Goal: Task Accomplishment & Management: Use online tool/utility

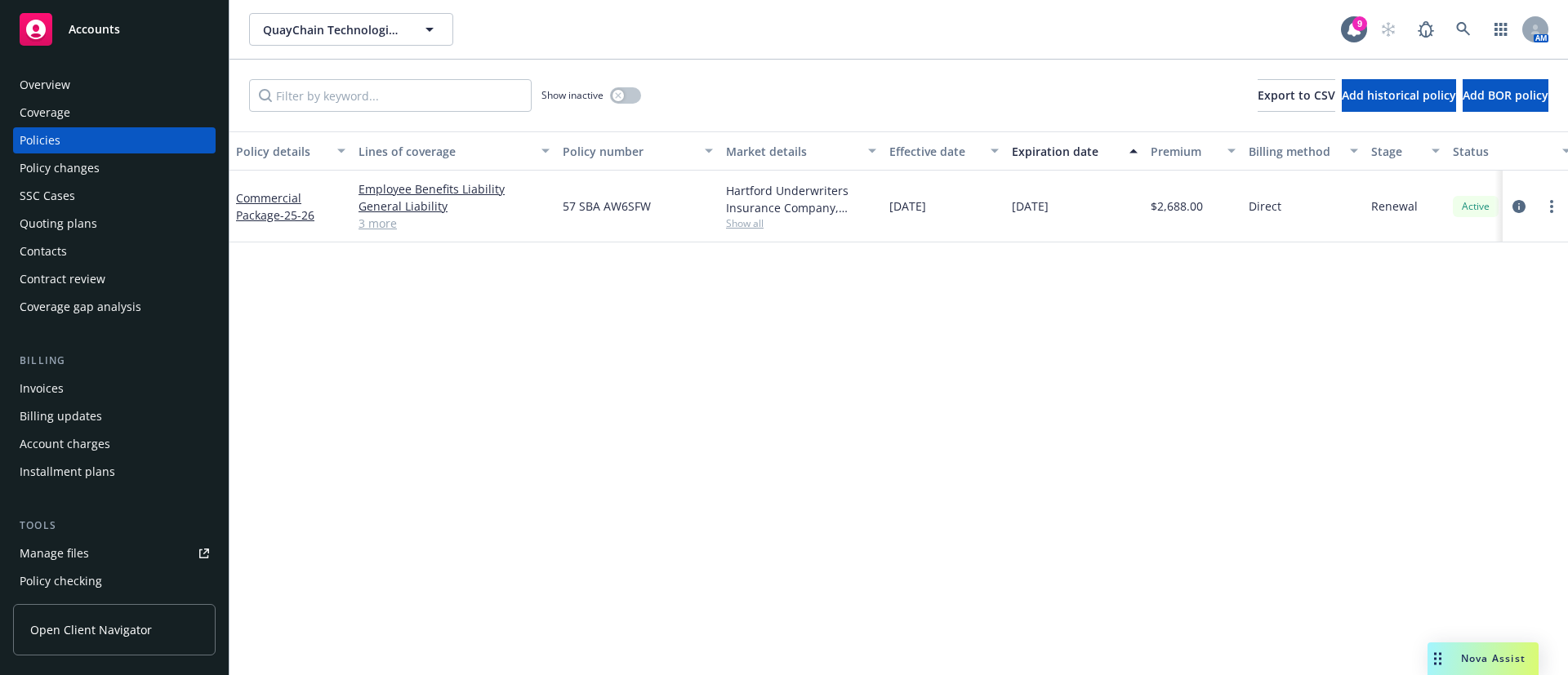
click at [735, 223] on span "Show all" at bounding box center [801, 224] width 151 height 14
click at [628, 204] on span "57 SBA AW6SFW" at bounding box center [606, 206] width 88 height 17
copy span "57 SBA AW6SFW"
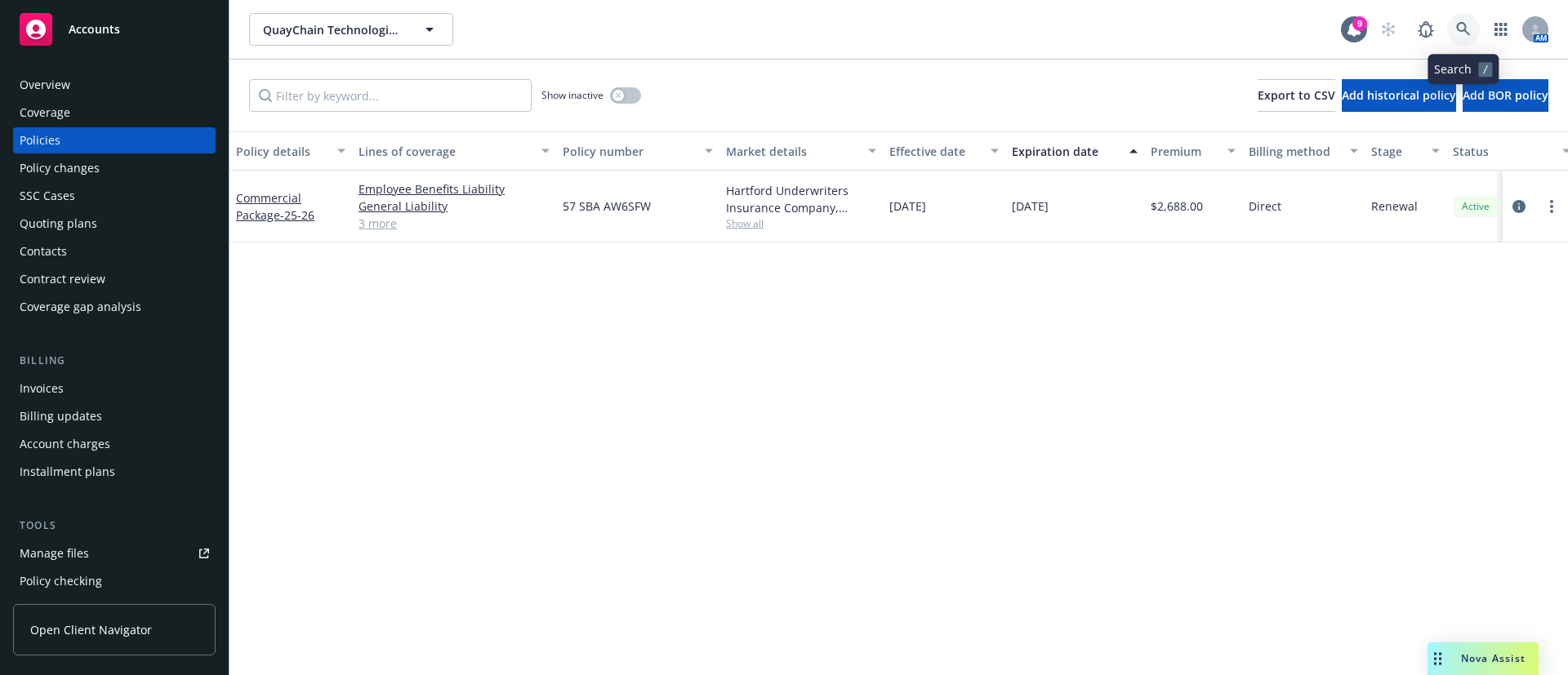
click at [1462, 24] on icon at bounding box center [1464, 29] width 15 height 15
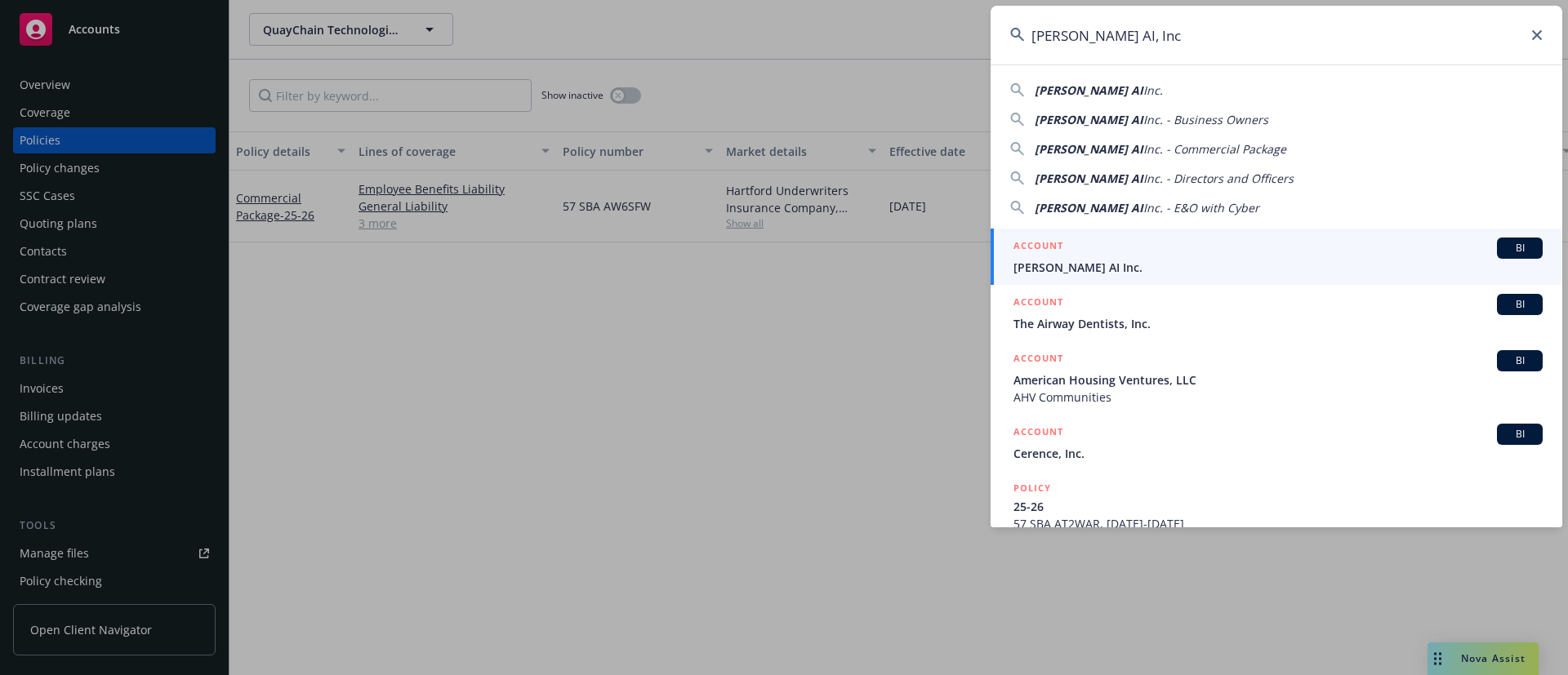
type input "Vertis AI, Inc"
click at [1157, 244] on div "ACCOUNT BI" at bounding box center [1278, 248] width 529 height 21
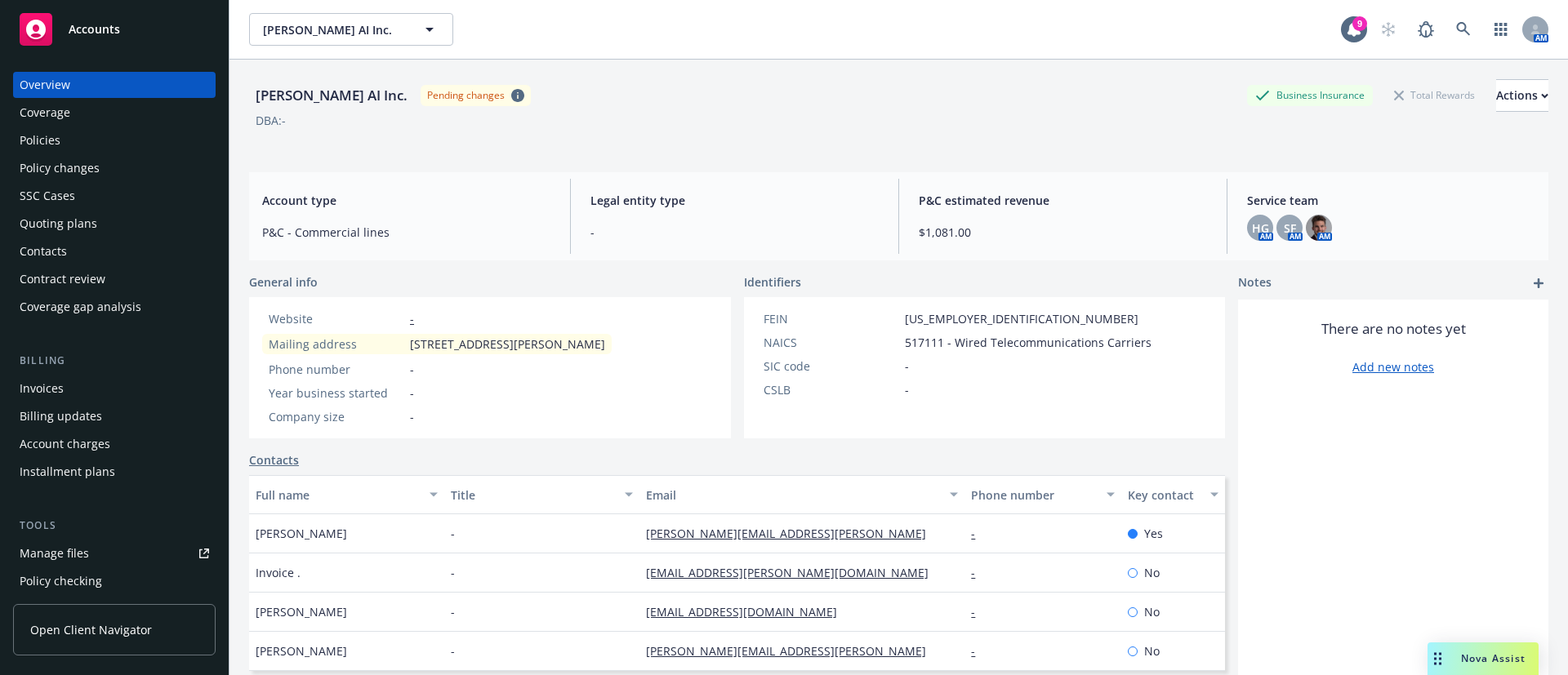
click at [90, 136] on div "Policies" at bounding box center [115, 140] width 190 height 26
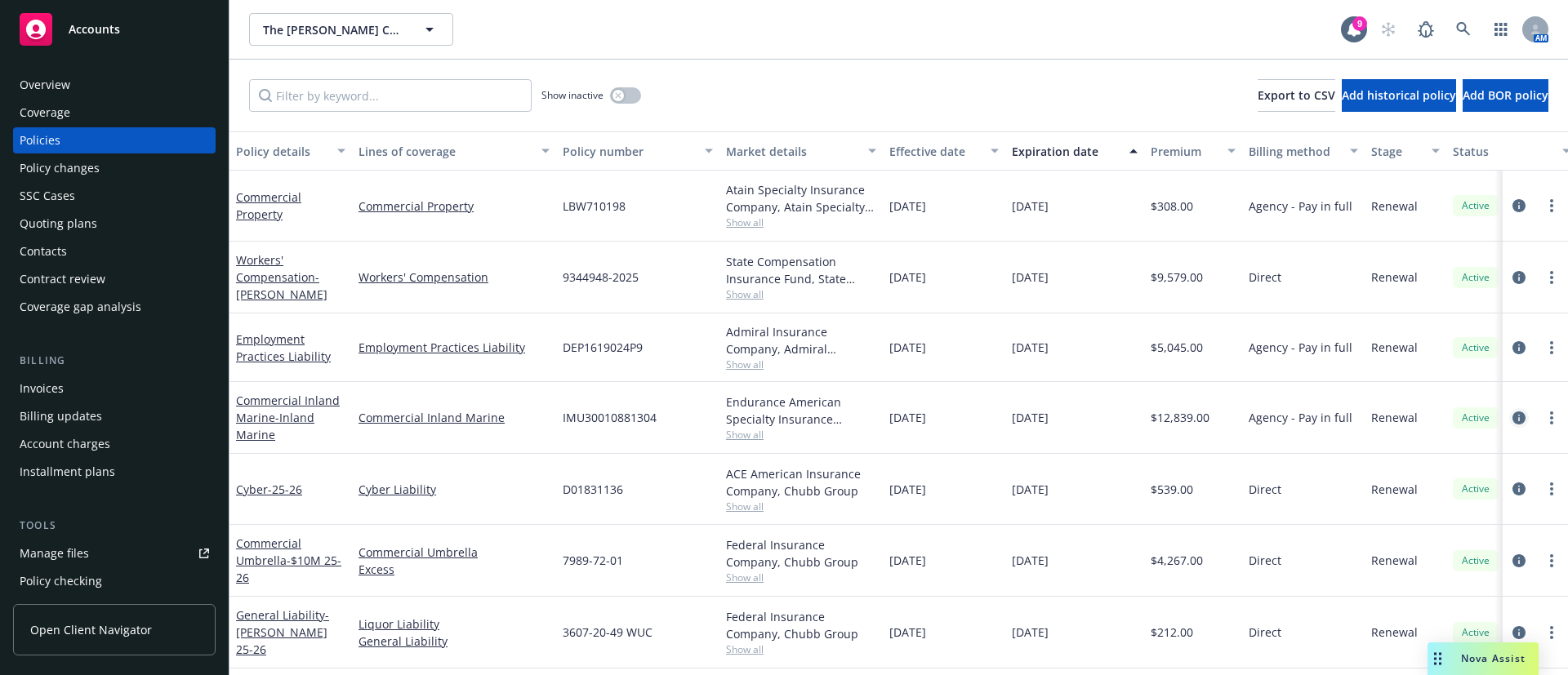
click at [1512, 418] on icon "circleInformation" at bounding box center [1518, 418] width 13 height 13
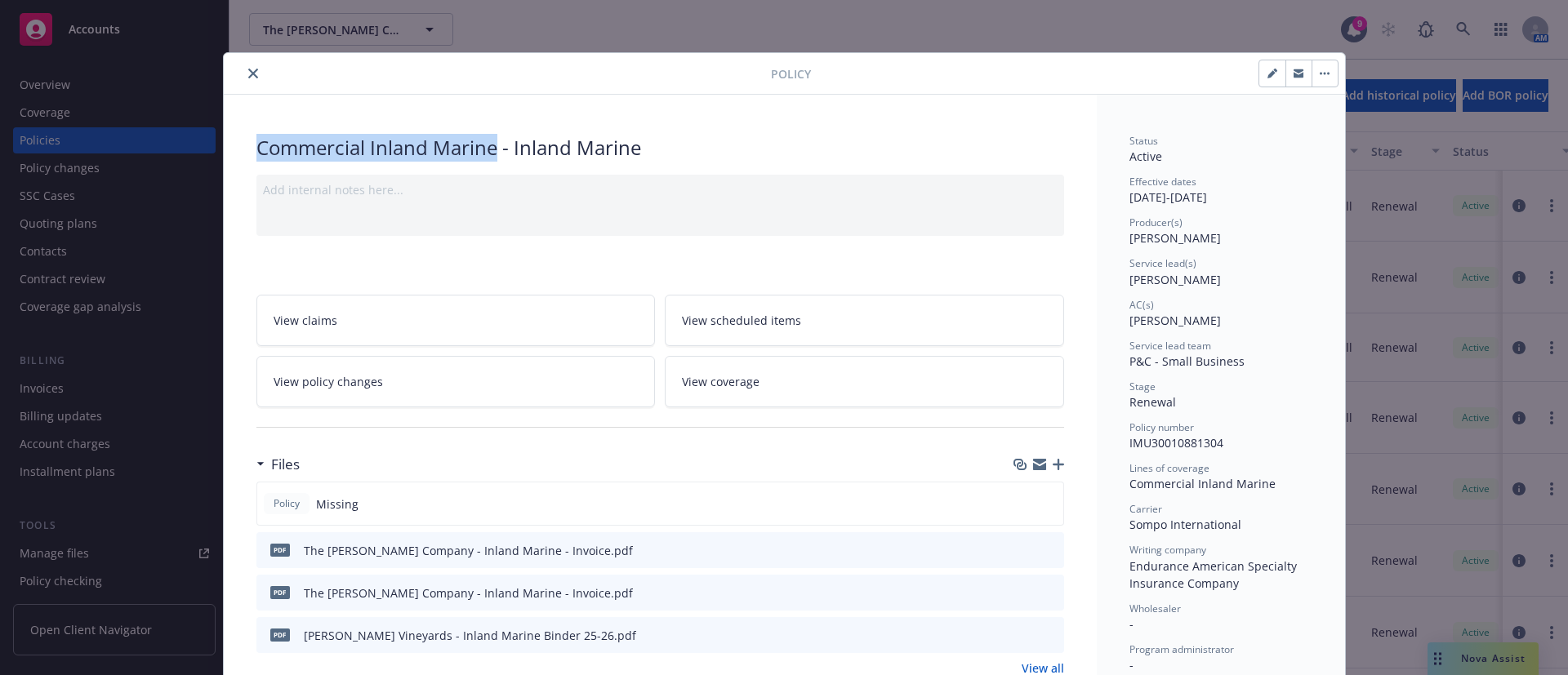
drag, startPoint x: 246, startPoint y: 148, endPoint x: 490, endPoint y: 149, distance: 244.0
copy div "Commercial Inland Marine"
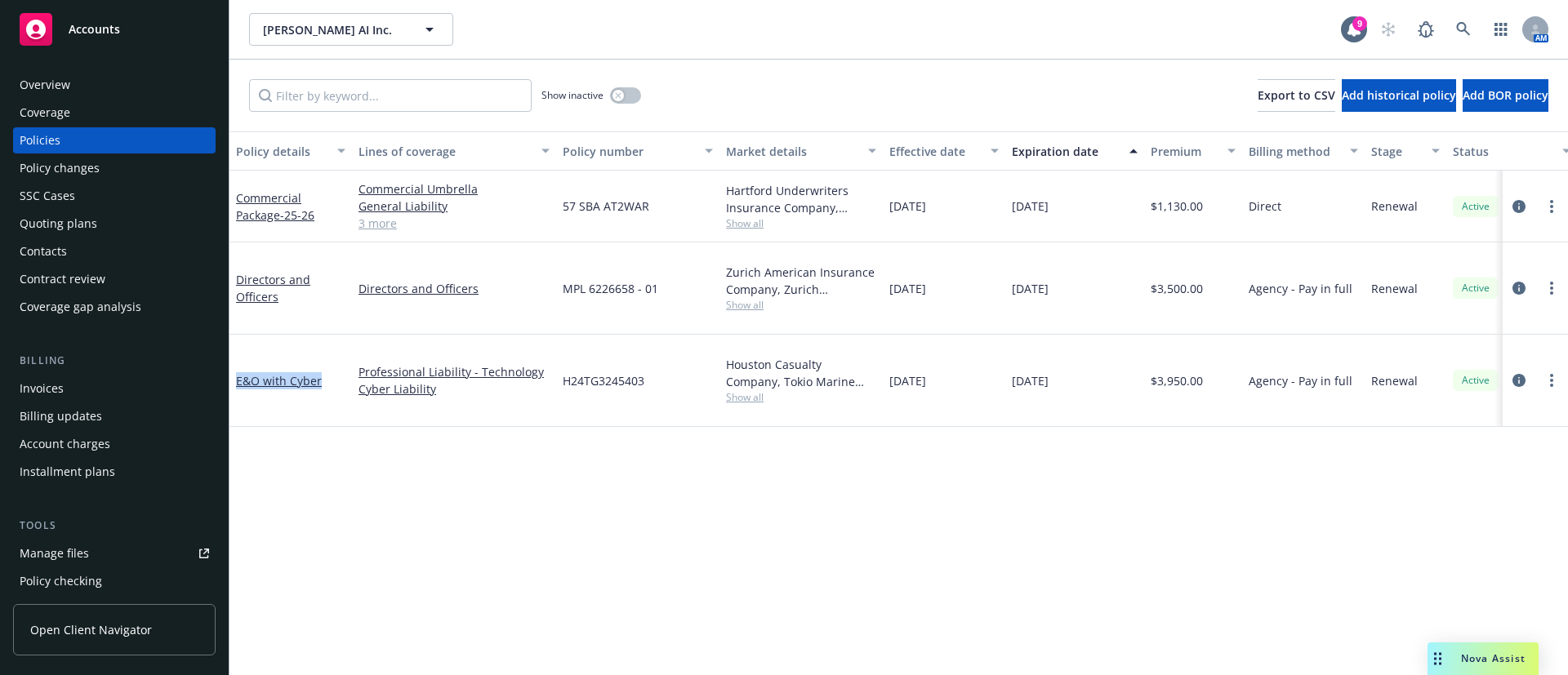
drag, startPoint x: 322, startPoint y: 348, endPoint x: 235, endPoint y: 341, distance: 87.3
click at [235, 341] on div "E&O with Cyber" at bounding box center [291, 381] width 123 height 92
copy link "E&O with Cyber"
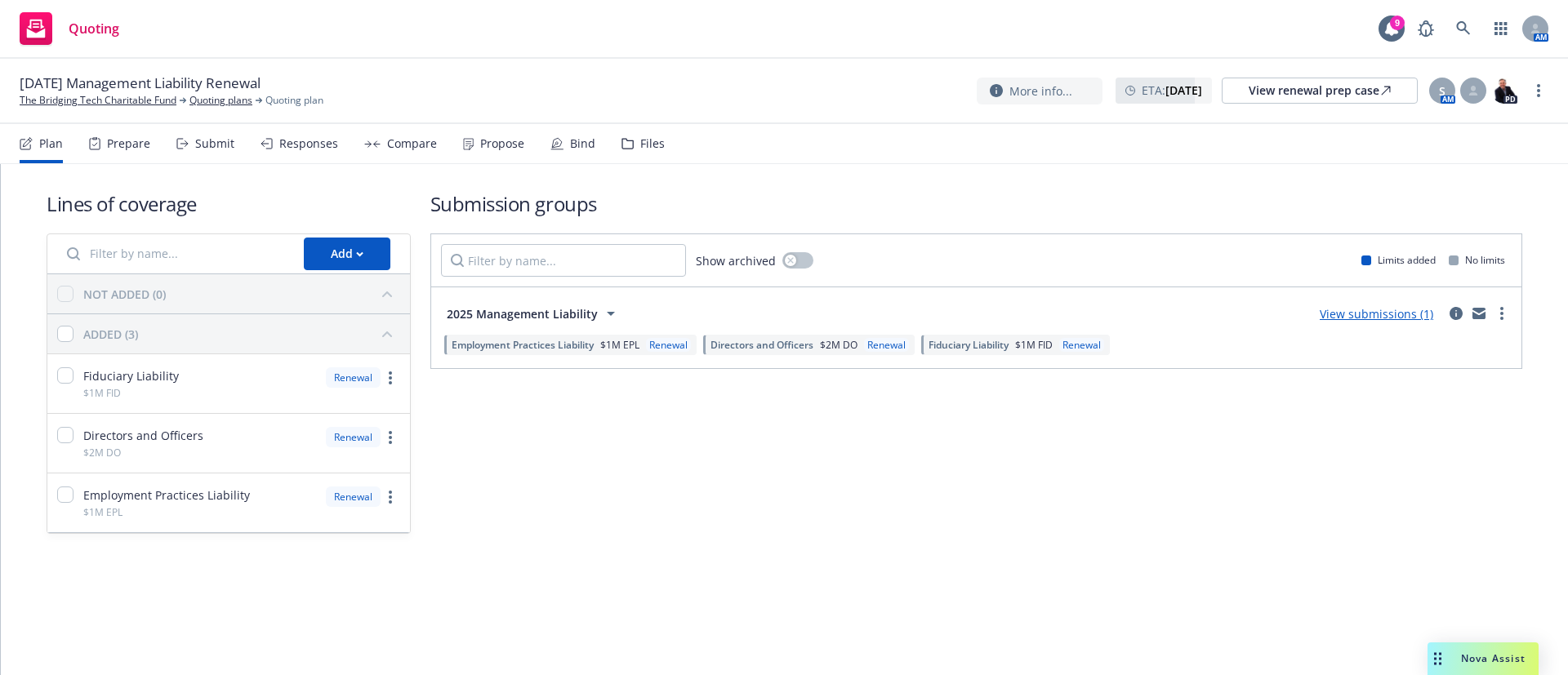
click at [482, 144] on div "Propose" at bounding box center [502, 144] width 44 height 13
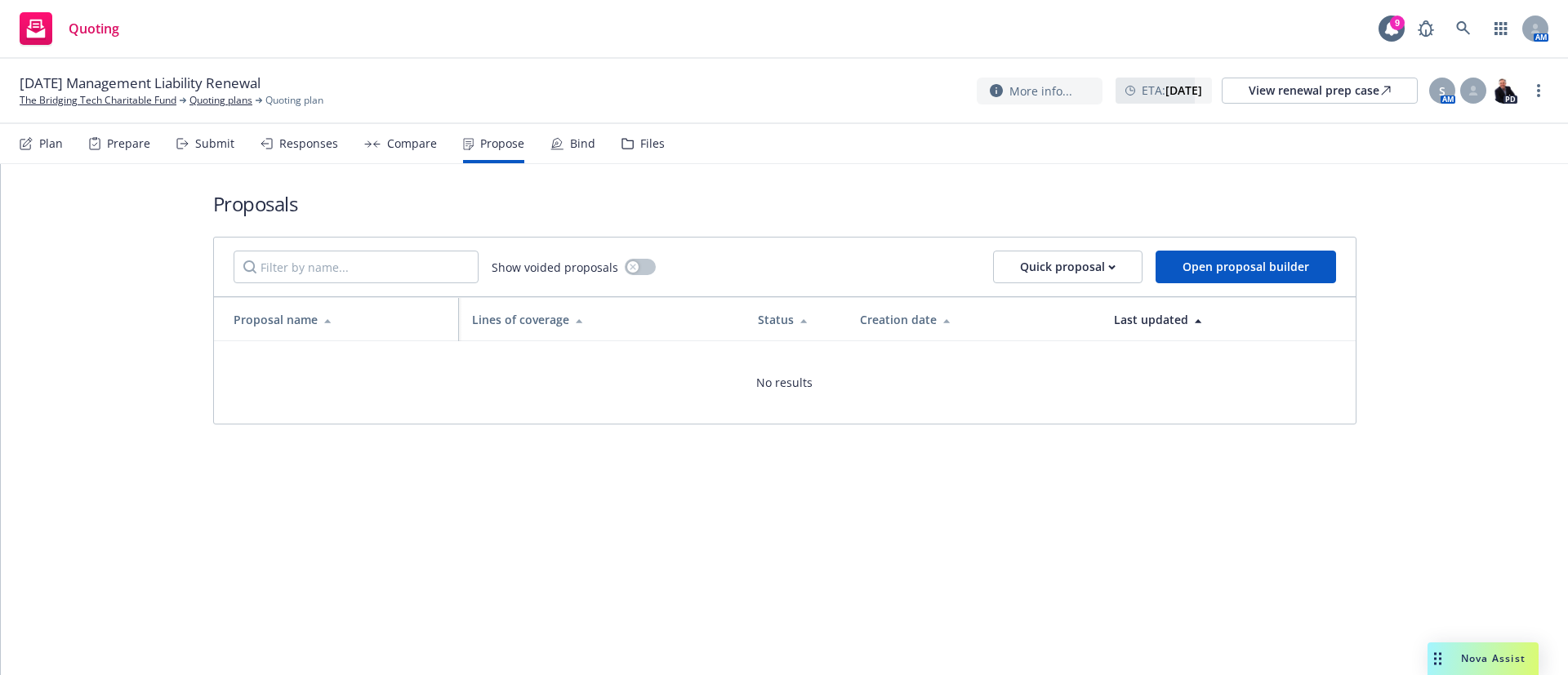
click at [208, 142] on div "Submit" at bounding box center [214, 144] width 39 height 13
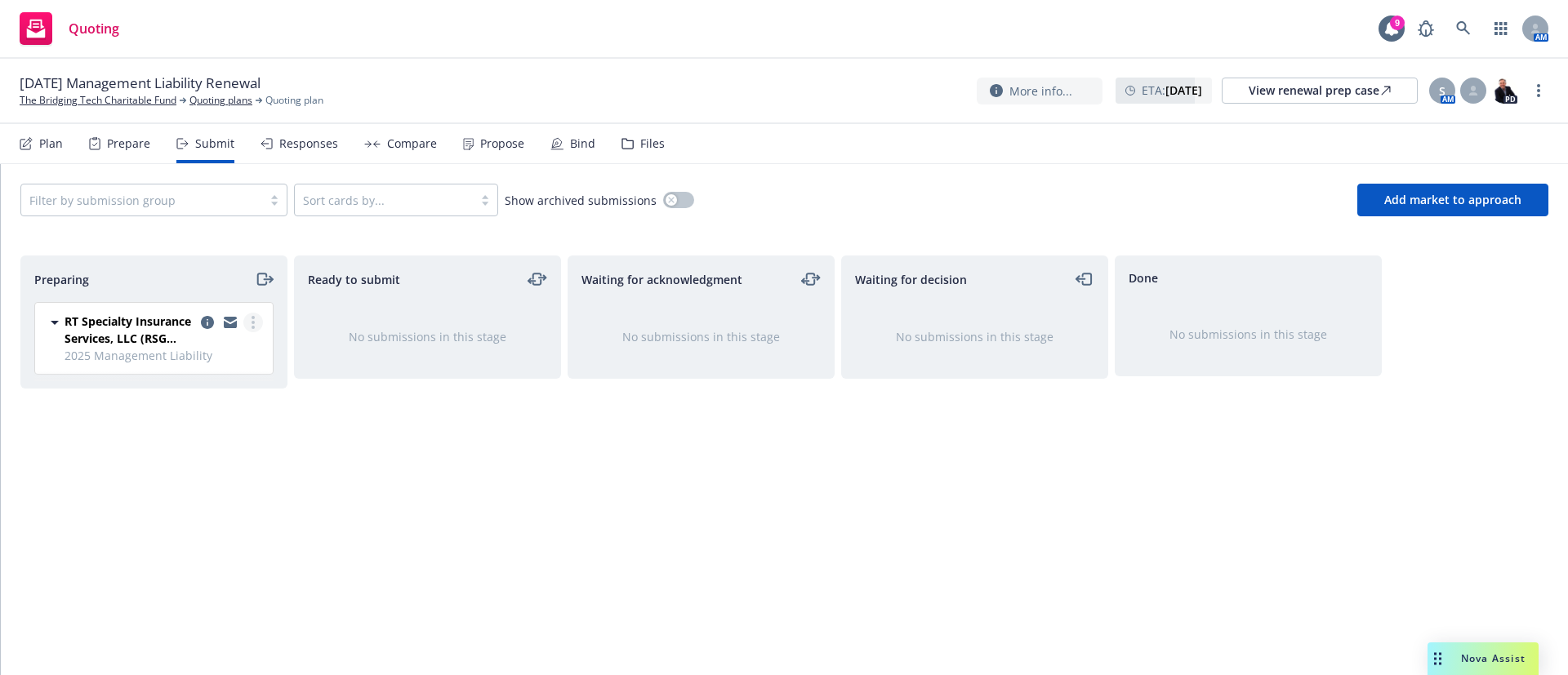
click at [252, 319] on icon "more" at bounding box center [253, 322] width 3 height 13
click at [215, 461] on link "Add accepted decision" at bounding box center [181, 454] width 164 height 33
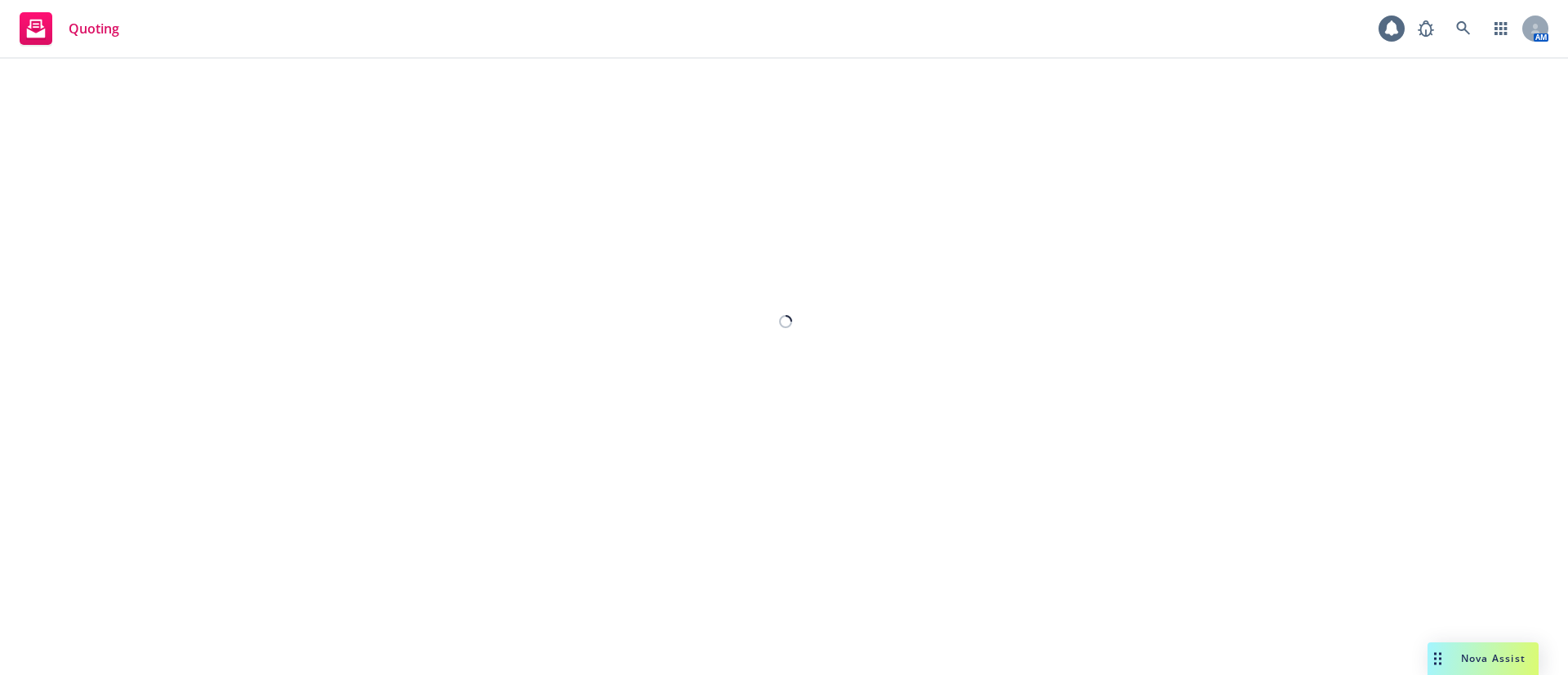
select select "12"
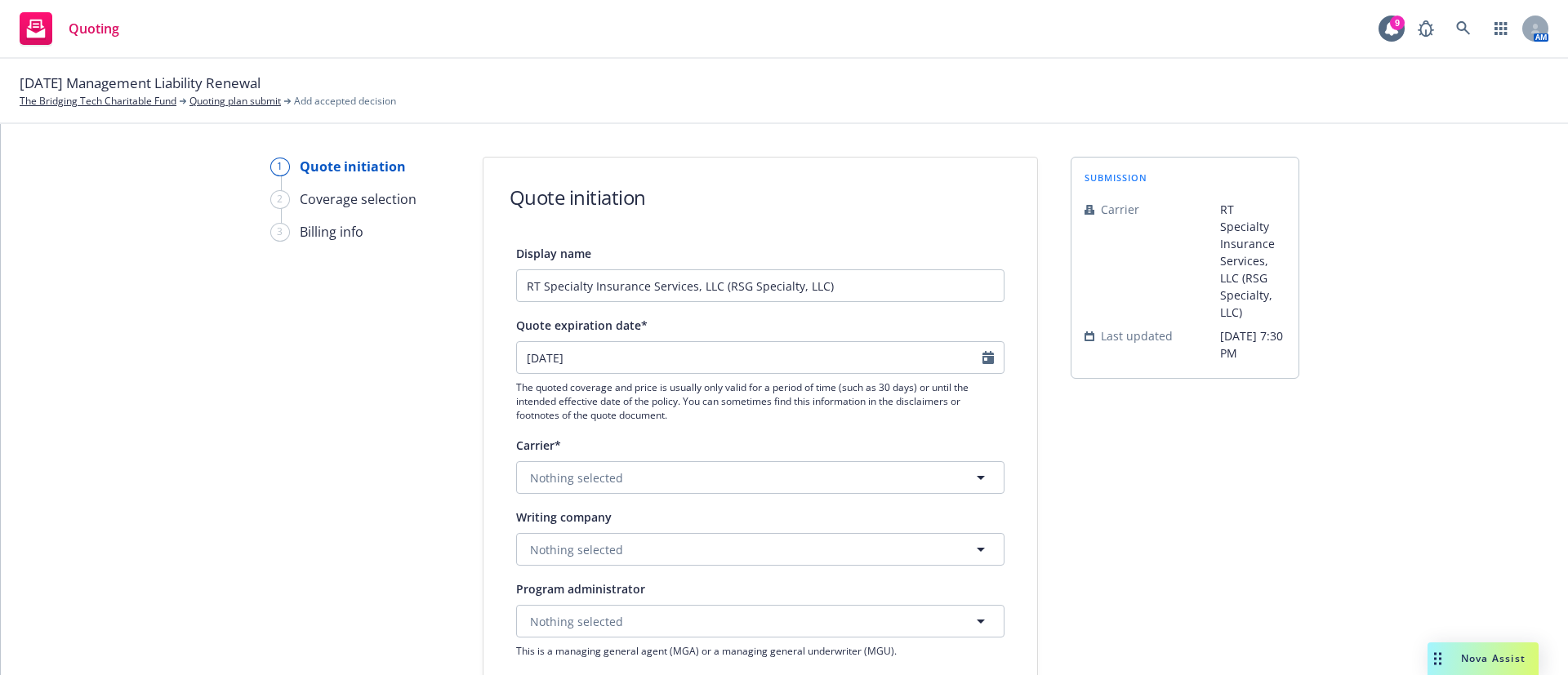
scroll to position [245, 0]
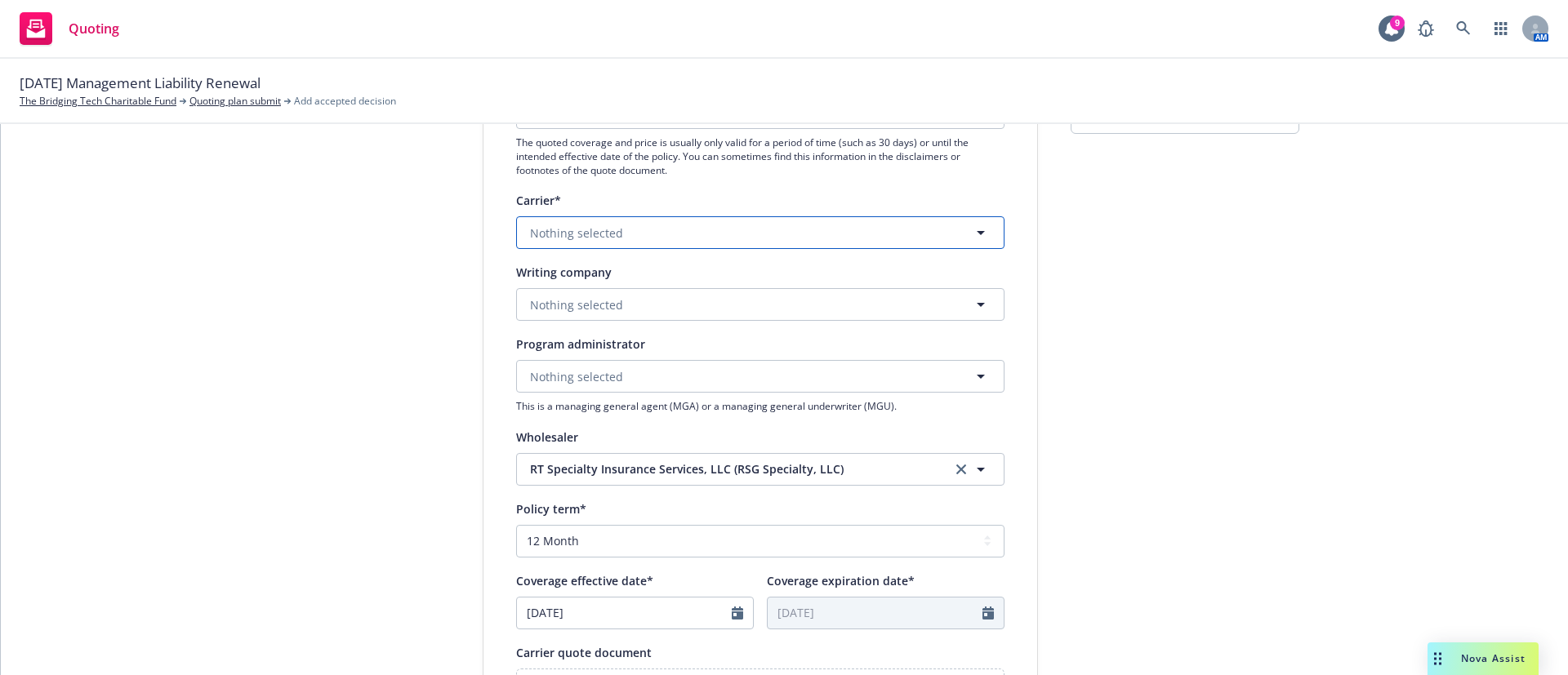
click at [621, 230] on button "Nothing selected" at bounding box center [760, 233] width 488 height 33
paste input "Arch Insurance Company - A"
type input "Arch Insurance Company - A"
click at [408, 372] on div "1 Quote initiation 2 Coverage selection 3 Billing info" at bounding box center [360, 459] width 179 height 1095
click at [579, 306] on span "Nothing selected" at bounding box center [576, 305] width 93 height 17
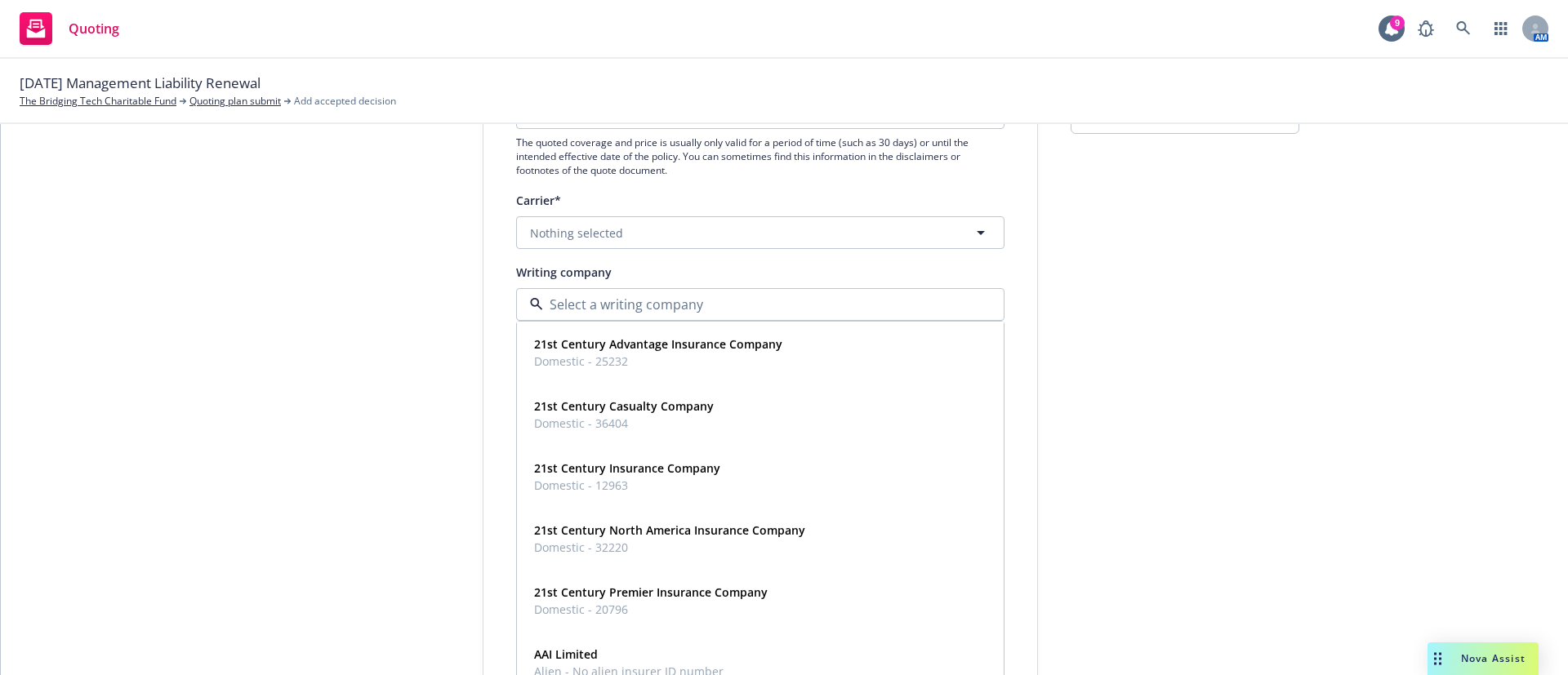
paste input "Arch Insurance Company - A"
type input "Arch Insurance Company - A"
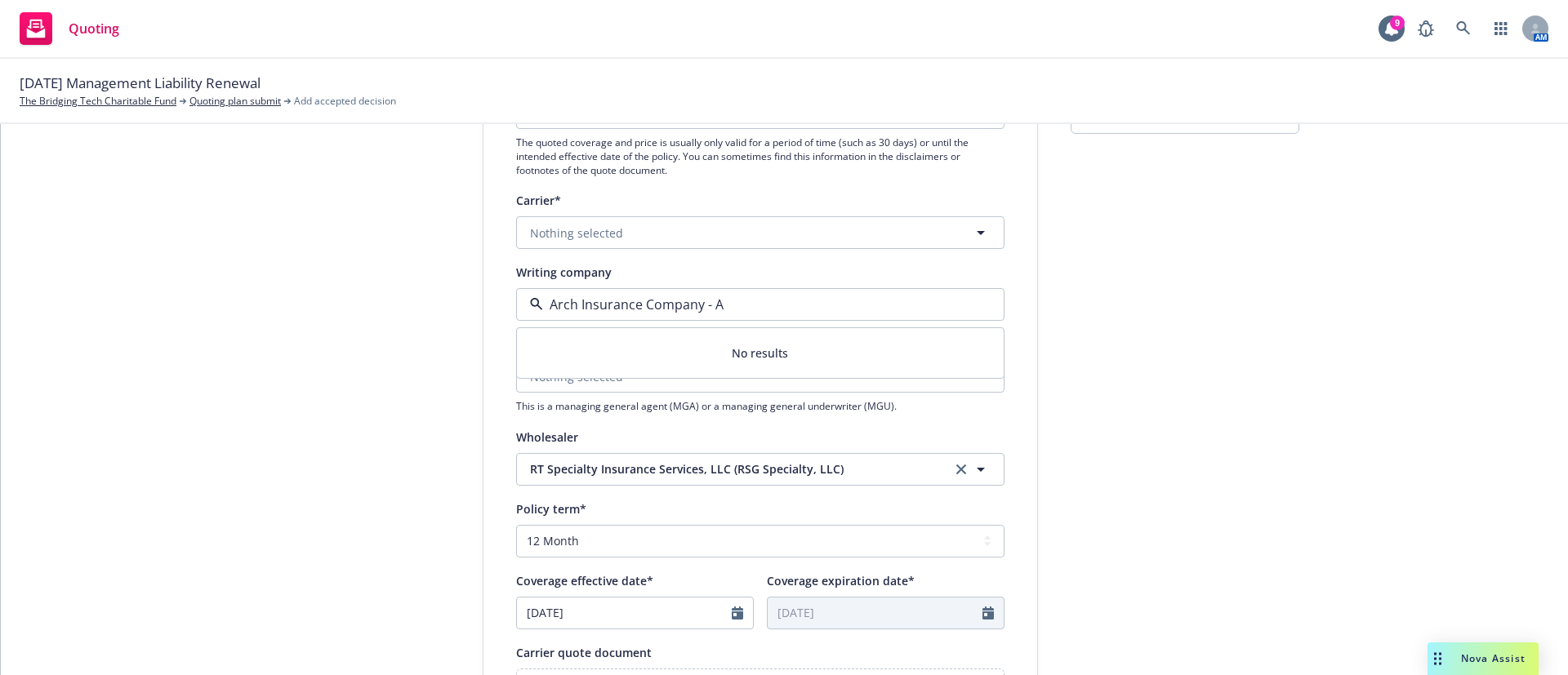
drag, startPoint x: 679, startPoint y: 309, endPoint x: 794, endPoint y: 300, distance: 115.4
click at [794, 300] on input "Arch Insurance Company - A" at bounding box center [757, 304] width 428 height 20
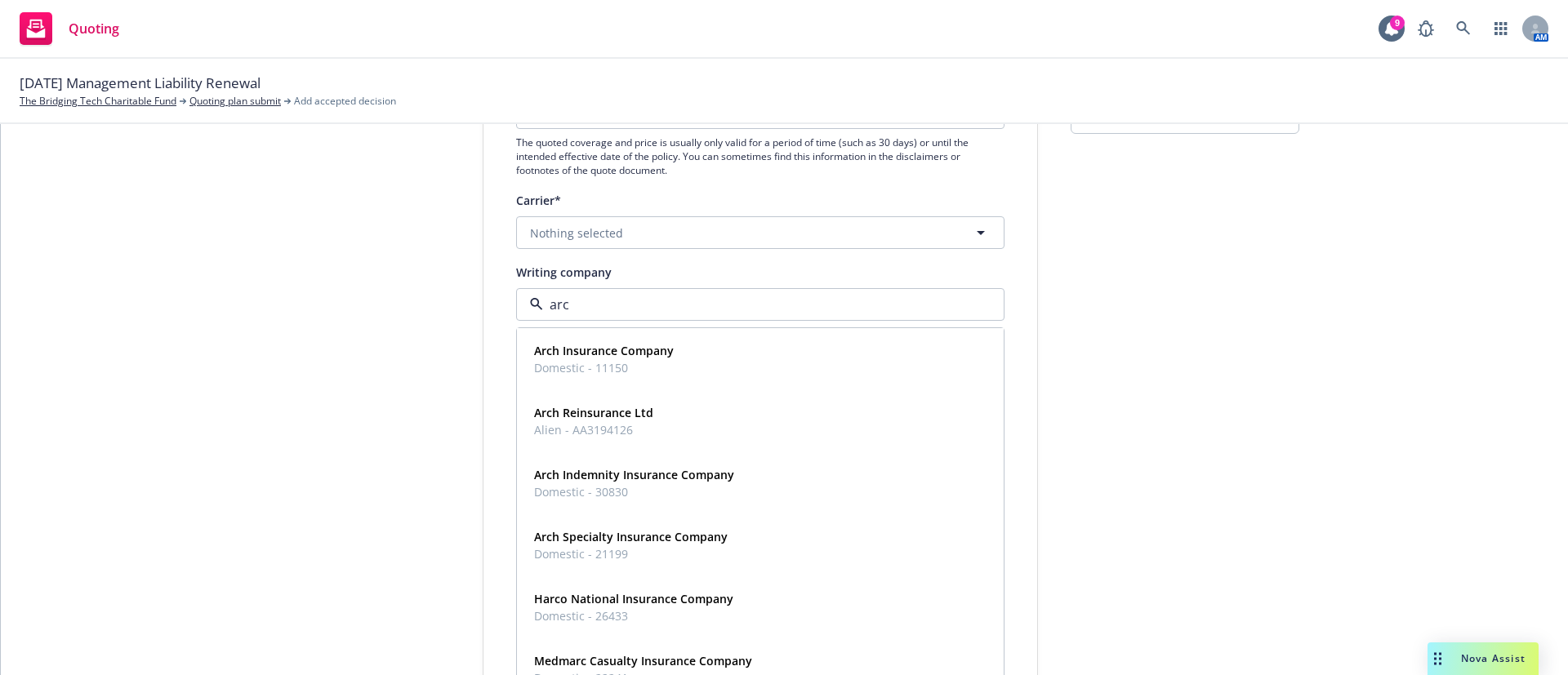
type input "arch"
click at [682, 353] on div "Arch Insurance Company Domestic - 11150" at bounding box center [760, 359] width 466 height 41
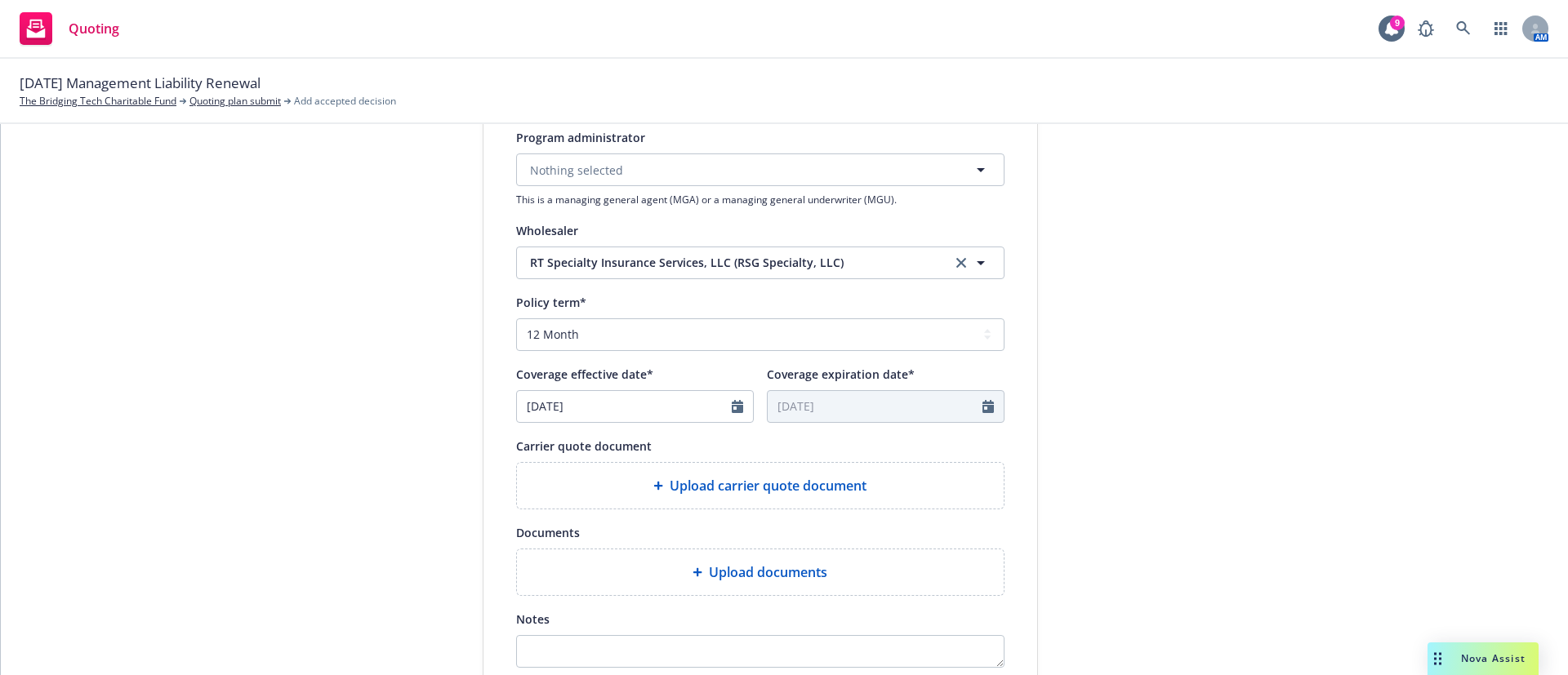
scroll to position [490, 0]
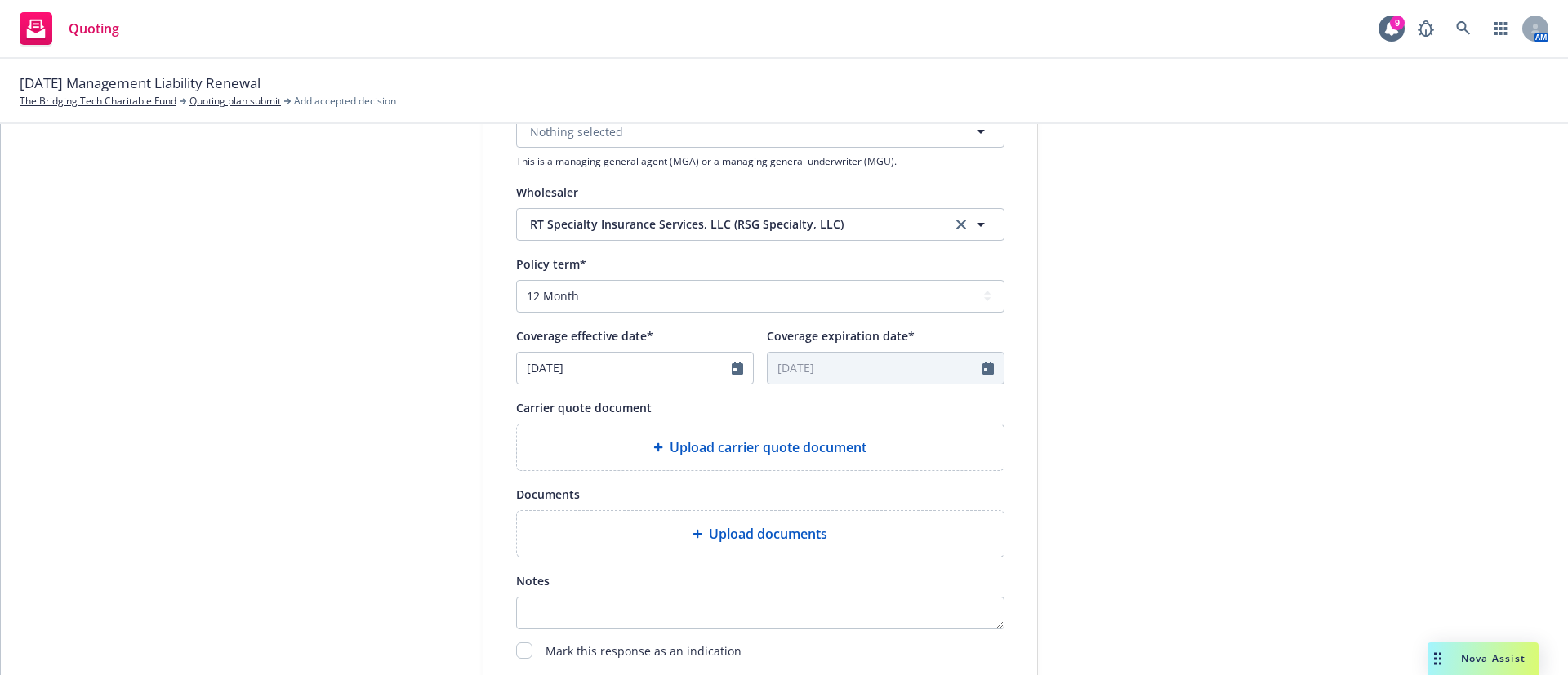
click at [725, 434] on div "Upload carrier quote document" at bounding box center [760, 447] width 486 height 46
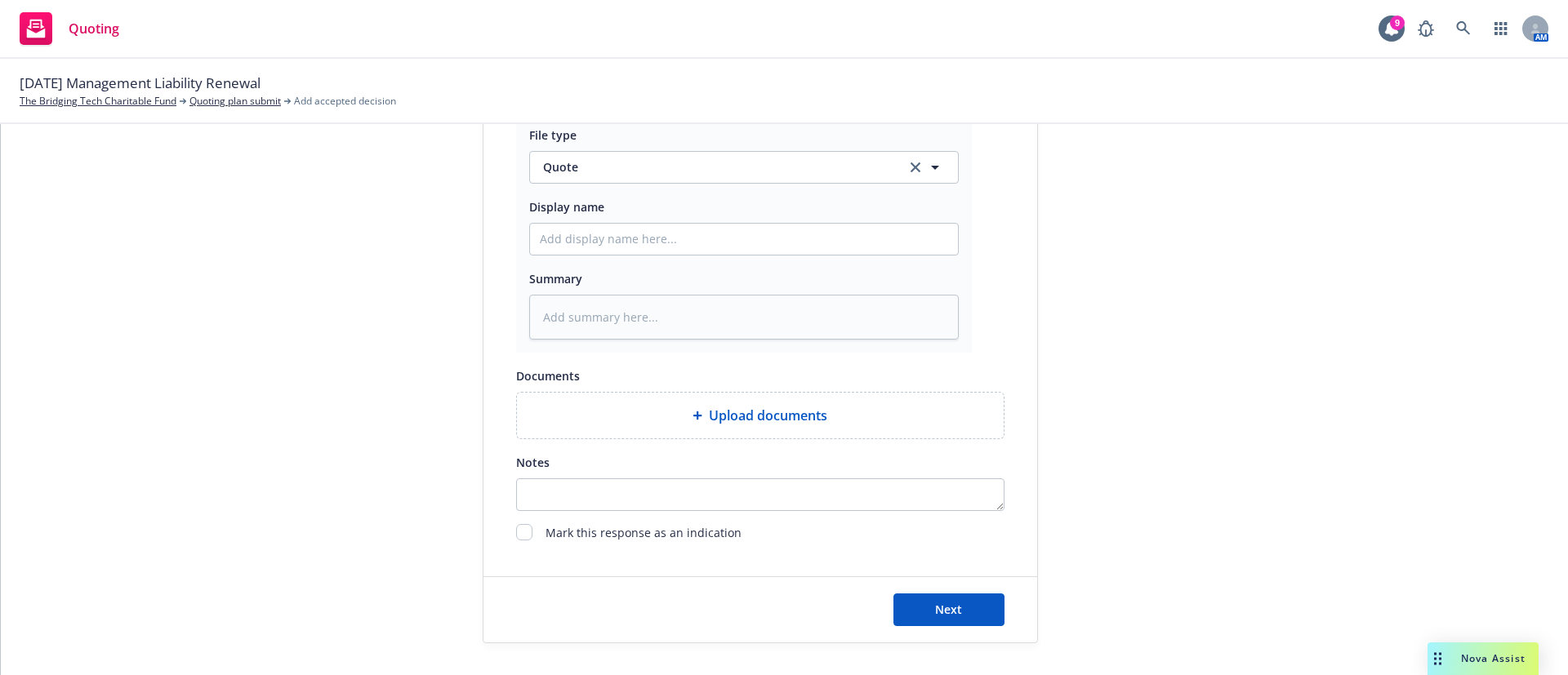
scroll to position [846, 0]
click at [935, 605] on span "Next" at bounding box center [948, 609] width 27 height 16
type textarea "x"
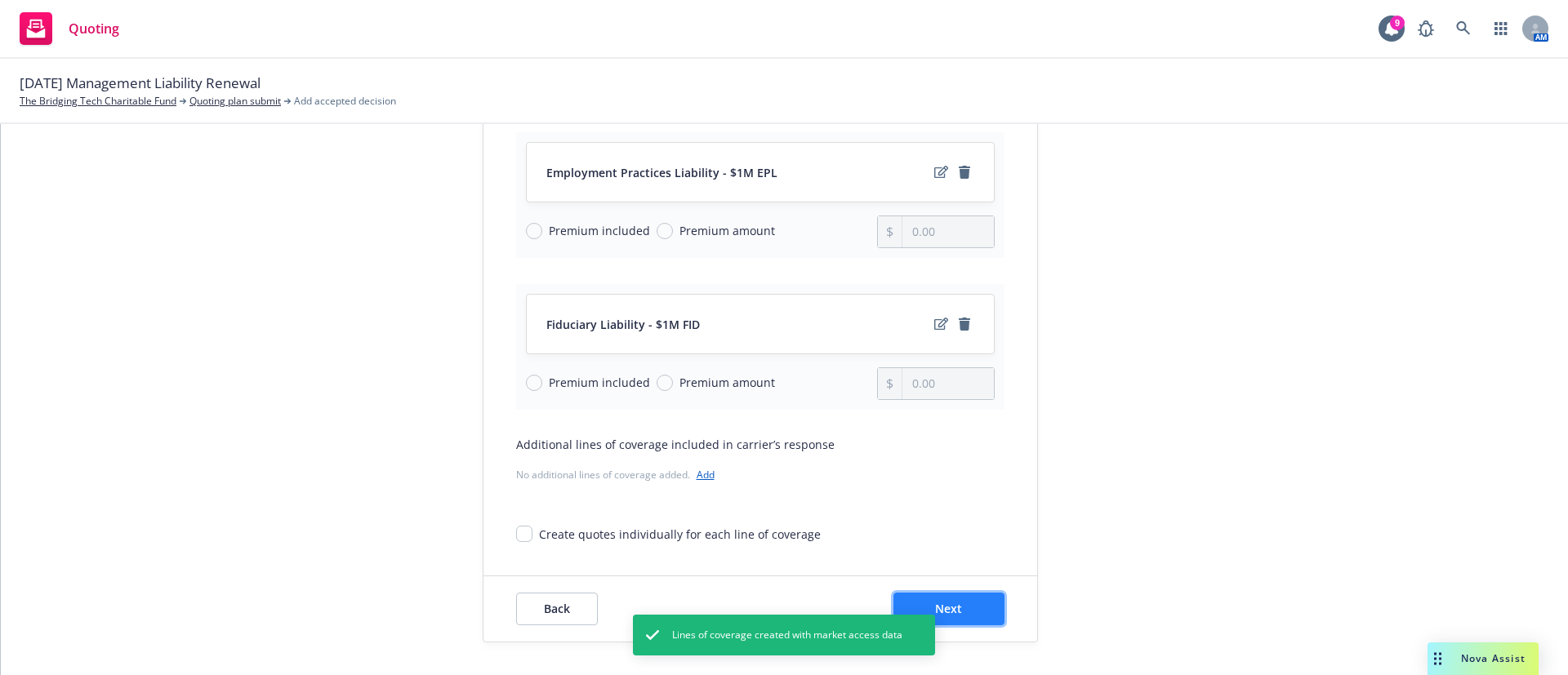
click at [944, 607] on span "Next" at bounding box center [948, 609] width 27 height 16
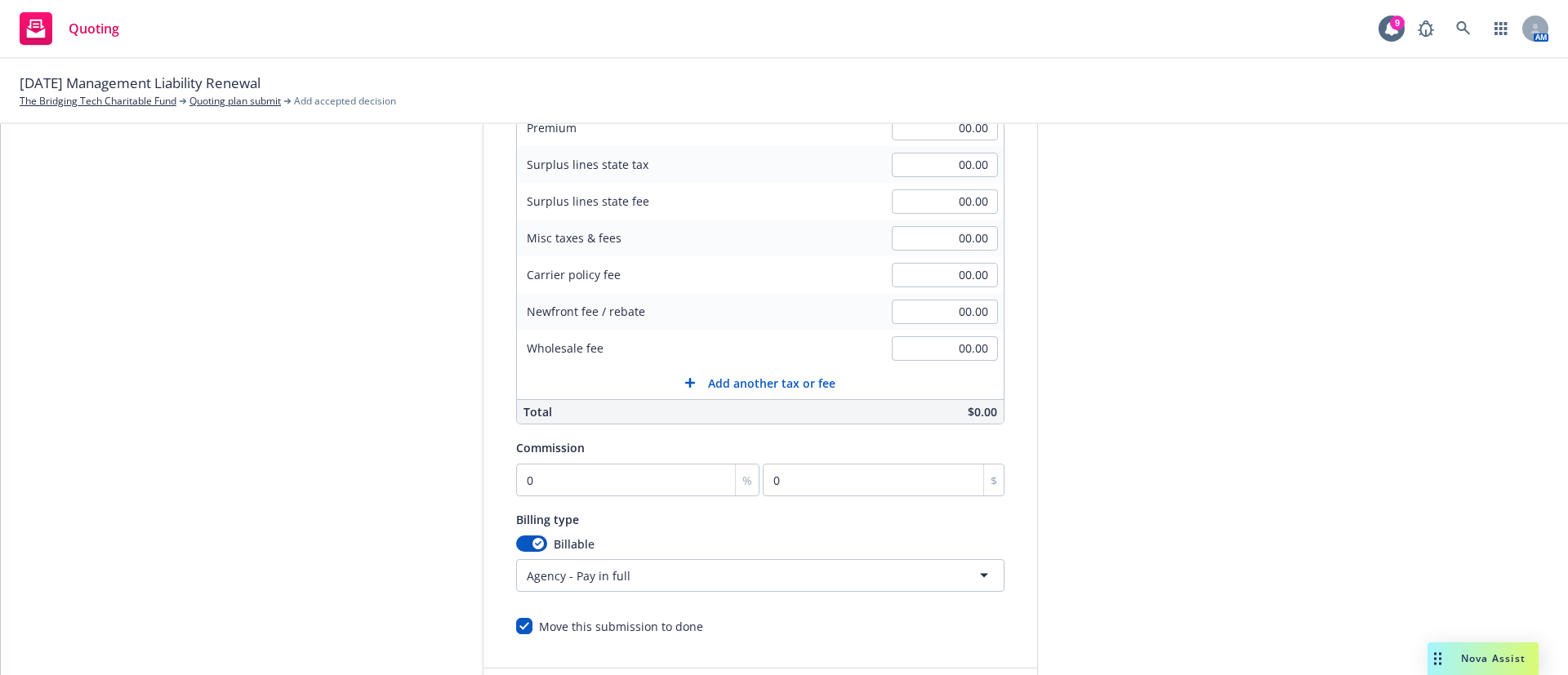
scroll to position [104, 0]
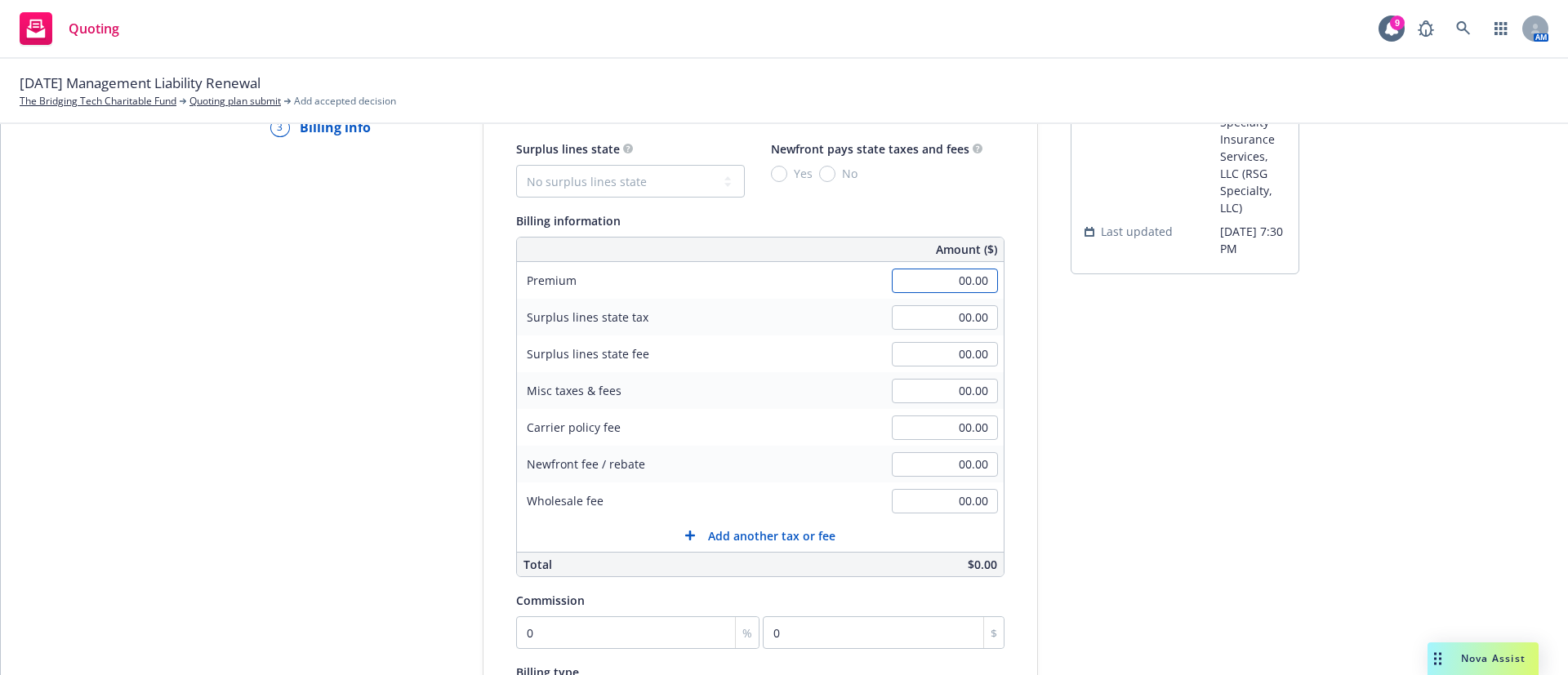
click at [933, 275] on input "00.00" at bounding box center [945, 281] width 106 height 24
type input "2,295.00"
click at [905, 431] on input "00.00" at bounding box center [945, 428] width 106 height 24
type input "35.00"
click at [921, 500] on input "00.00" at bounding box center [945, 501] width 106 height 24
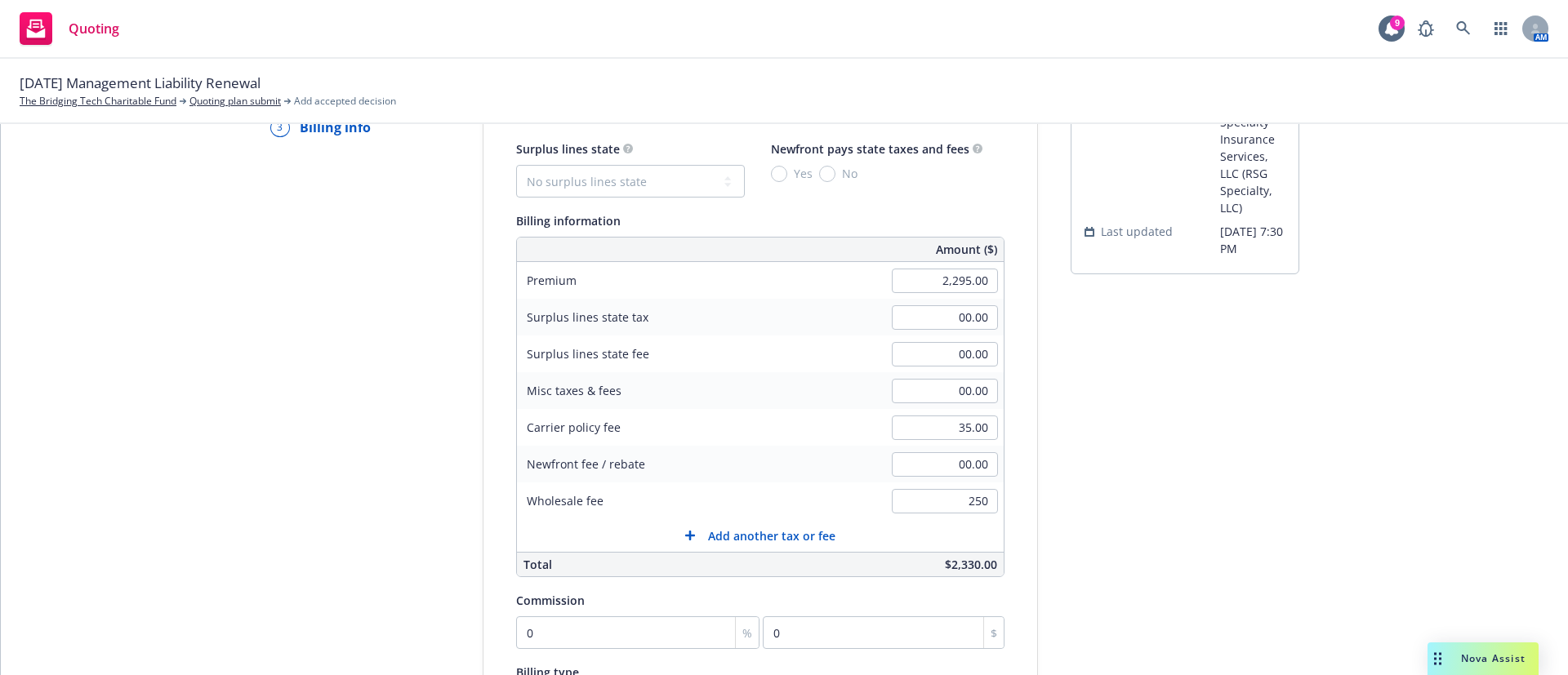
type input "250.00"
click at [1107, 527] on div "submission Carrier RT Specialty Insurance Services, LLC (RSG Specialty, LLC) La…" at bounding box center [1184, 470] width 229 height 835
click at [580, 627] on input "0" at bounding box center [638, 633] width 245 height 33
type input "1"
type input "22.95"
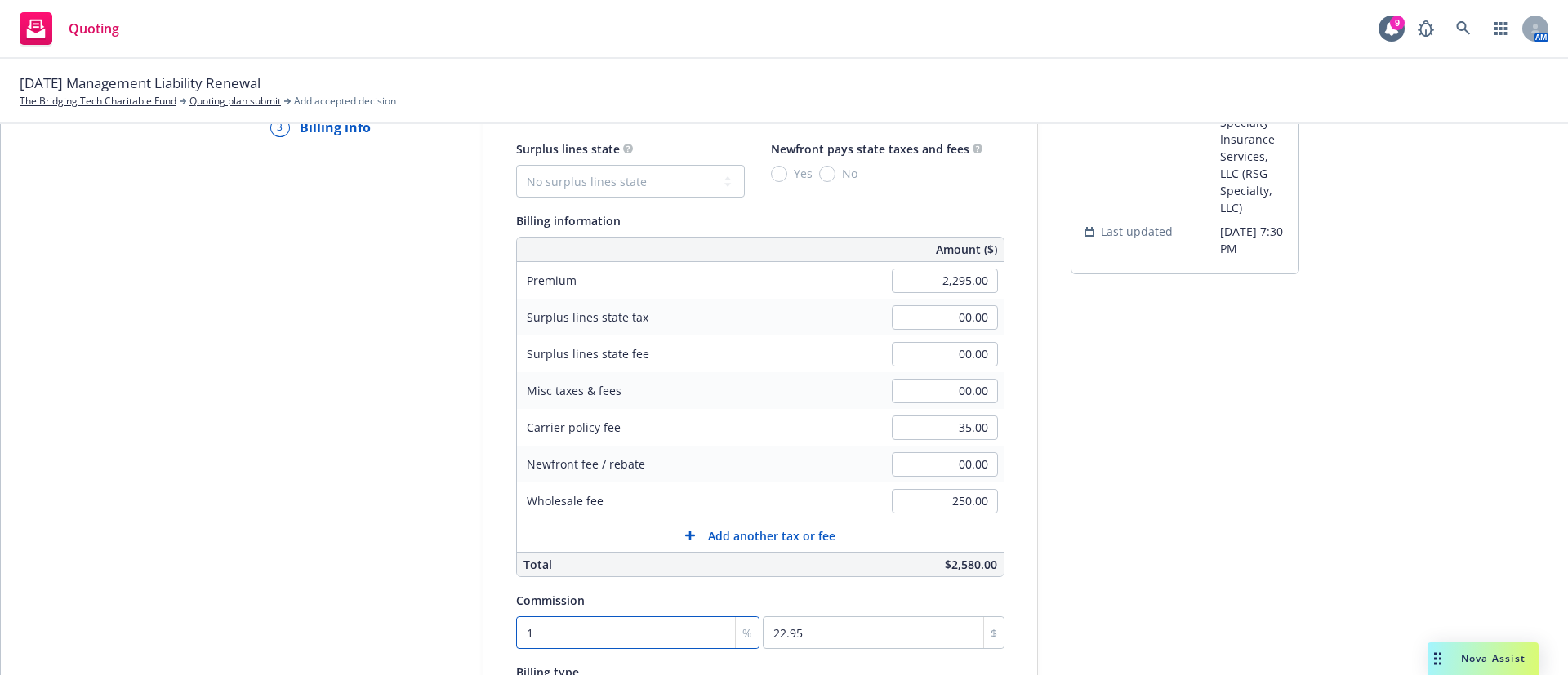
type input "12"
type input "275.4"
type input "12.5"
type input "286.88"
type input "12.5"
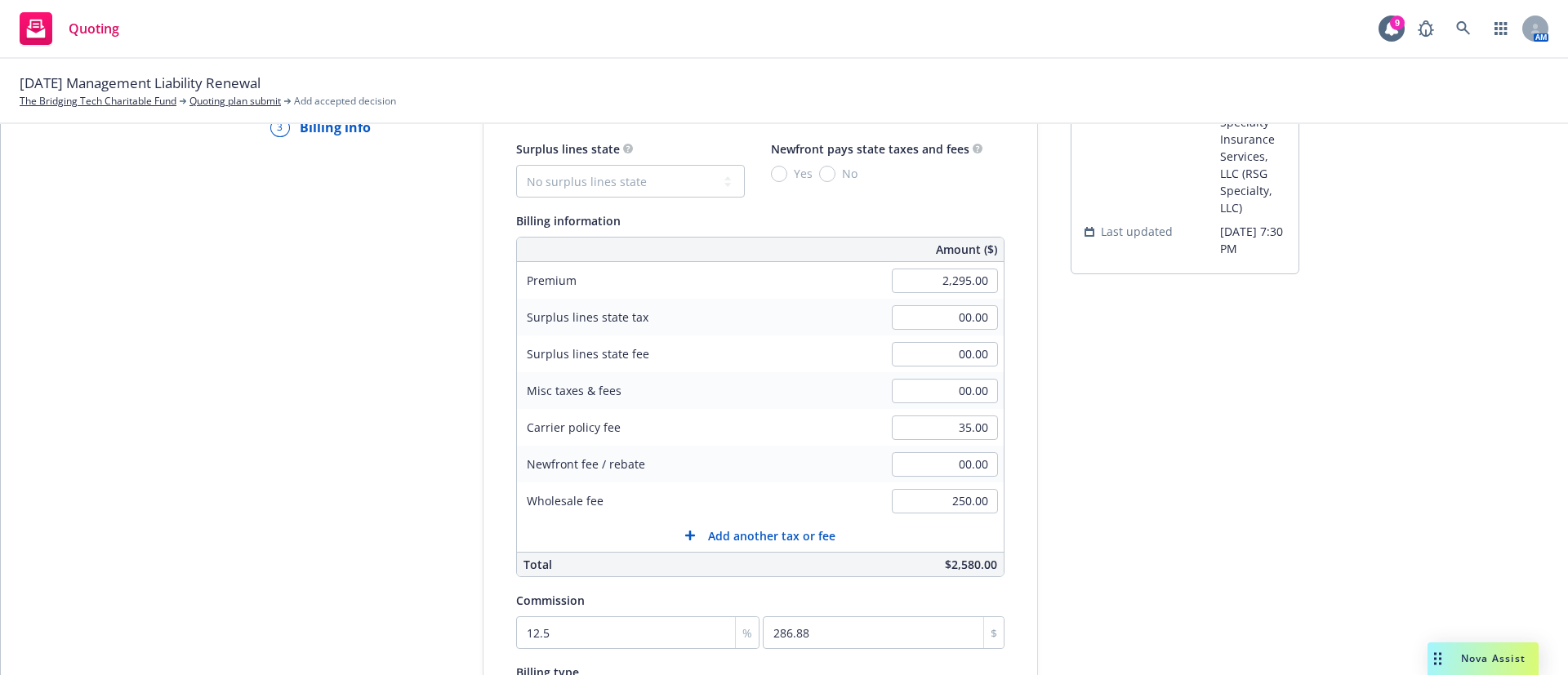
click at [1290, 537] on div "Quote initiation Coverage selection 3 Billing info Add billing information Surp…" at bounding box center [784, 470] width 1528 height 835
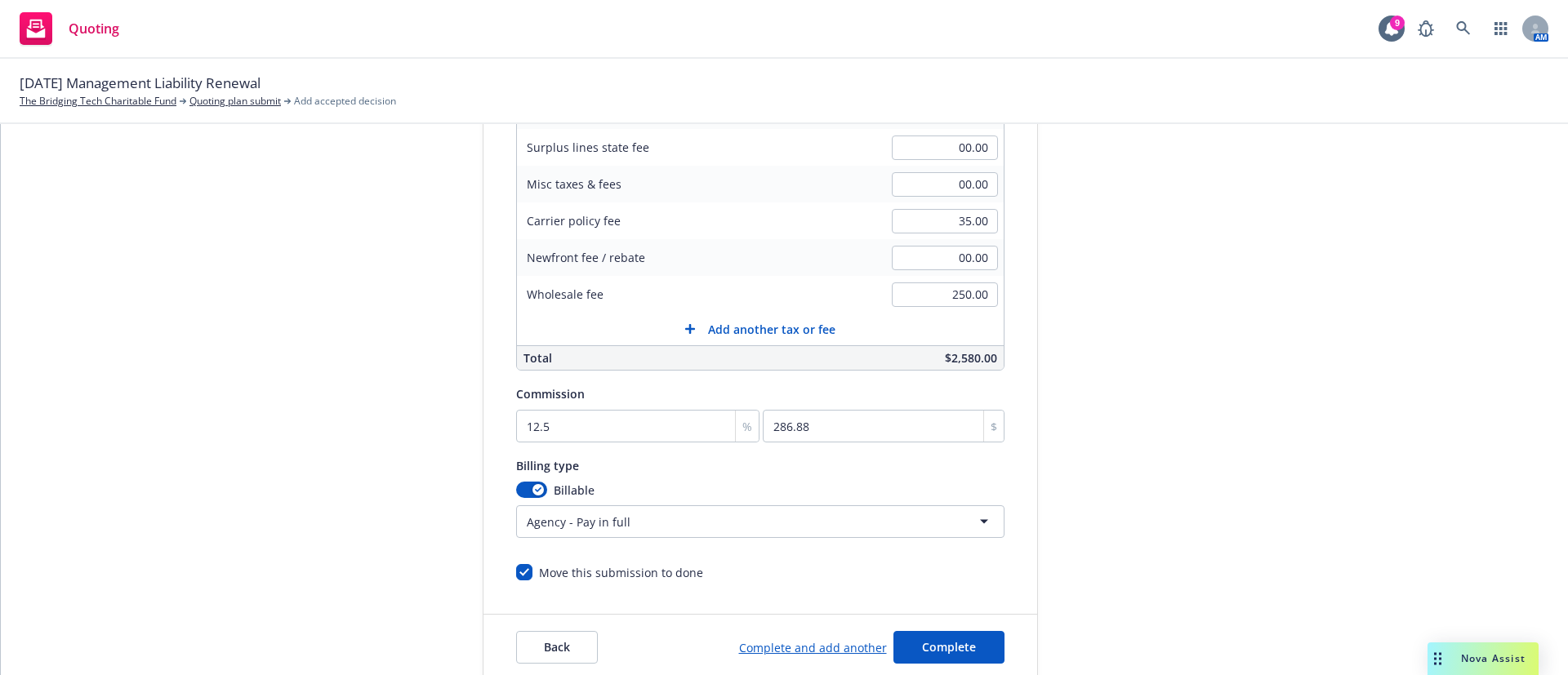
scroll to position [350, 0]
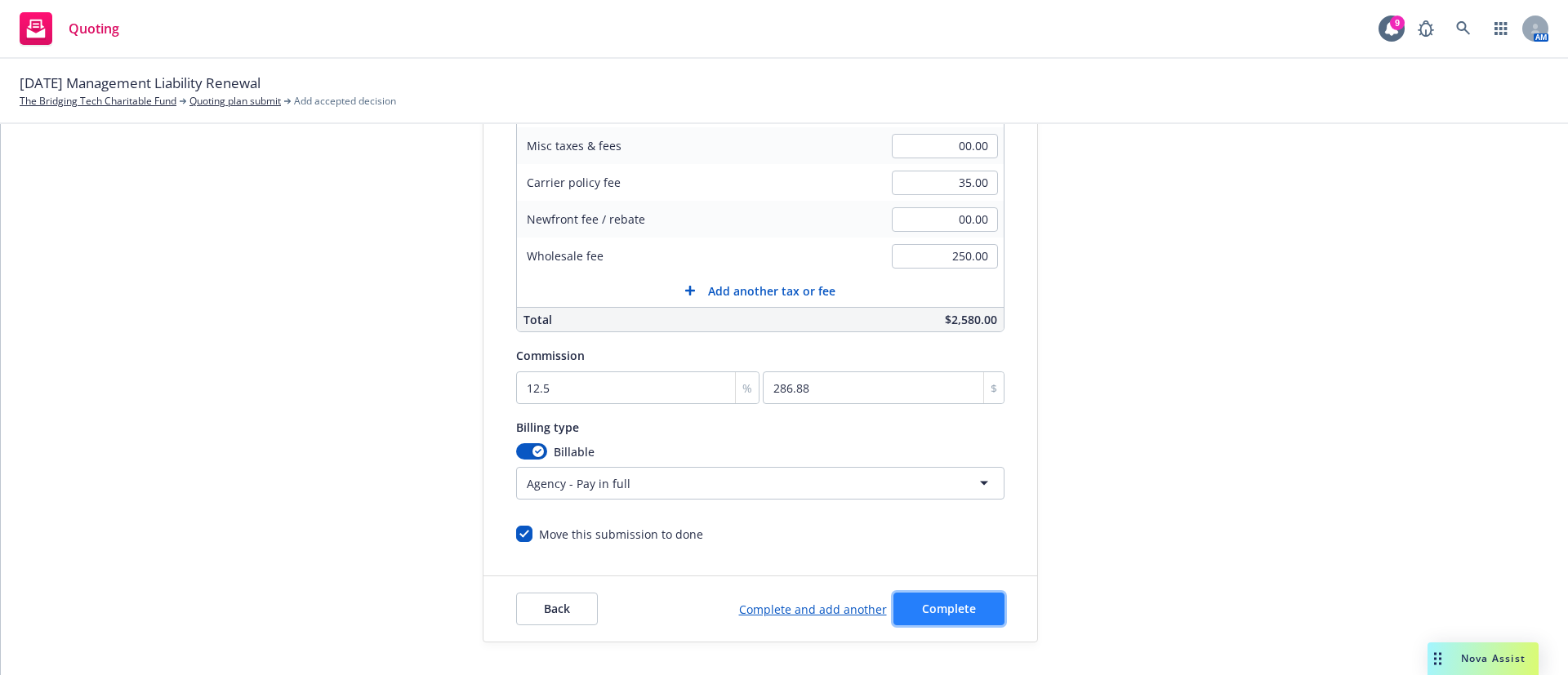
click at [935, 605] on span "Complete" at bounding box center [949, 609] width 54 height 16
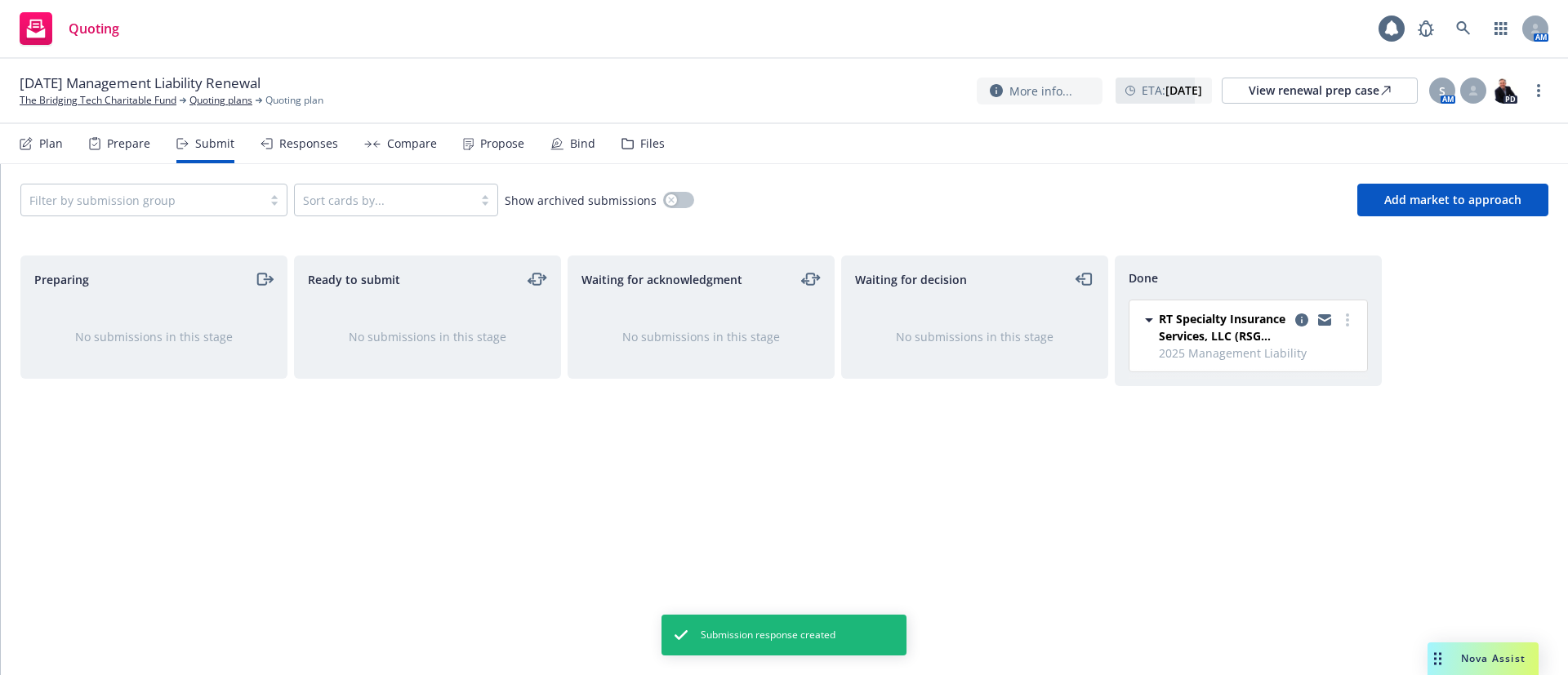
click at [488, 130] on div "Propose" at bounding box center [493, 144] width 61 height 39
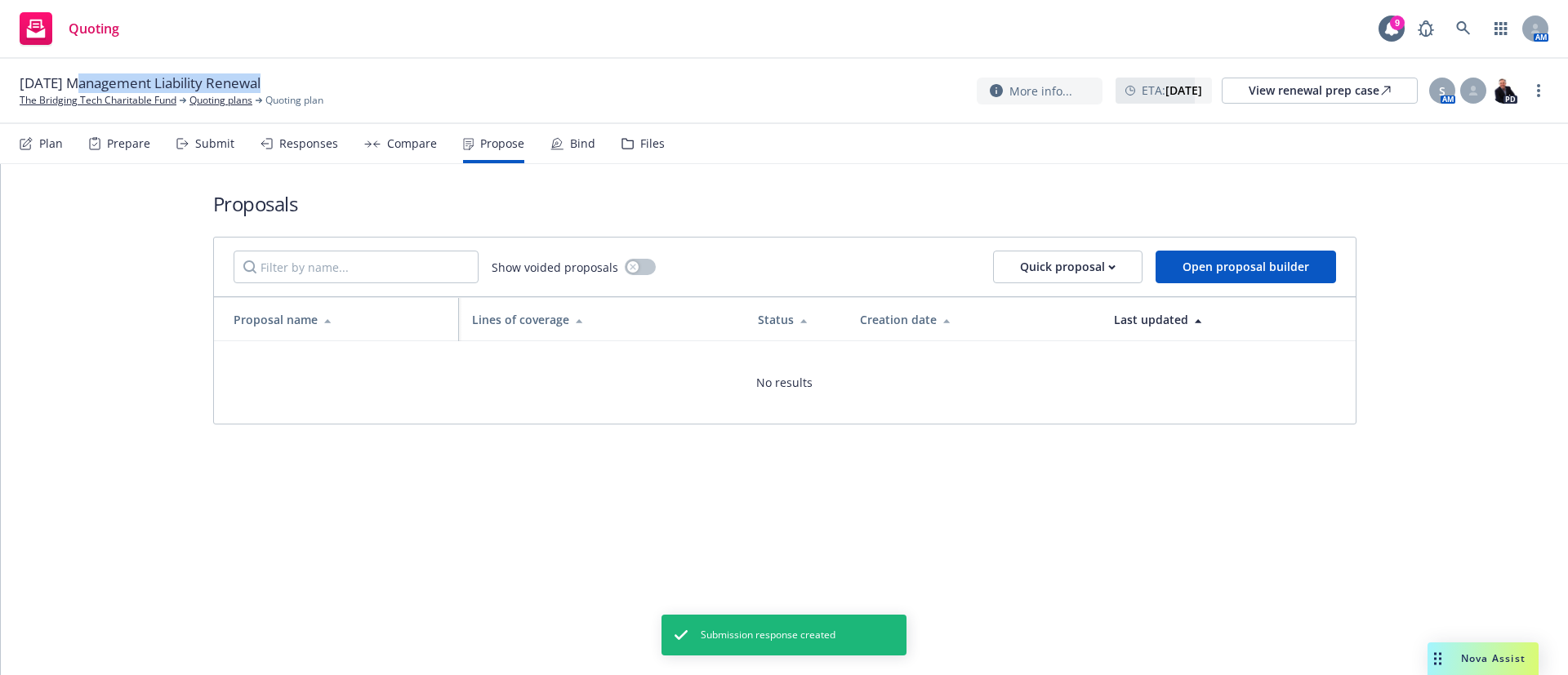
drag, startPoint x: 287, startPoint y: 80, endPoint x: 77, endPoint y: 84, distance: 210.0
click at [77, 84] on div "10/06/25 Management Liability Renewal" at bounding box center [147, 83] width 254 height 20
copy div "Management Liability Renewal"
click at [1260, 264] on span "Open proposal builder" at bounding box center [1245, 267] width 126 height 16
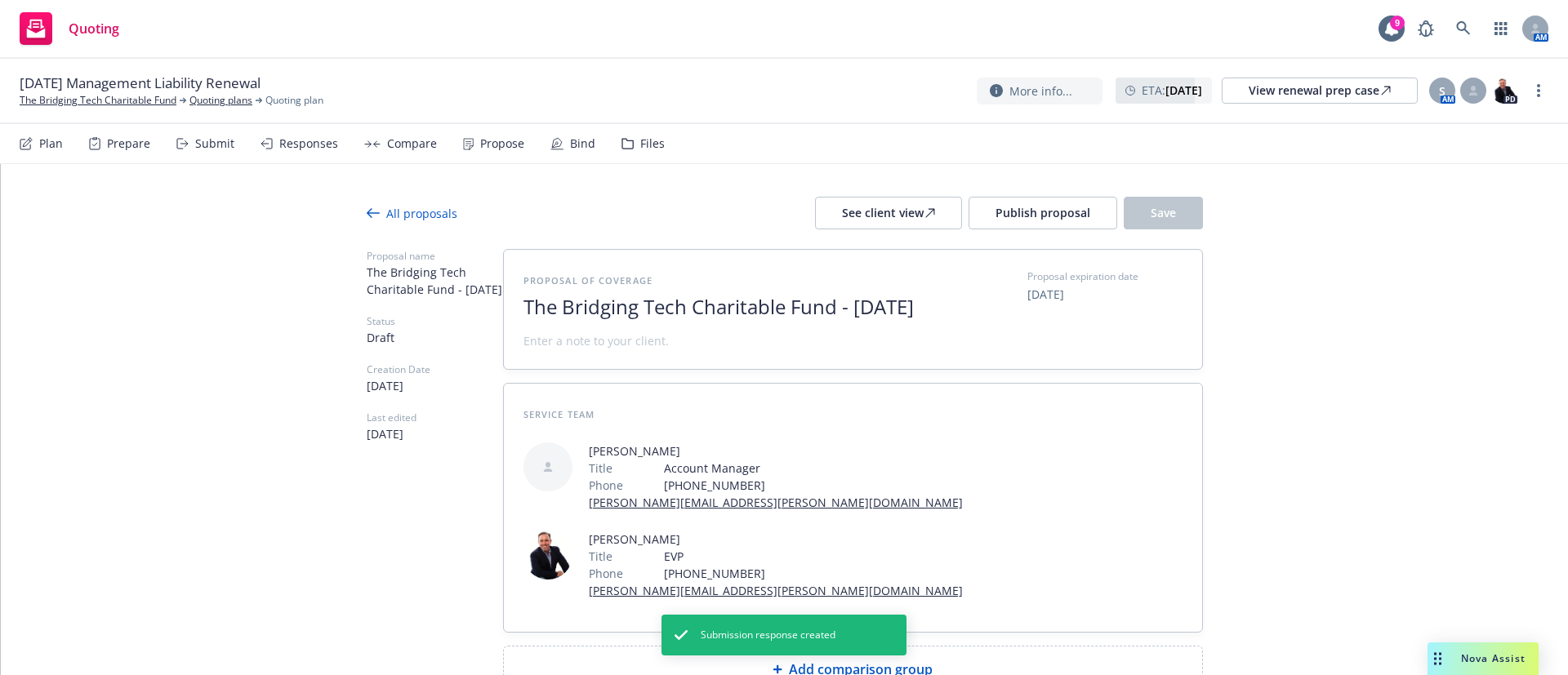
drag, startPoint x: 619, startPoint y: 337, endPoint x: 466, endPoint y: 284, distance: 161.9
click at [466, 284] on div "Proposal name The Bridging Tech Charitable Fund - September 2025 Status Draft C…" at bounding box center [784, 471] width 836 height 444
click at [588, 305] on span "2025" at bounding box center [724, 307] width 400 height 23
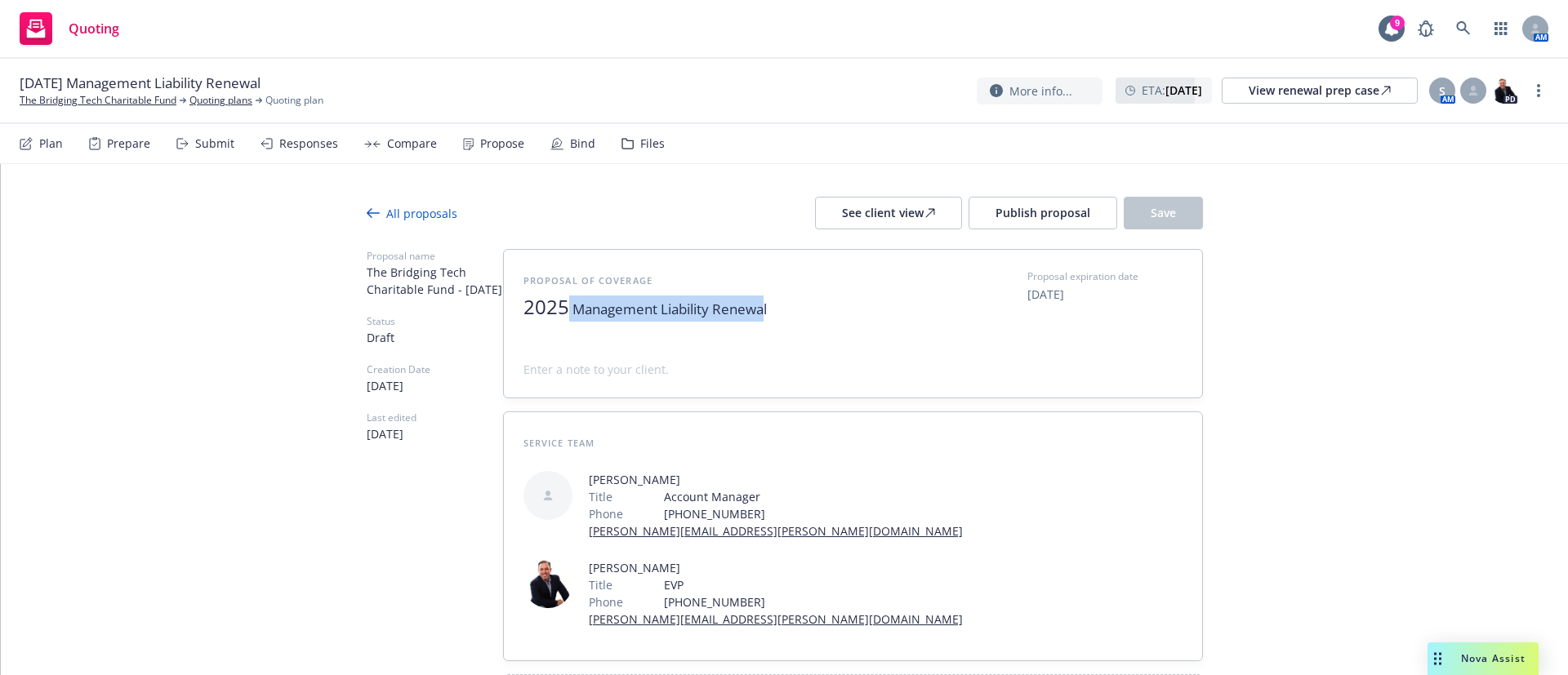
drag, startPoint x: 566, startPoint y: 310, endPoint x: 762, endPoint y: 303, distance: 196.1
click at [761, 303] on span "2025 Management Liability Renewal" at bounding box center [724, 322] width 400 height 52
click at [604, 299] on span "2025 l" at bounding box center [724, 322] width 400 height 52
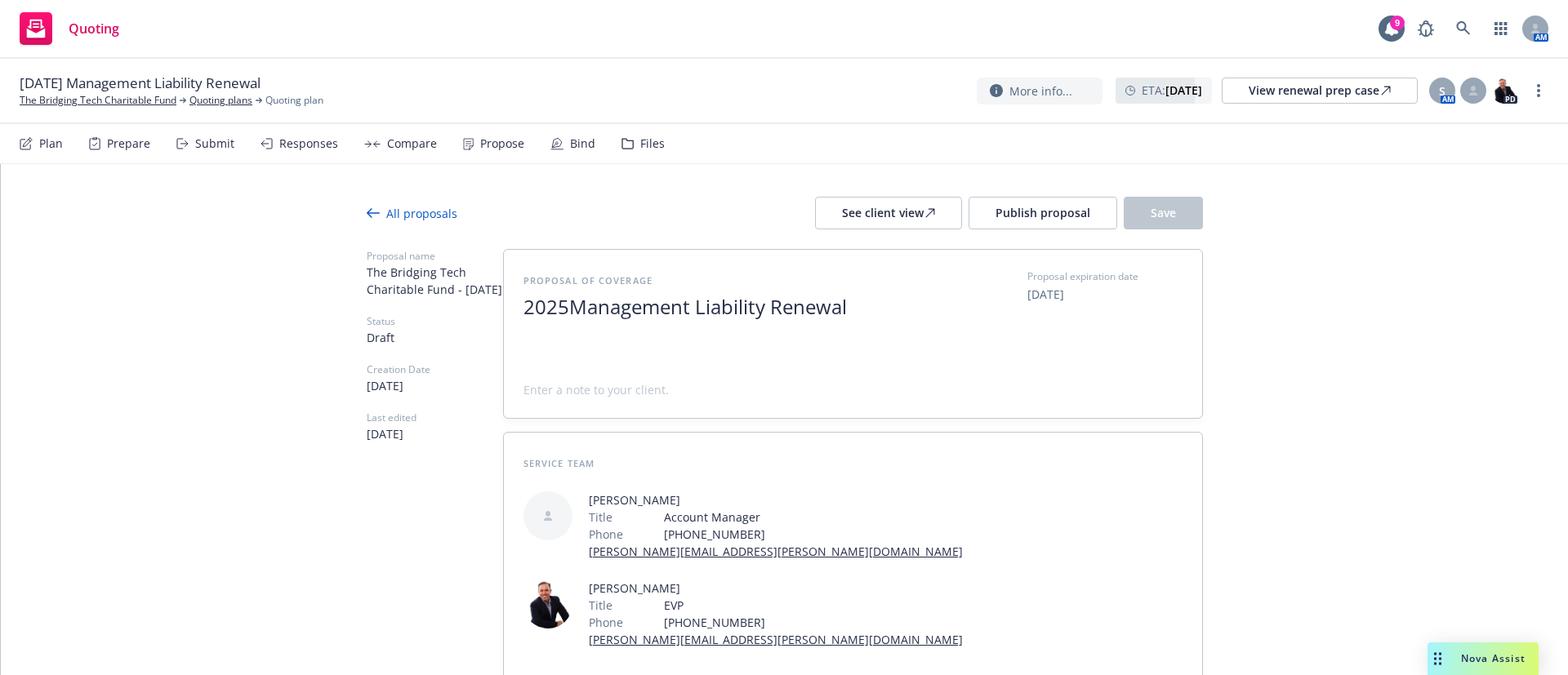
click at [572, 309] on span "Management Liability Renewal" at bounding box center [707, 306] width 278 height 27
drag, startPoint x: 758, startPoint y: 311, endPoint x: 888, endPoint y: 311, distance: 130.0
click at [888, 311] on span "2025 Management Liability Renewal" at bounding box center [724, 332] width 400 height 73
click at [905, 305] on span "2025 Management Liability Renewal" at bounding box center [724, 332] width 400 height 73
click at [908, 304] on span "2025 Management Liability Renewal" at bounding box center [724, 332] width 400 height 73
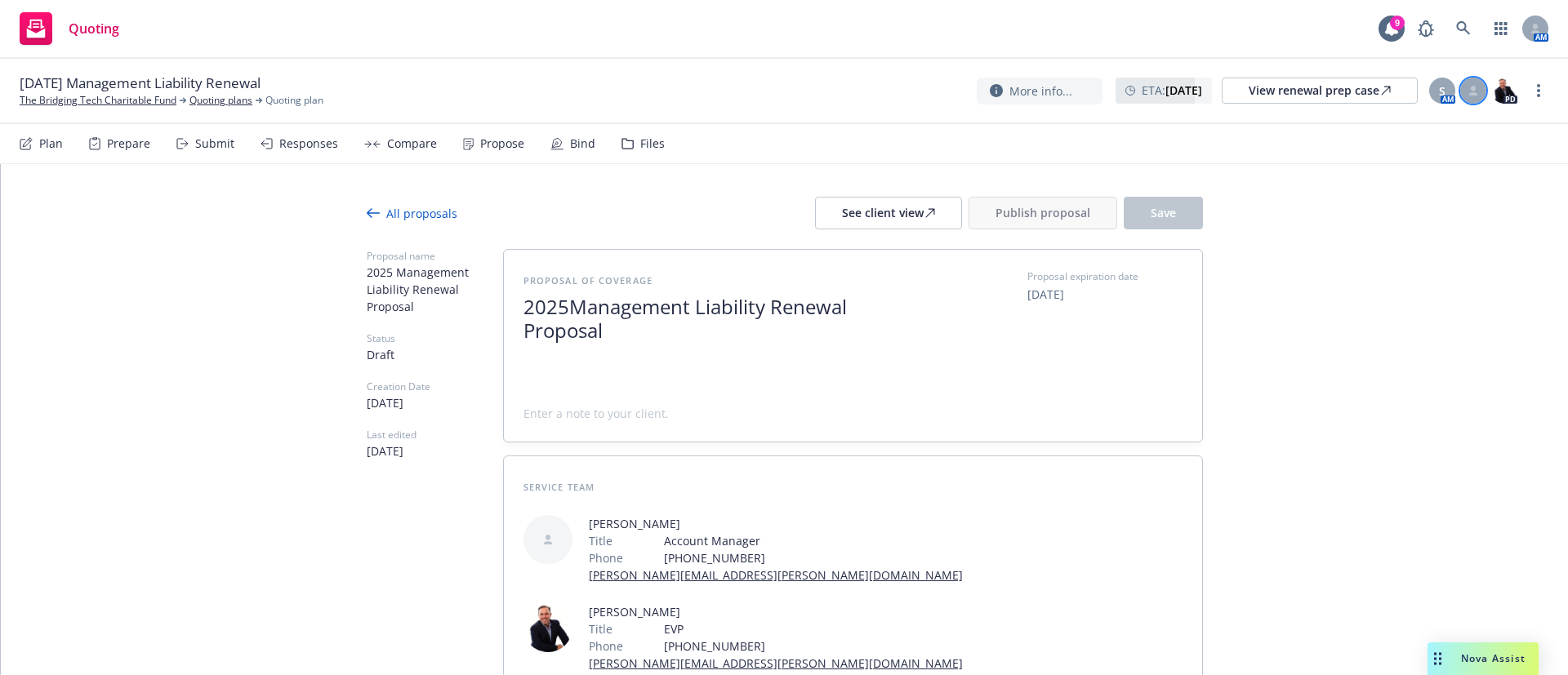
click at [1473, 86] on icon at bounding box center [1473, 89] width 5 height 6
click at [1224, 449] on div "All proposals See client view Publish proposal Save Proposal name 2025 Manageme…" at bounding box center [784, 514] width 1567 height 699
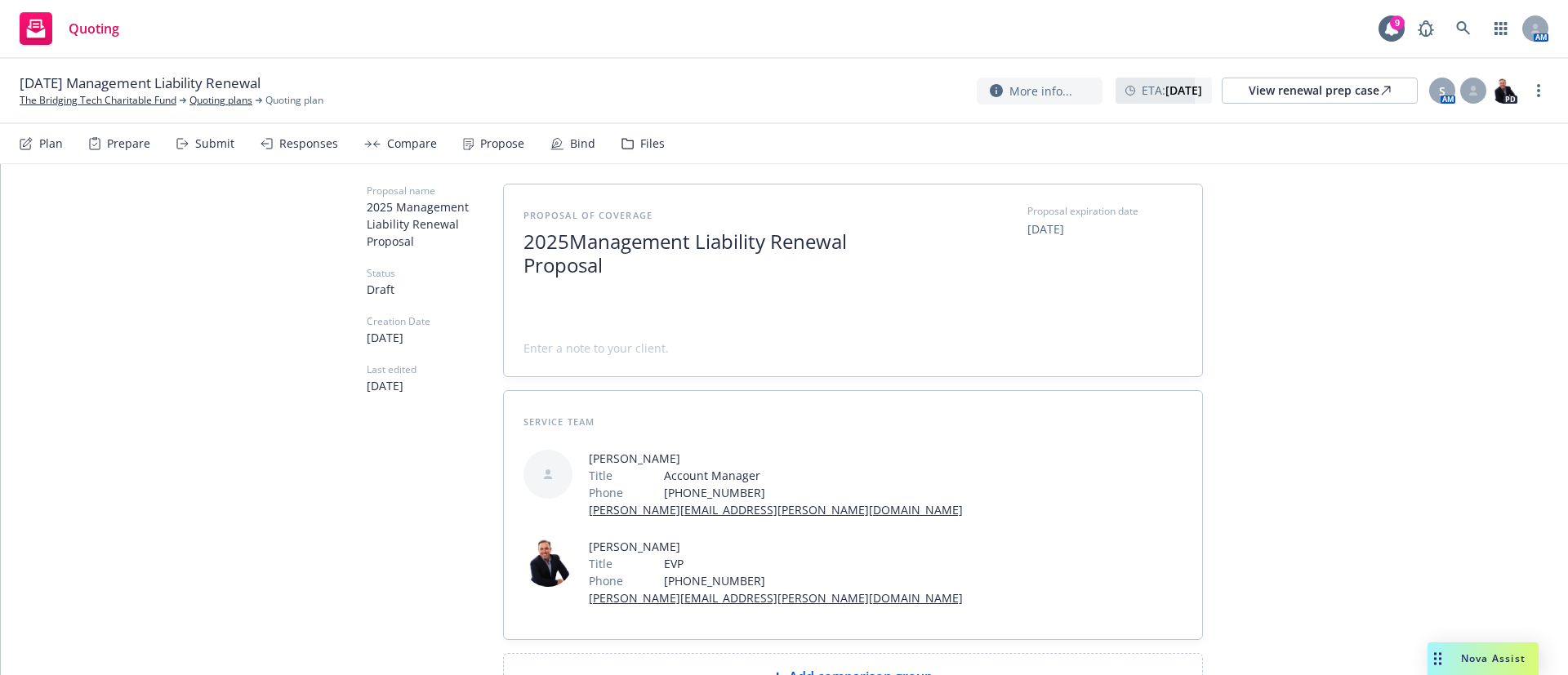
scroll to position [100, 0]
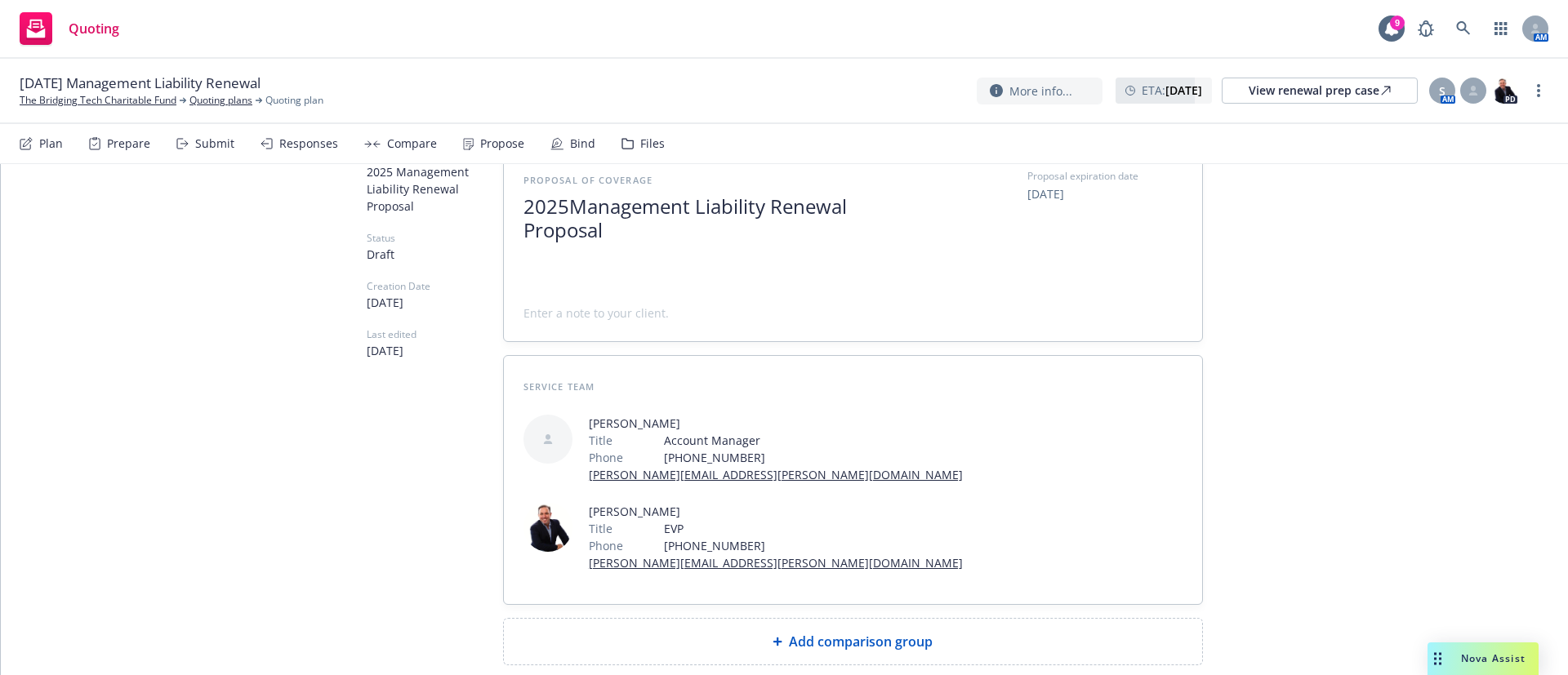
click at [852, 618] on div "Add comparison group" at bounding box center [853, 641] width 698 height 46
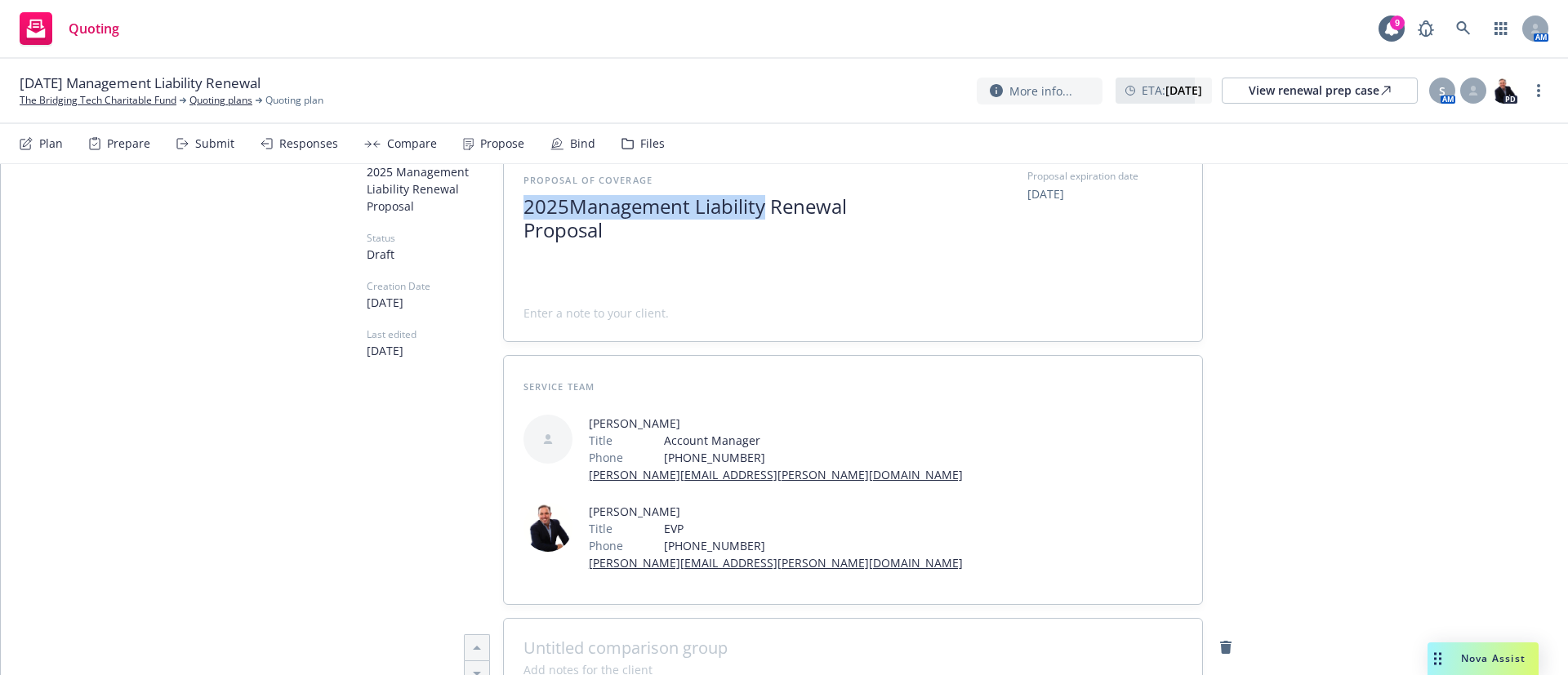
drag, startPoint x: 734, startPoint y: 204, endPoint x: 432, endPoint y: 204, distance: 302.0
copy span "2025 Management Liability"
type textarea "x"
click at [562, 638] on span at bounding box center [853, 648] width 659 height 20
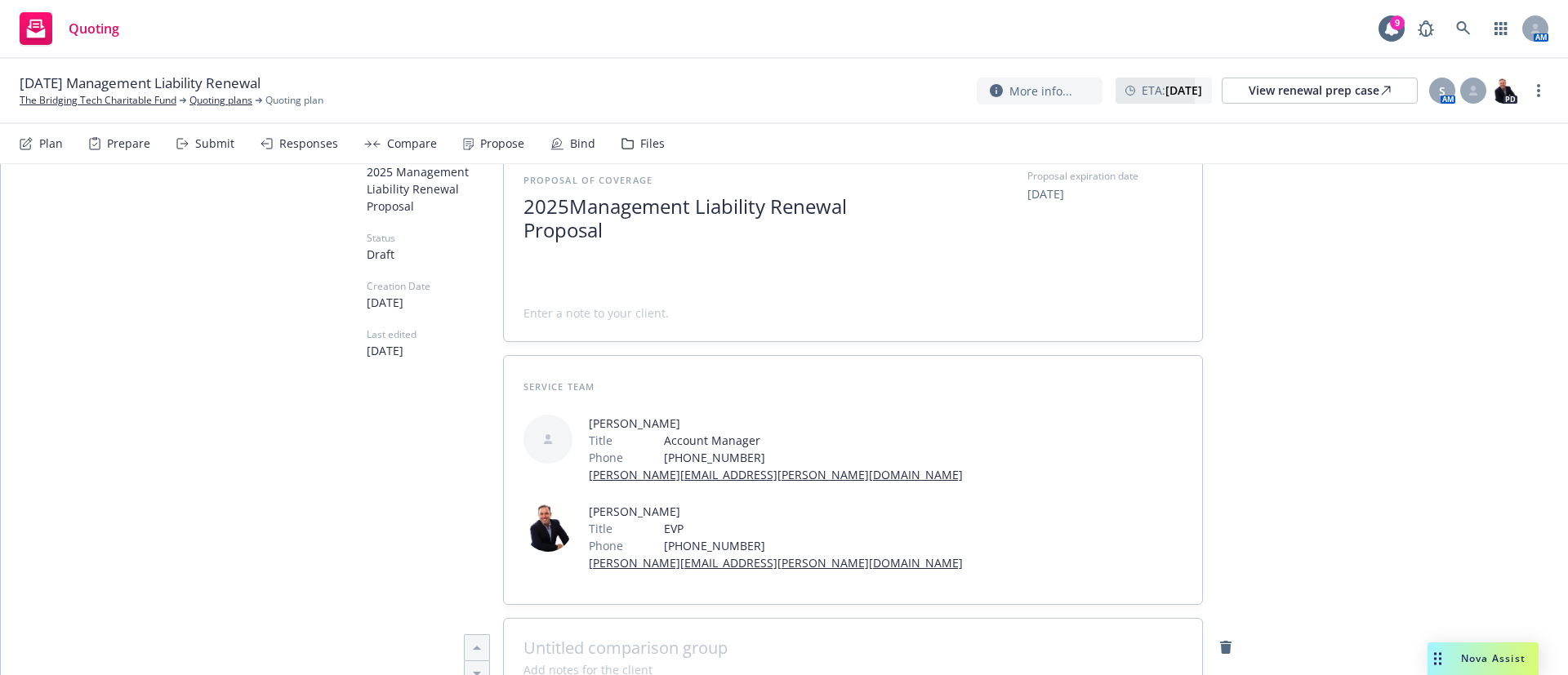
paste span
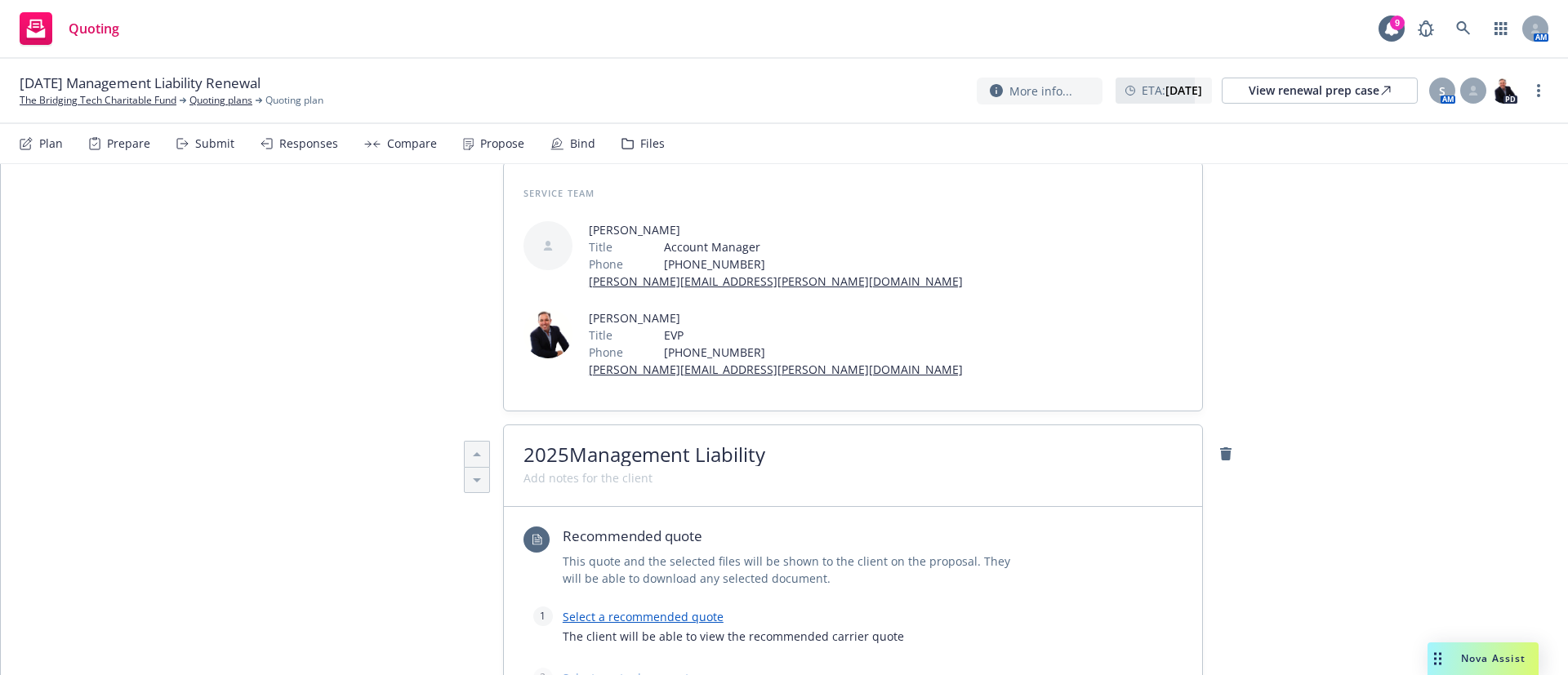
scroll to position [468, 0]
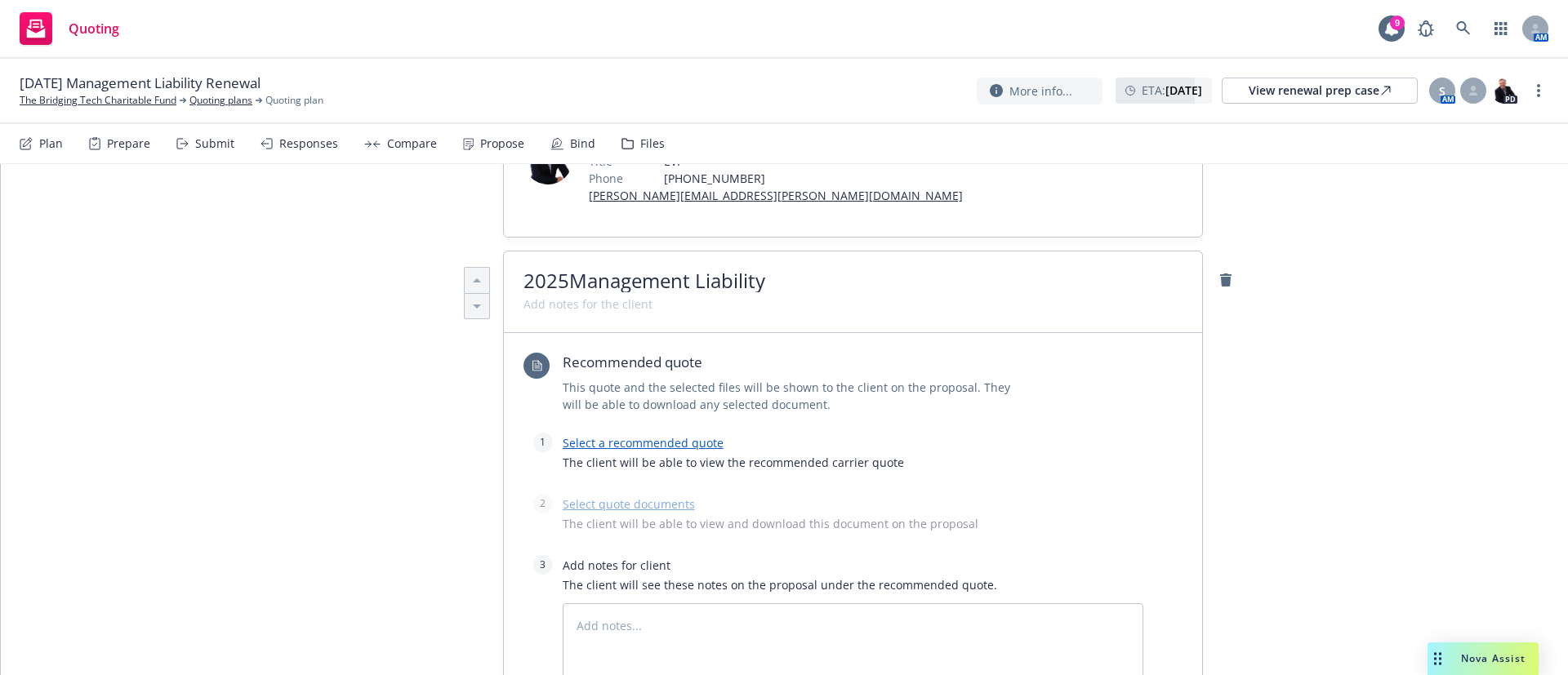
click at [627, 435] on link "Select a recommended quote" at bounding box center [643, 443] width 161 height 16
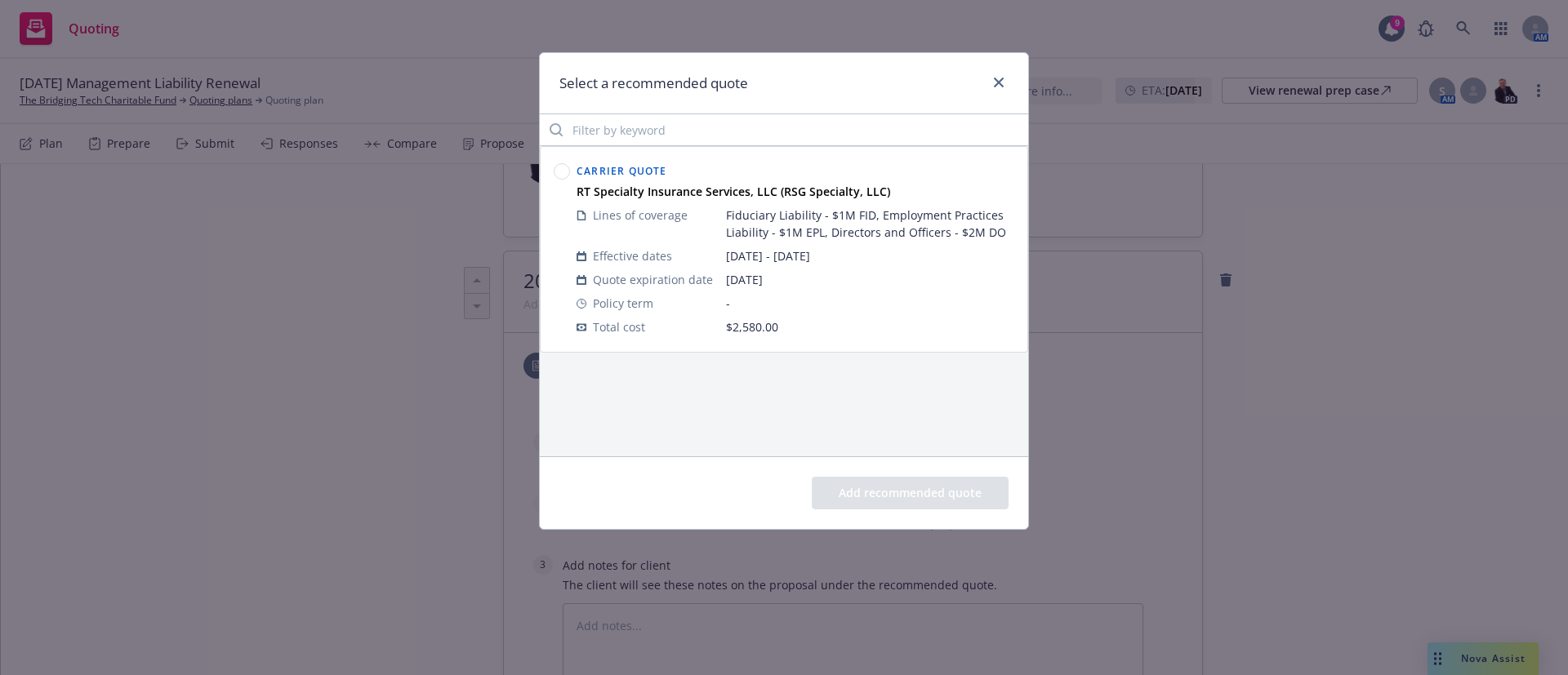
drag, startPoint x: 564, startPoint y: 171, endPoint x: 613, endPoint y: 216, distance: 66.5
click at [564, 172] on circle at bounding box center [562, 172] width 16 height 16
click at [922, 496] on button "Add recommended quote" at bounding box center [910, 493] width 197 height 33
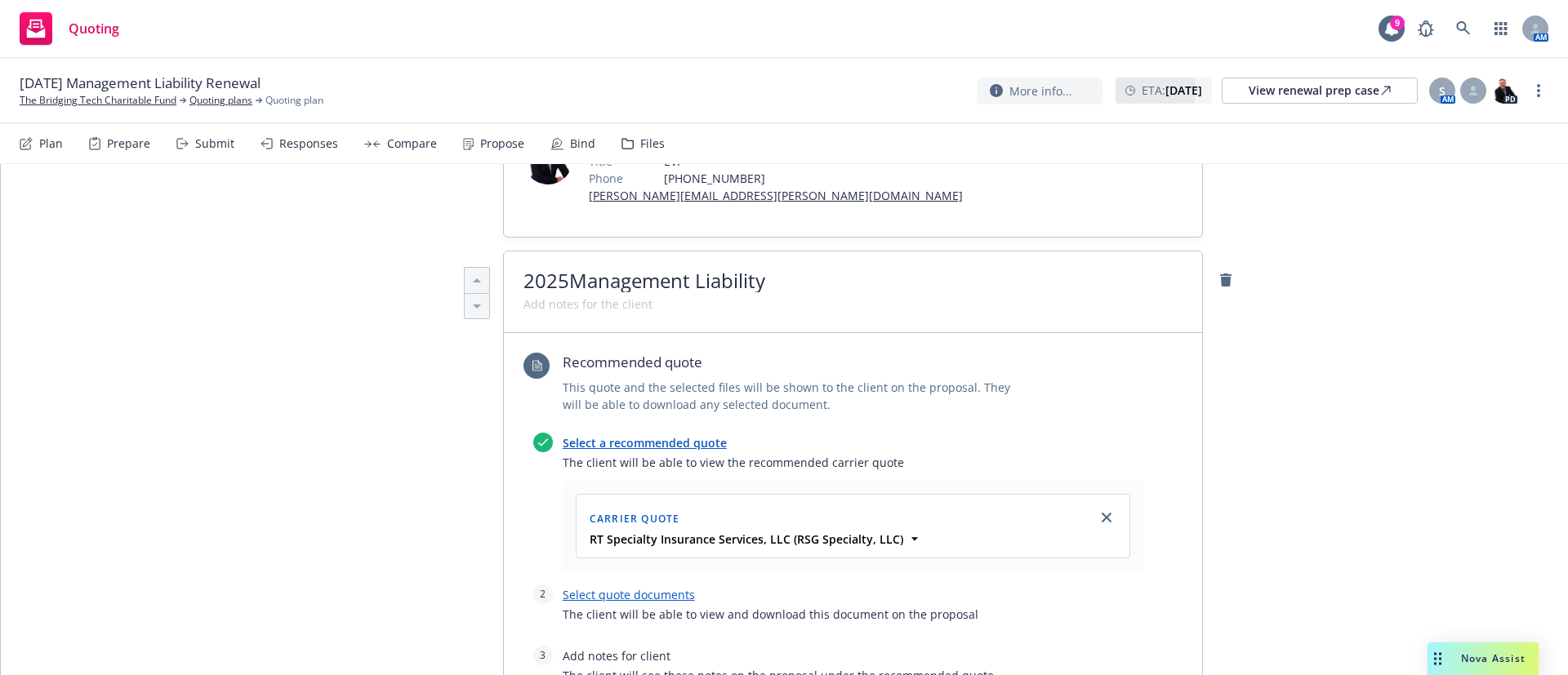
click at [626, 587] on link "Select quote documents" at bounding box center [629, 595] width 132 height 16
type textarea "x"
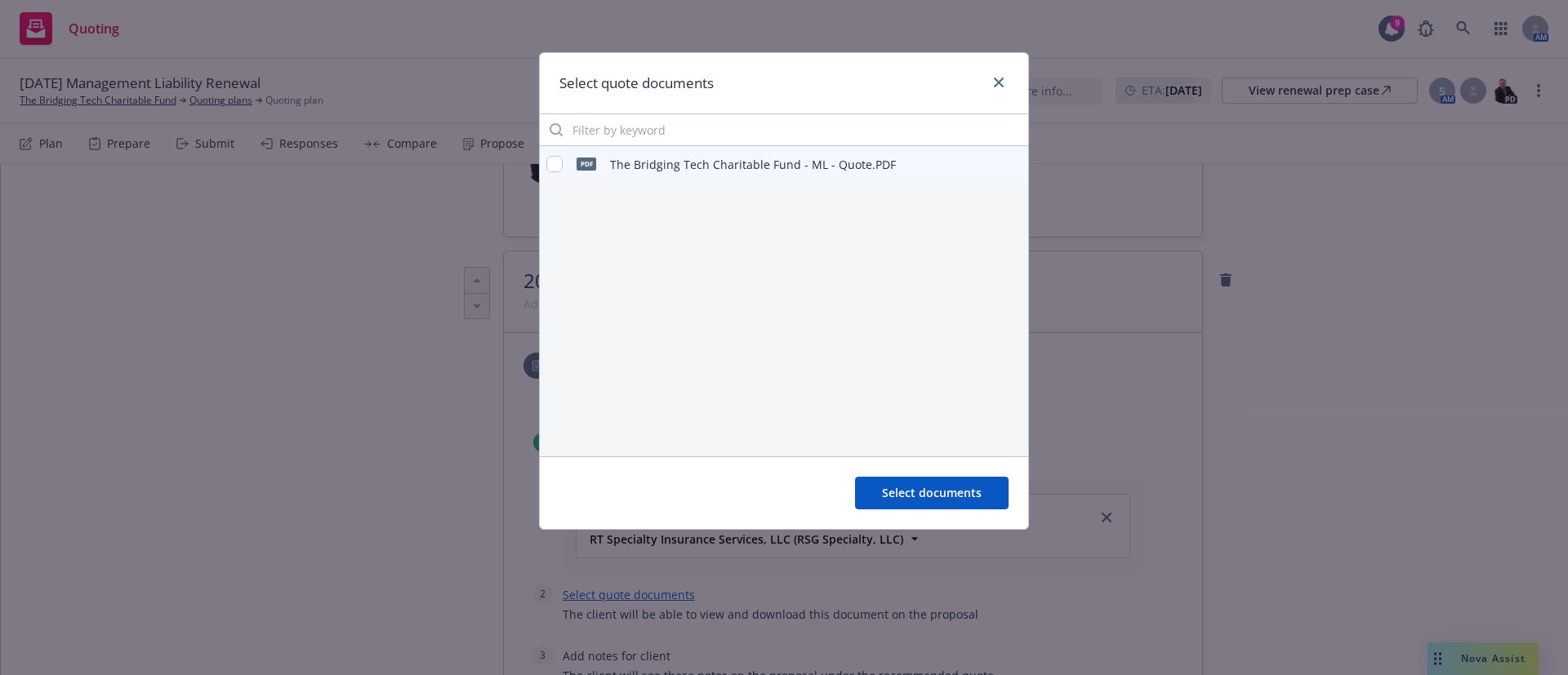
click at [546, 170] on div "PDF The Bridging Tech Charitable Fund - ML - Quote.PDF" at bounding box center [783, 164] width 488 height 36
click at [555, 166] on input "checkbox" at bounding box center [554, 164] width 17 height 17
checkbox input "true"
click at [961, 504] on button "Select documents" at bounding box center [932, 493] width 153 height 33
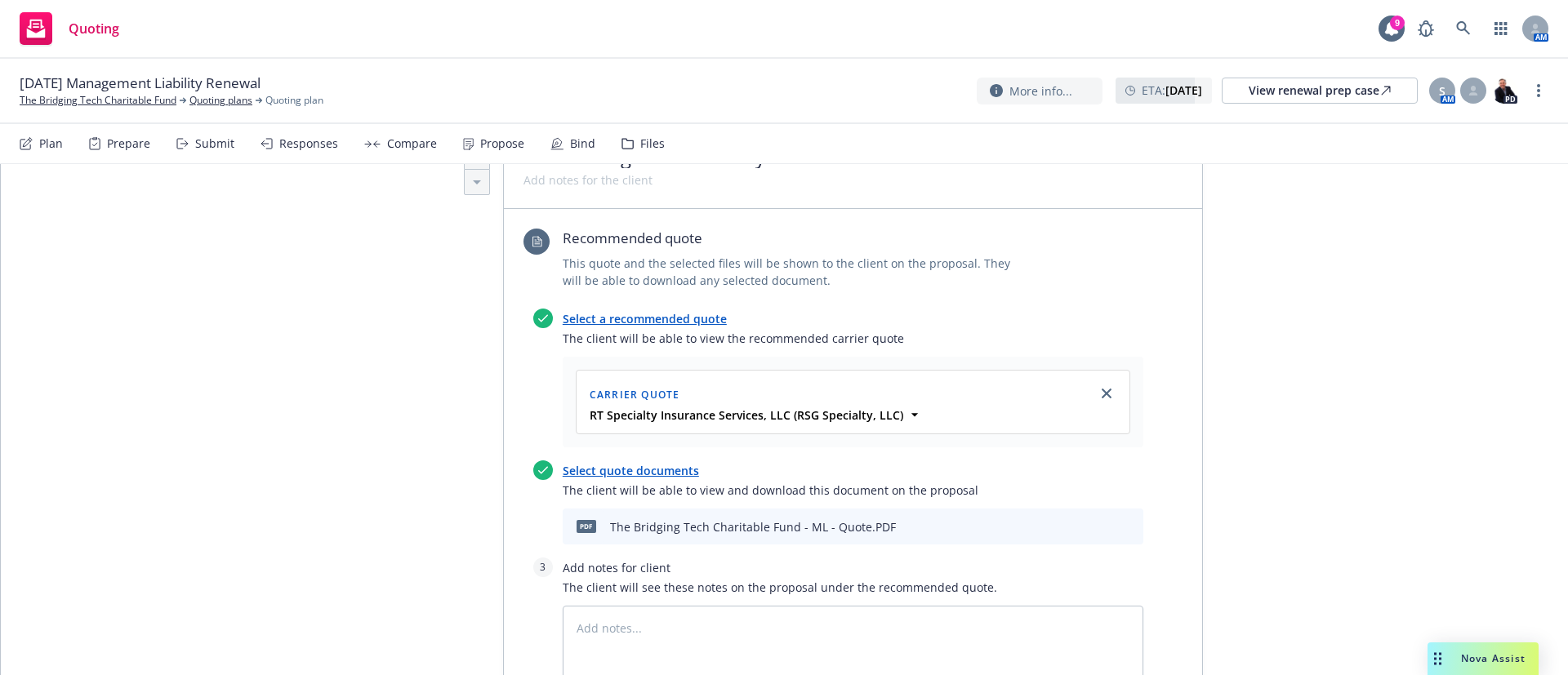
scroll to position [712, 0]
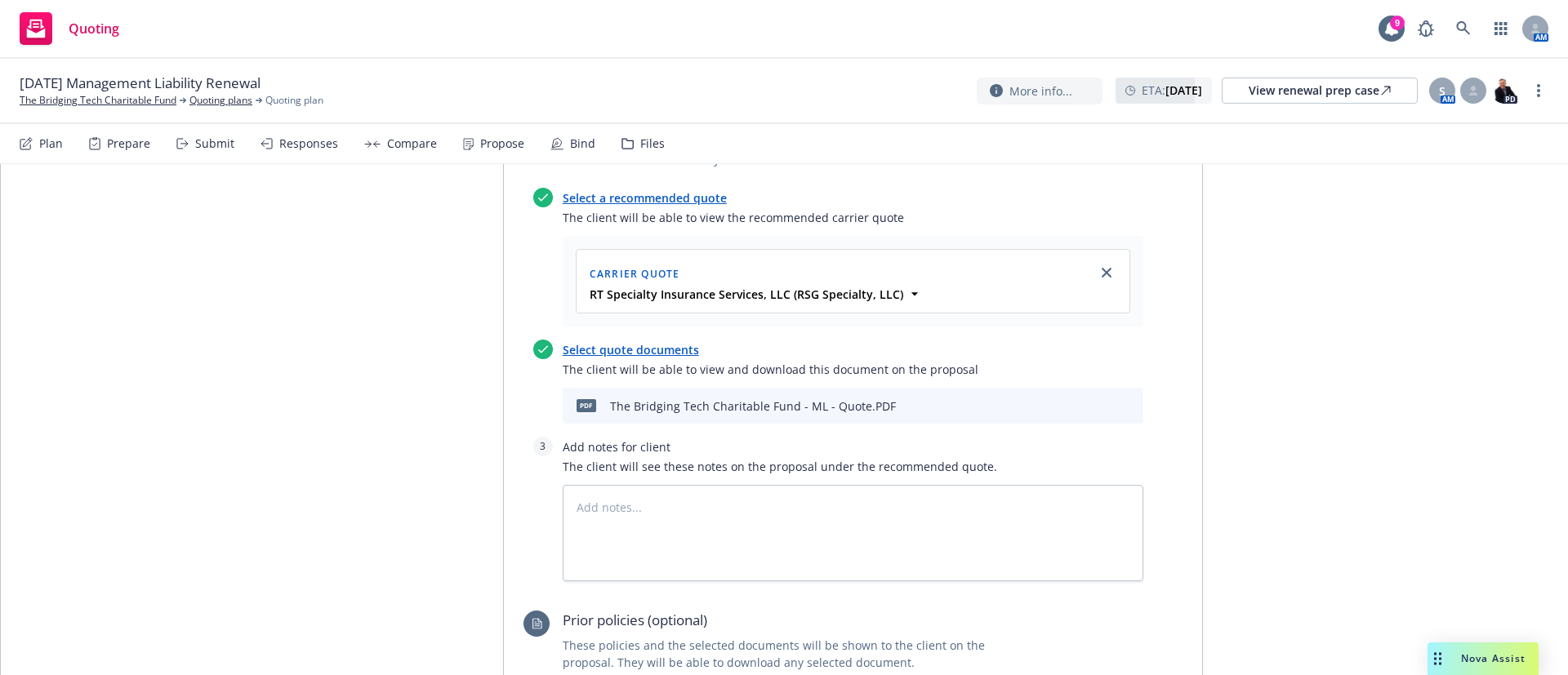
type textarea "x"
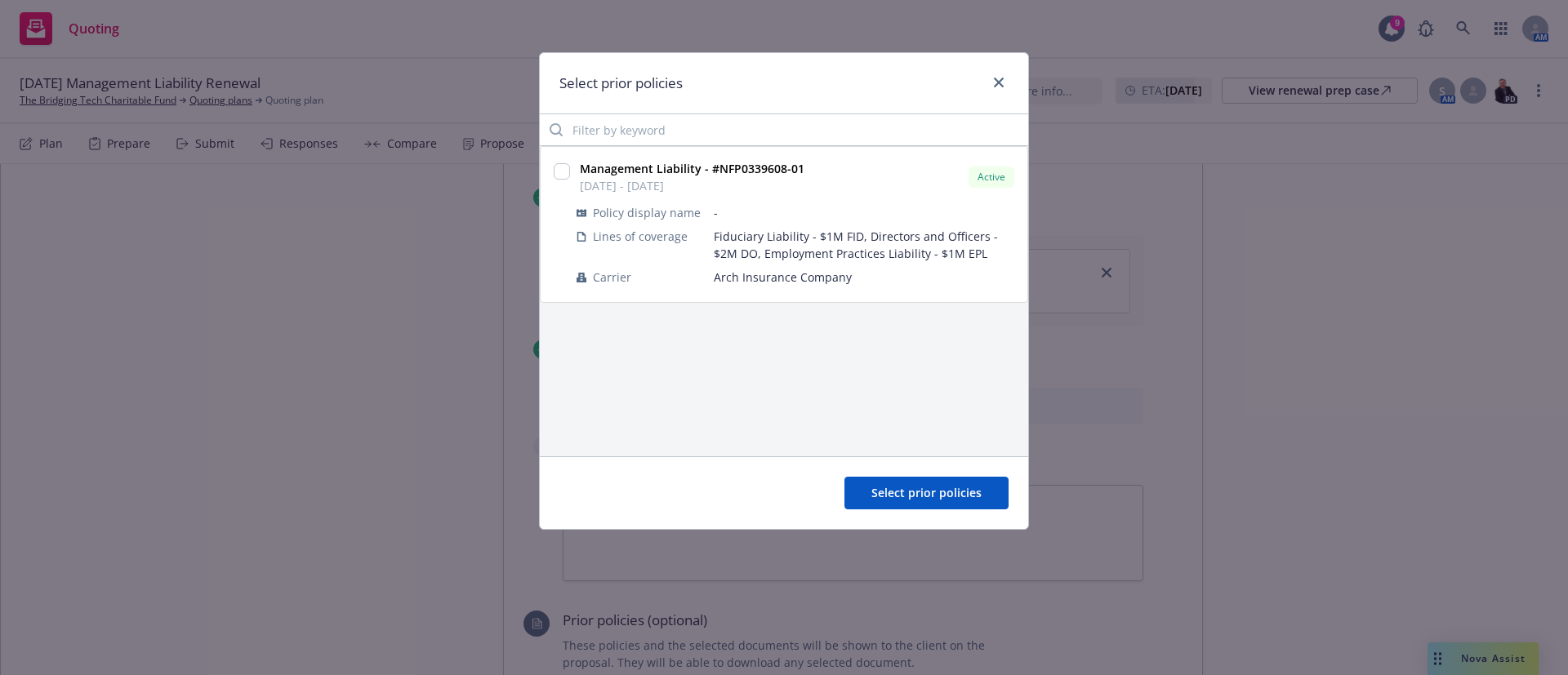
click at [554, 160] on div at bounding box center [561, 171] width 17 height 23
click at [576, 186] on div "Management Liability - #NFP0339608-01 10/06/2024 - 10/06/2025" at bounding box center [690, 177] width 234 height 41
click at [566, 177] on input "checkbox" at bounding box center [561, 171] width 17 height 17
checkbox input "true"
click at [946, 488] on span "Select prior policies" at bounding box center [926, 493] width 111 height 16
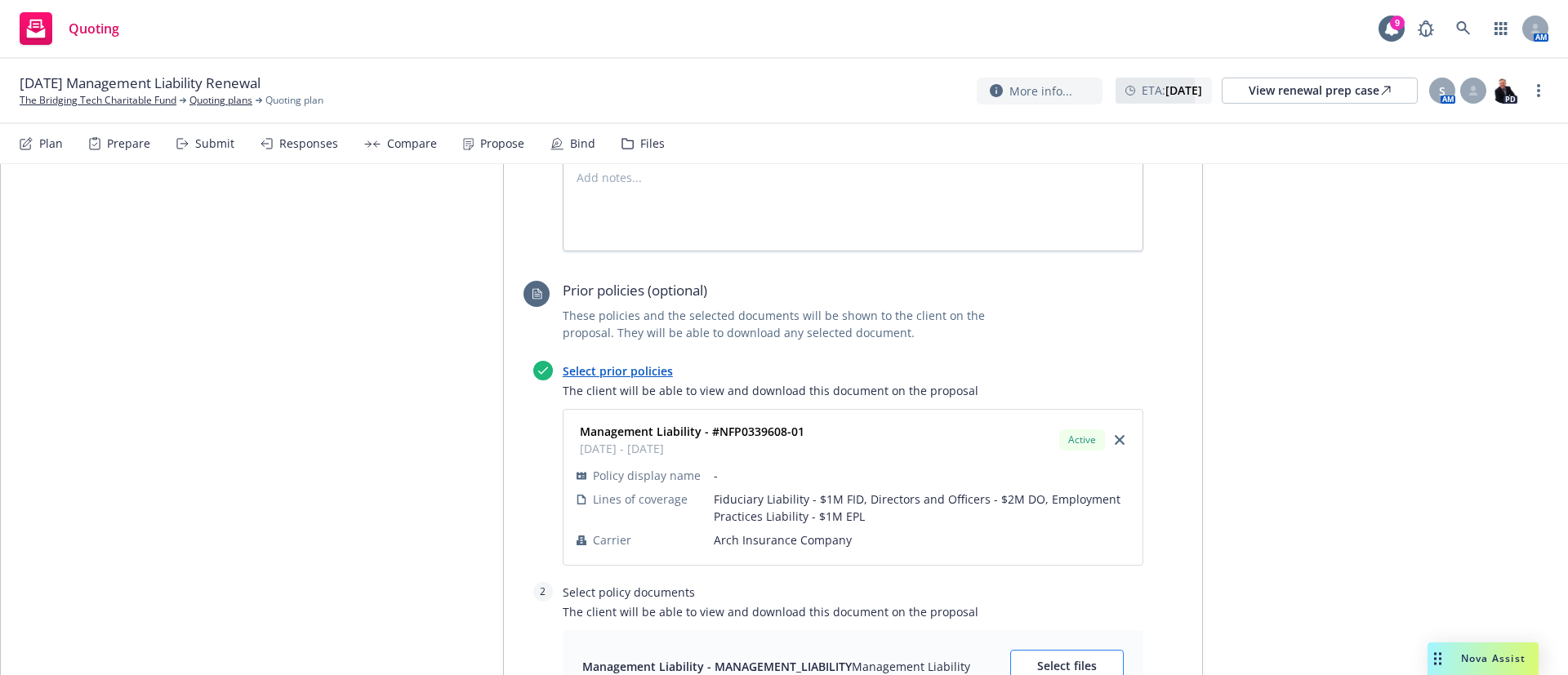
scroll to position [1080, 0]
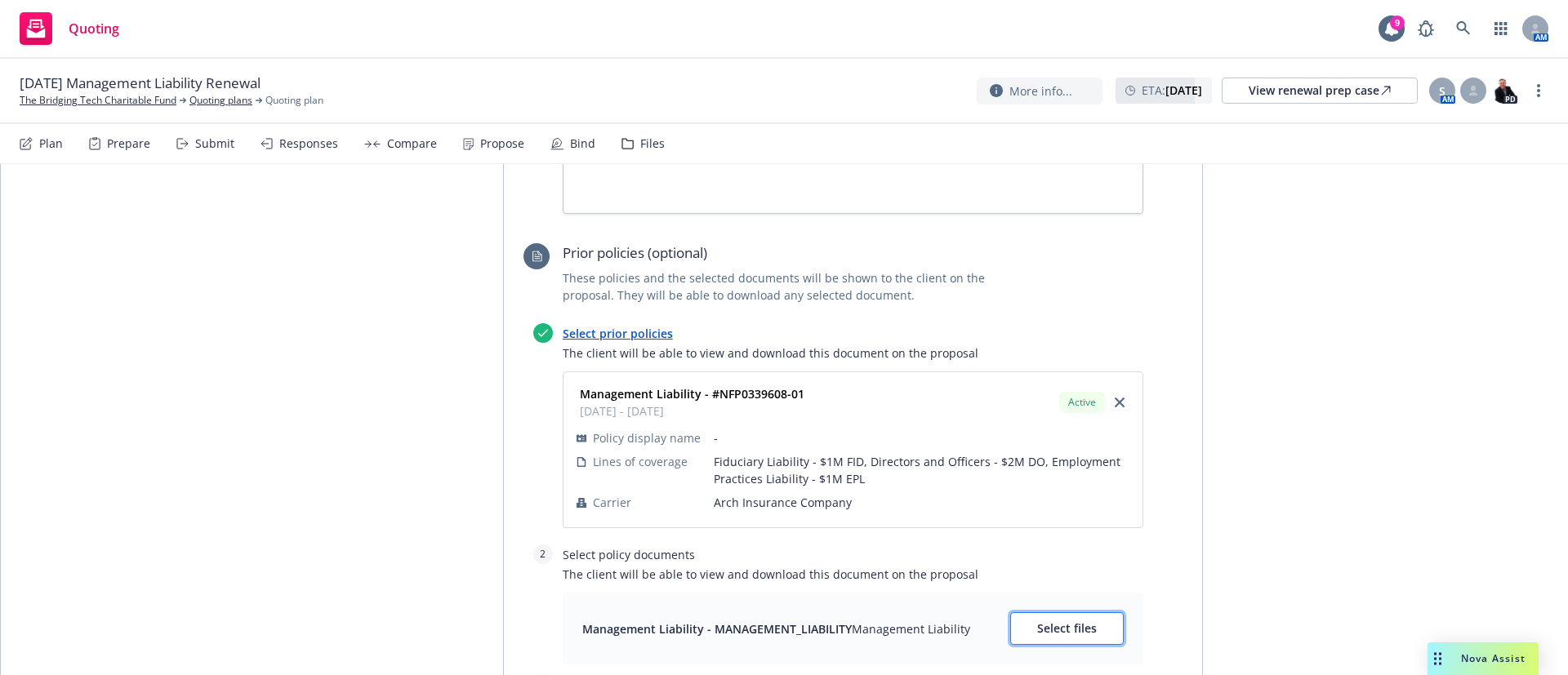
click at [1065, 620] on span "Select files" at bounding box center [1067, 628] width 60 height 16
type textarea "x"
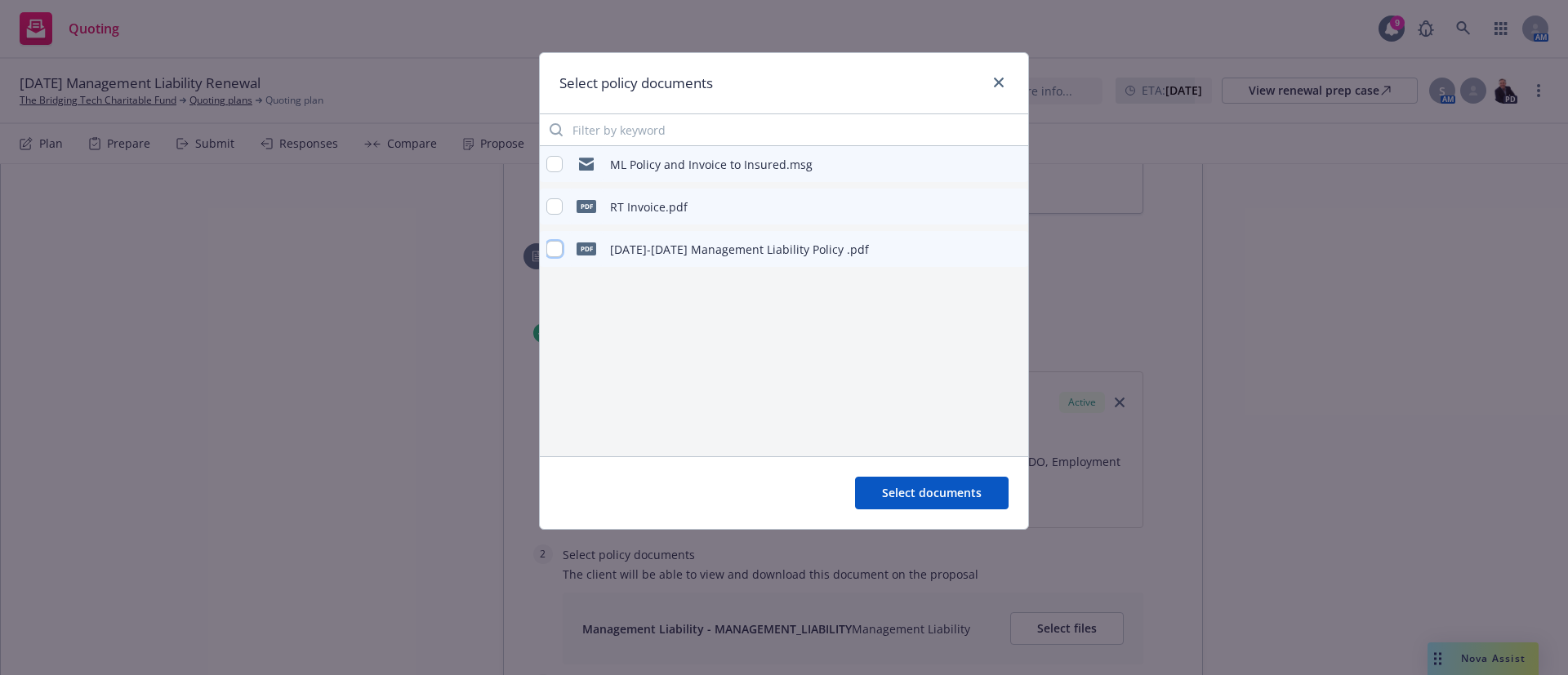
drag, startPoint x: 561, startPoint y: 249, endPoint x: 737, endPoint y: 338, distance: 197.2
click at [561, 248] on input "checkbox" at bounding box center [554, 249] width 17 height 17
checkbox input "true"
click at [965, 487] on span "Select documents" at bounding box center [932, 493] width 100 height 16
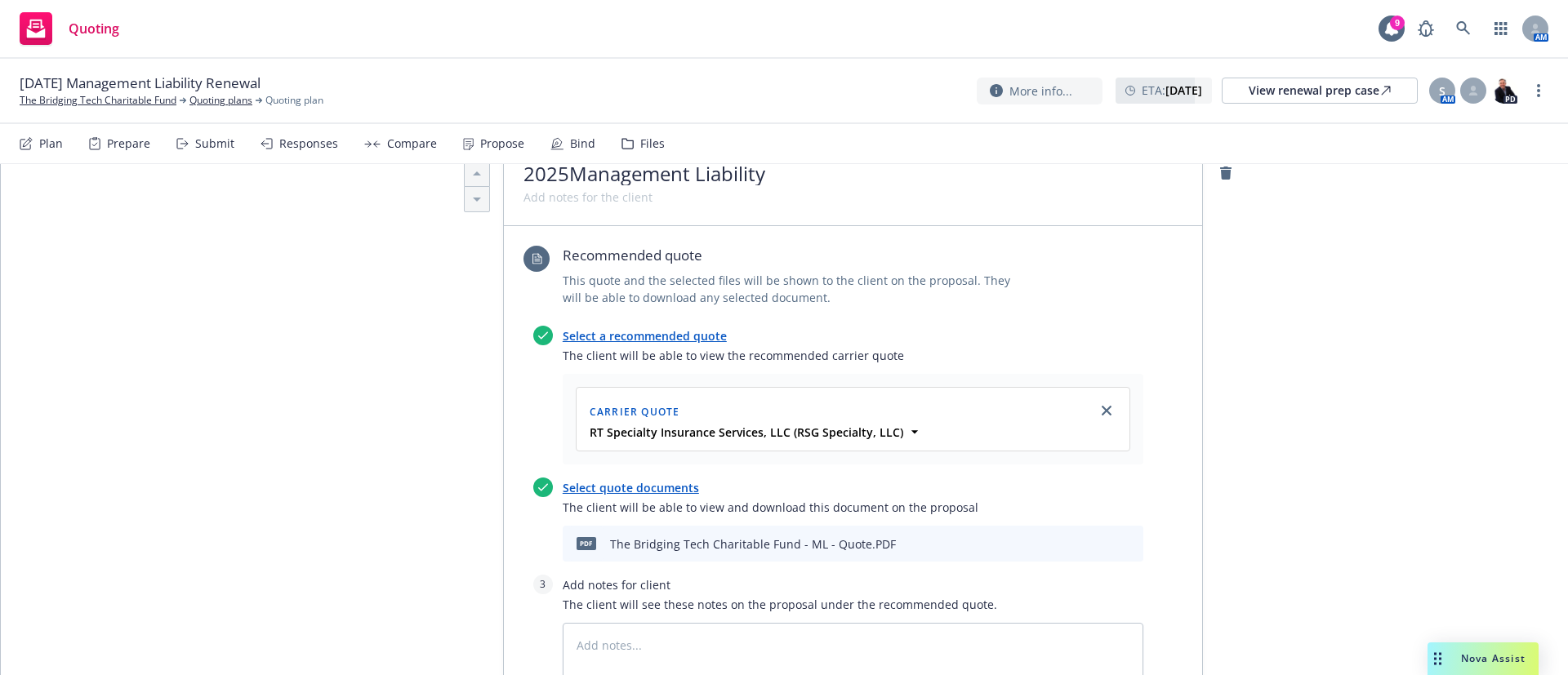
scroll to position [858, 0]
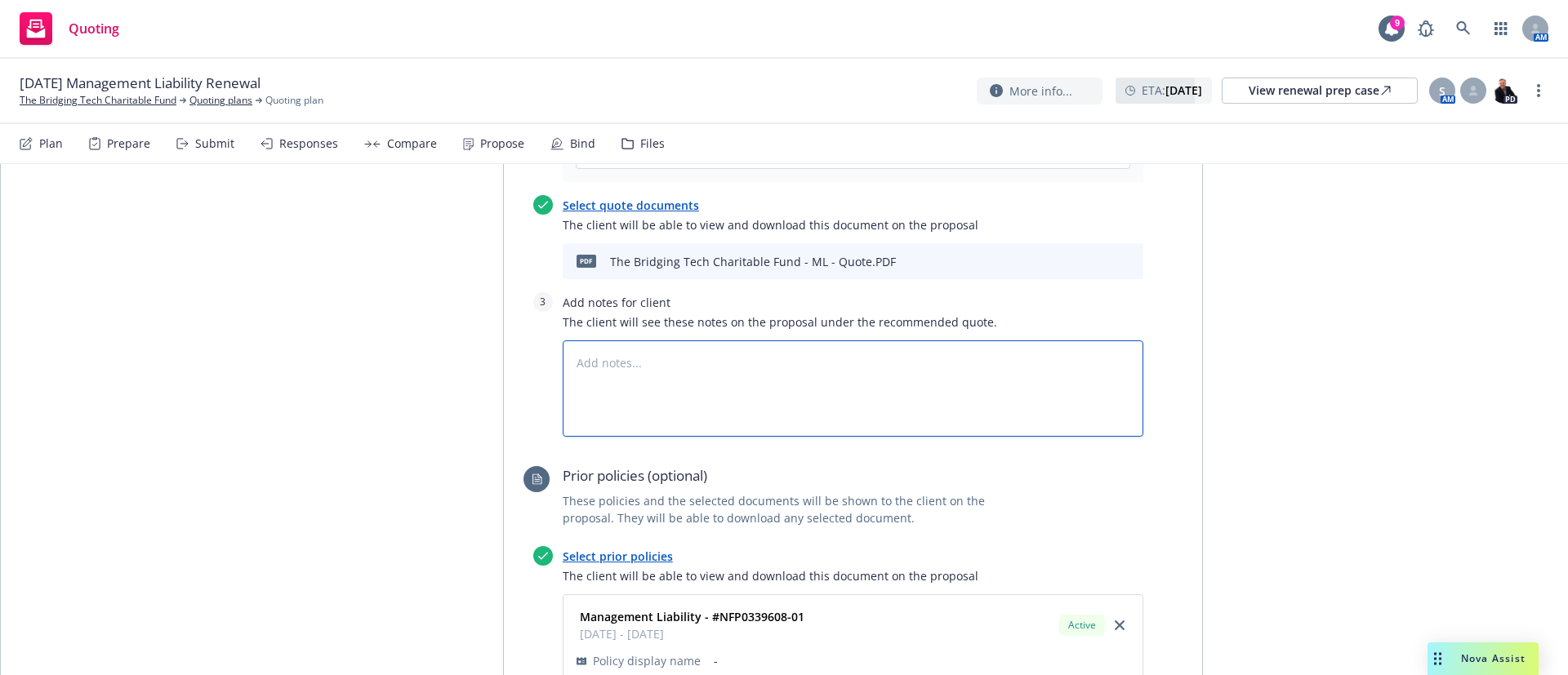
click at [687, 340] on textarea at bounding box center [853, 388] width 580 height 97
type textarea "x"
type textarea "z"
type textarea "x"
type textarea "zz"
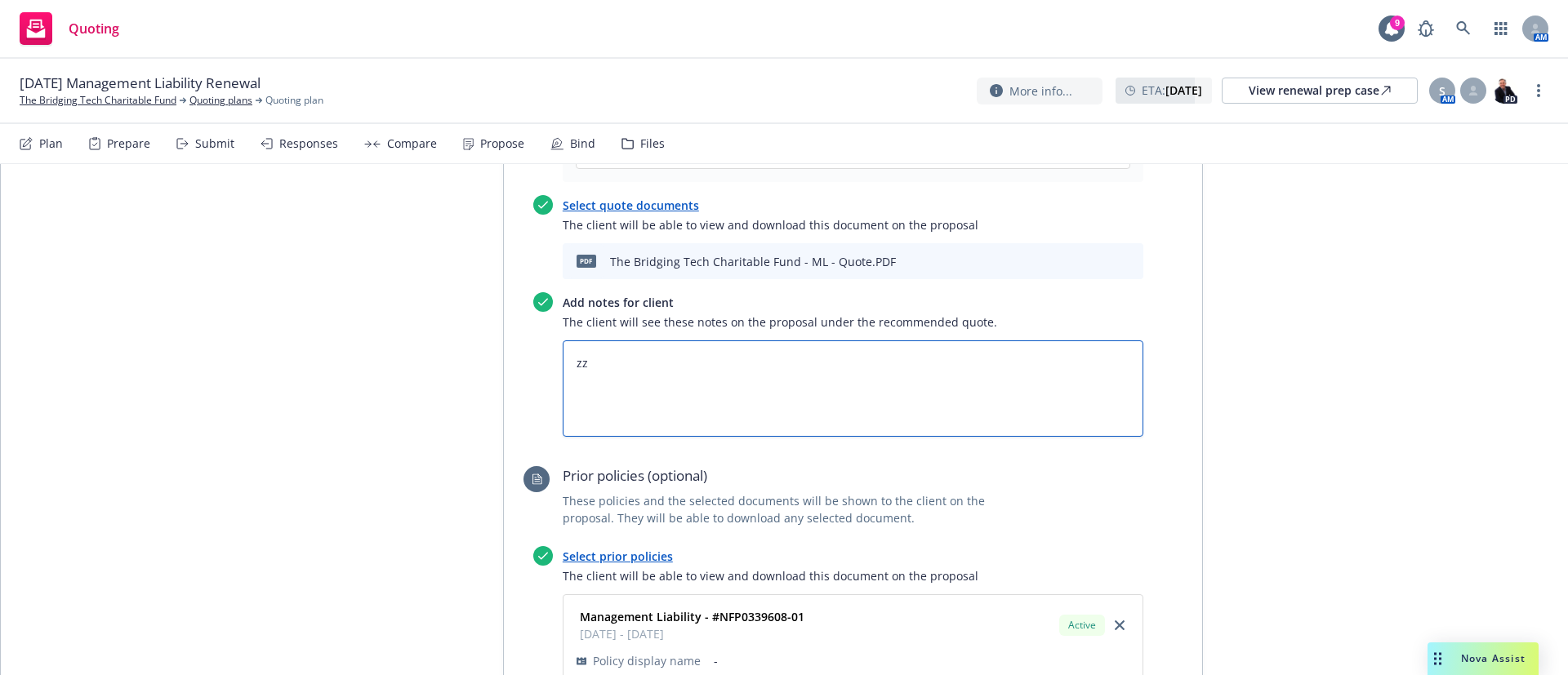
type textarea "x"
type textarea "zzsb"
type textarea "x"
type textarea "zzsbf"
type textarea "x"
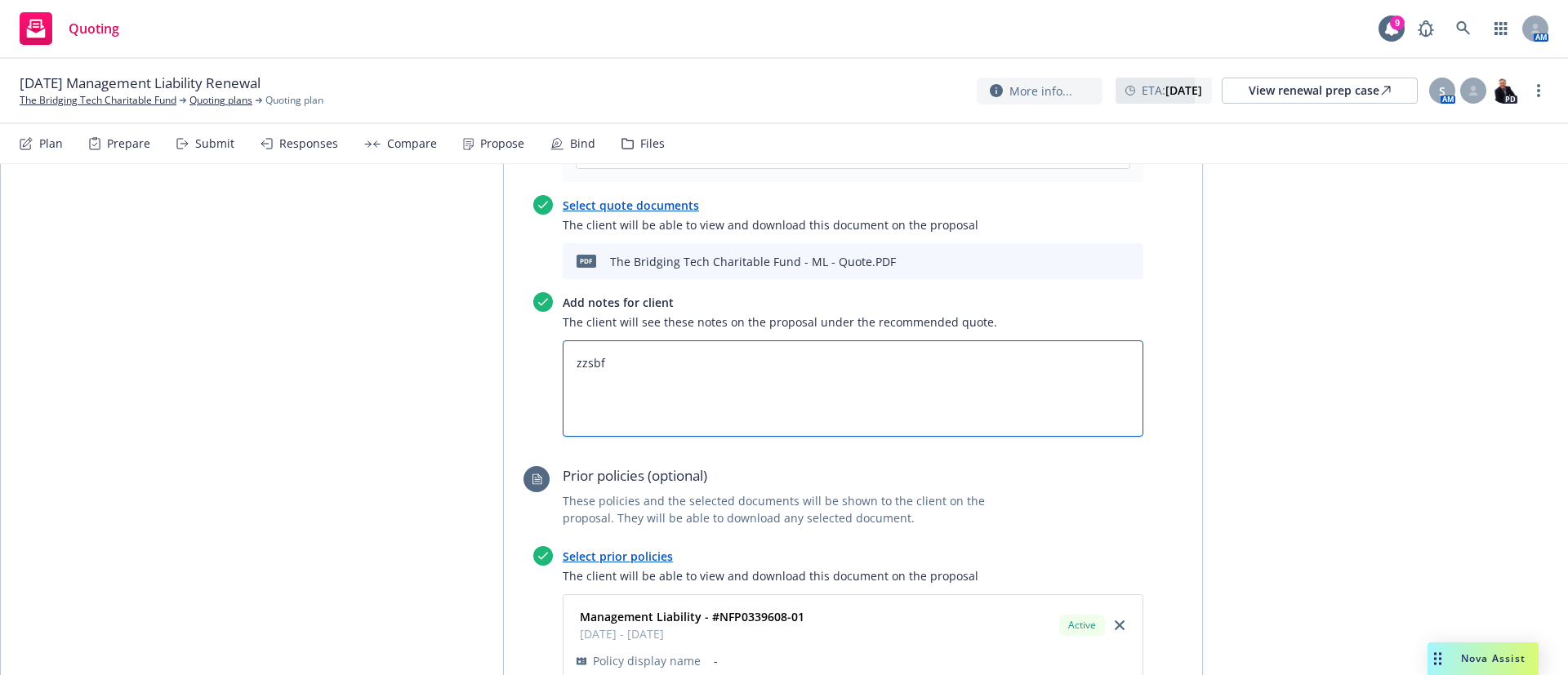
type textarea "zzsbfe"
type textarea "x"
type textarea "zzsbfee"
type textarea "x"
type textarea "zzsbfees"
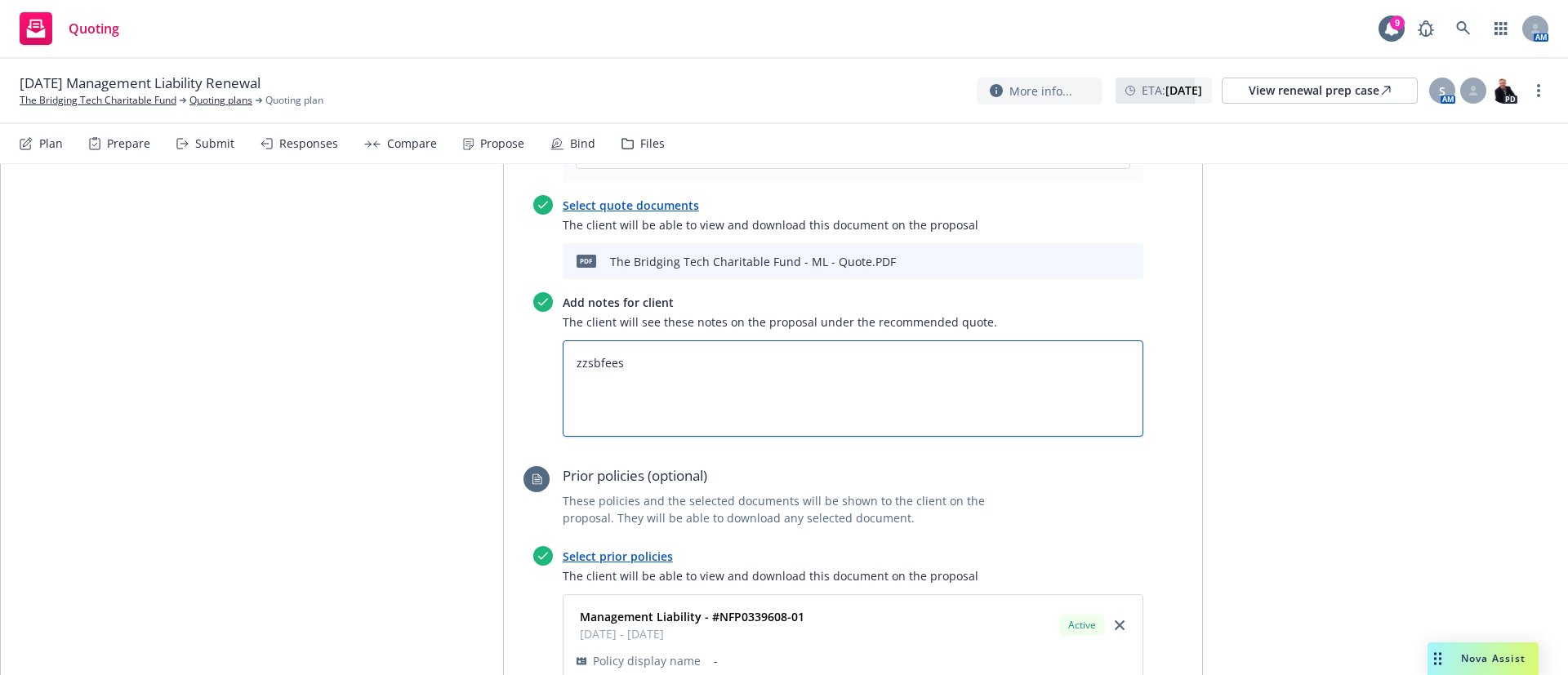
paste textarea "All taxes and fees are estimated, subject to change upon binding, and fully ear…"
type textarea "x"
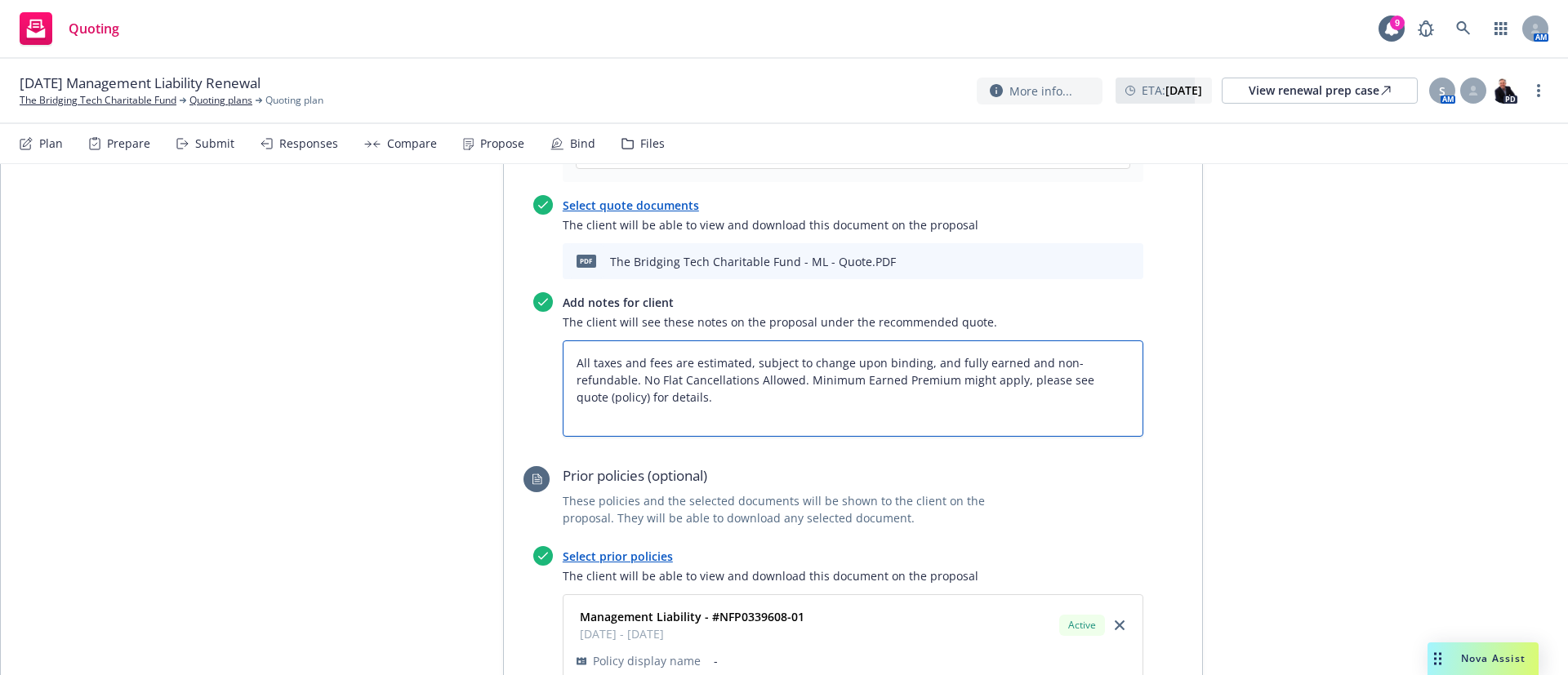
type textarea "All taxes and fees are estimated, subject to change upon binding, and fully ear…"
click at [1323, 281] on div "All proposals See client view Publish proposal Save Proposal name 2025 Manageme…" at bounding box center [784, 269] width 1567 height 1924
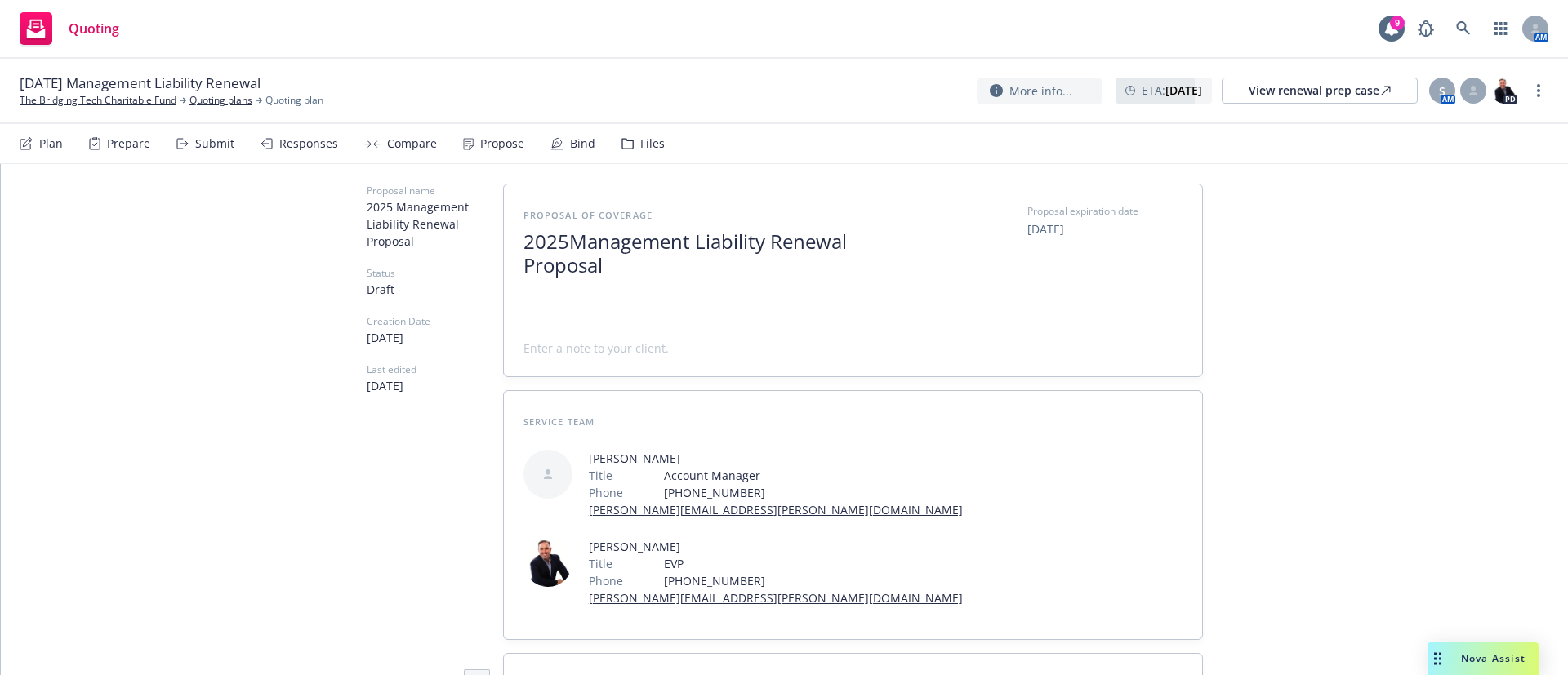
scroll to position [0, 0]
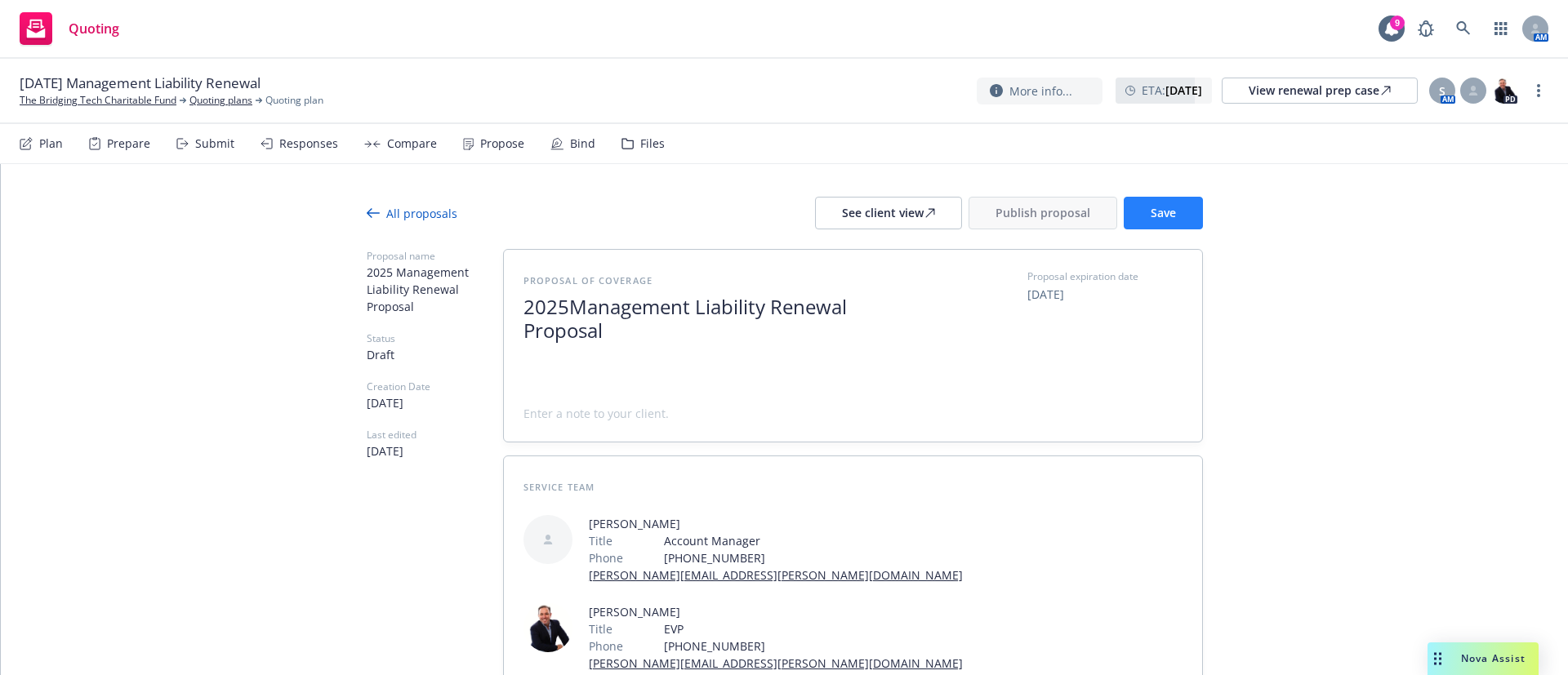
click at [1150, 212] on span "Save" at bounding box center [1163, 213] width 25 height 16
click at [911, 211] on div "See client view" at bounding box center [888, 213] width 93 height 31
drag, startPoint x: 219, startPoint y: 84, endPoint x: 81, endPoint y: 86, distance: 138.0
click at [81, 86] on span "10/06/25 Management Liability Renewal" at bounding box center [140, 83] width 241 height 20
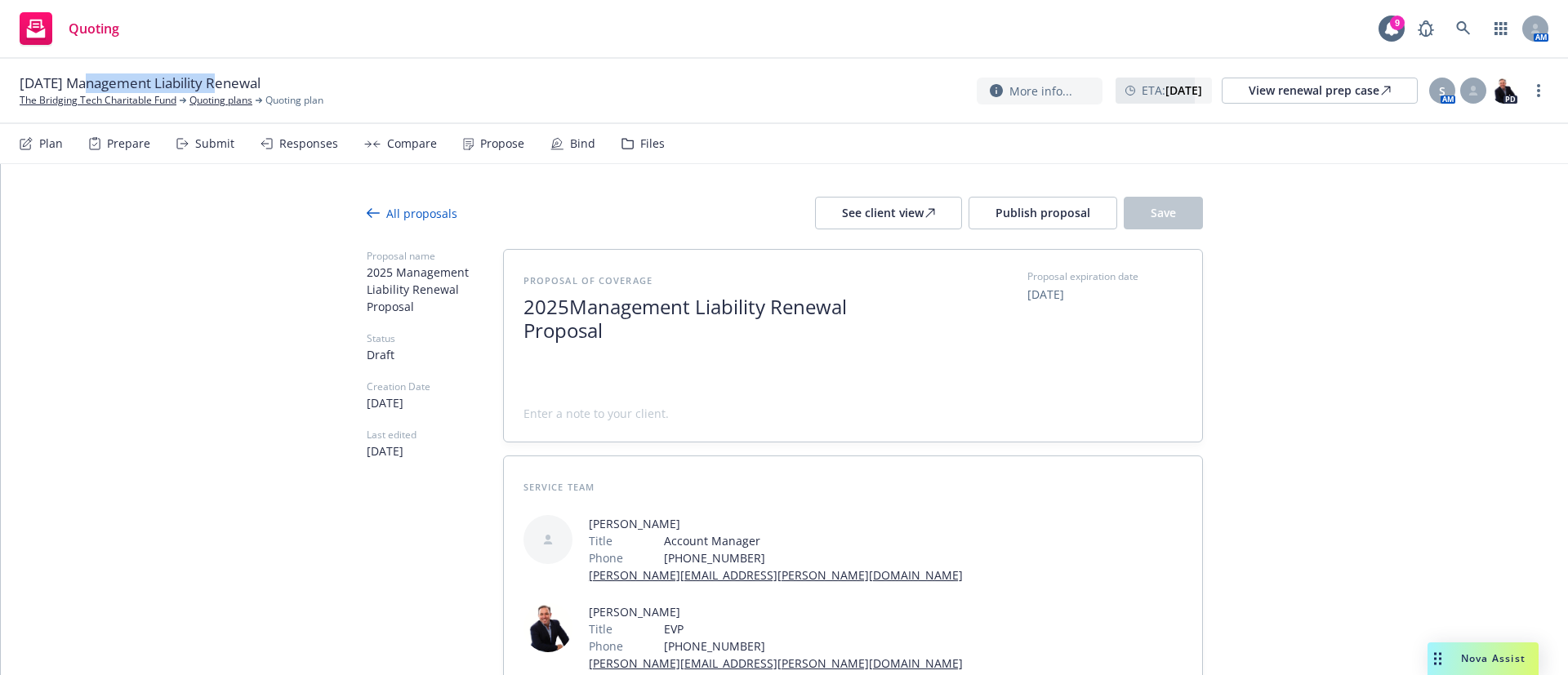
copy span "Management Liability"
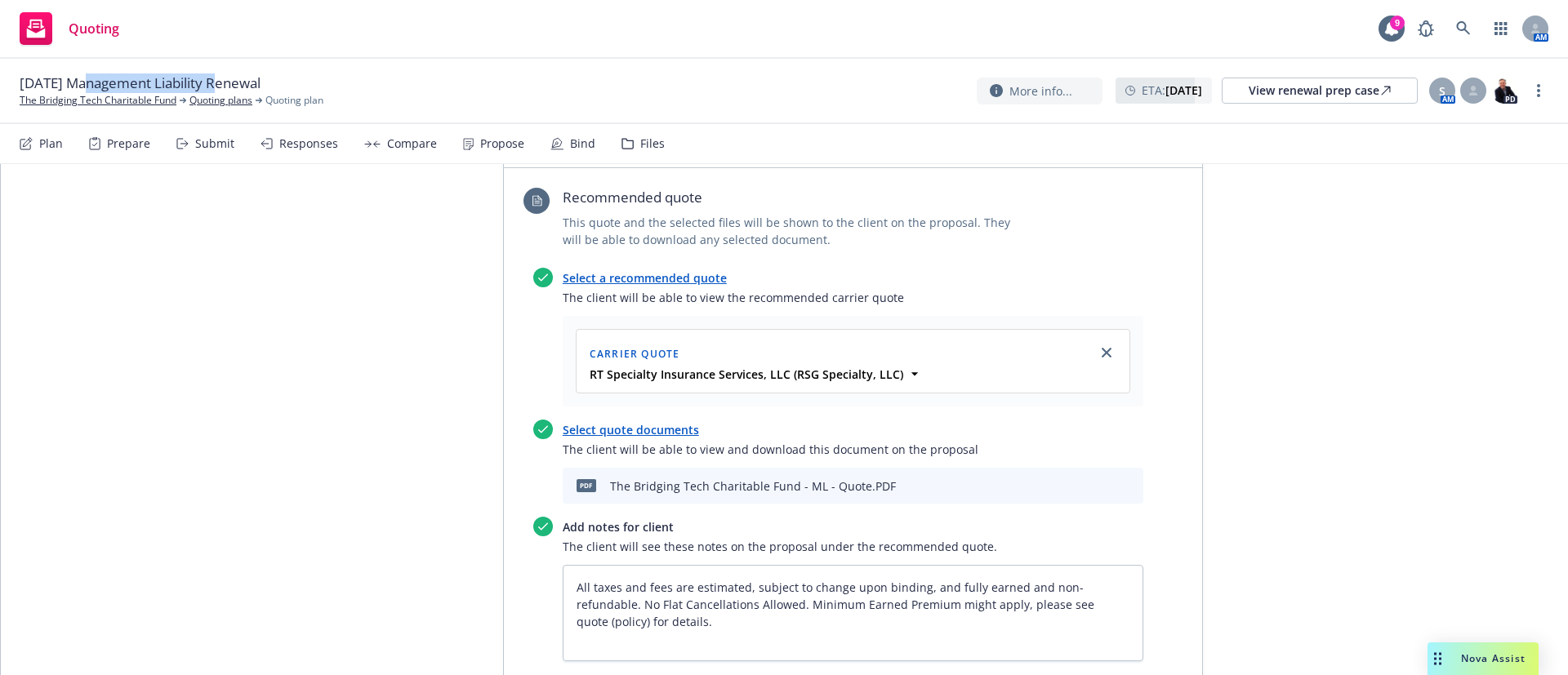
scroll to position [735, 0]
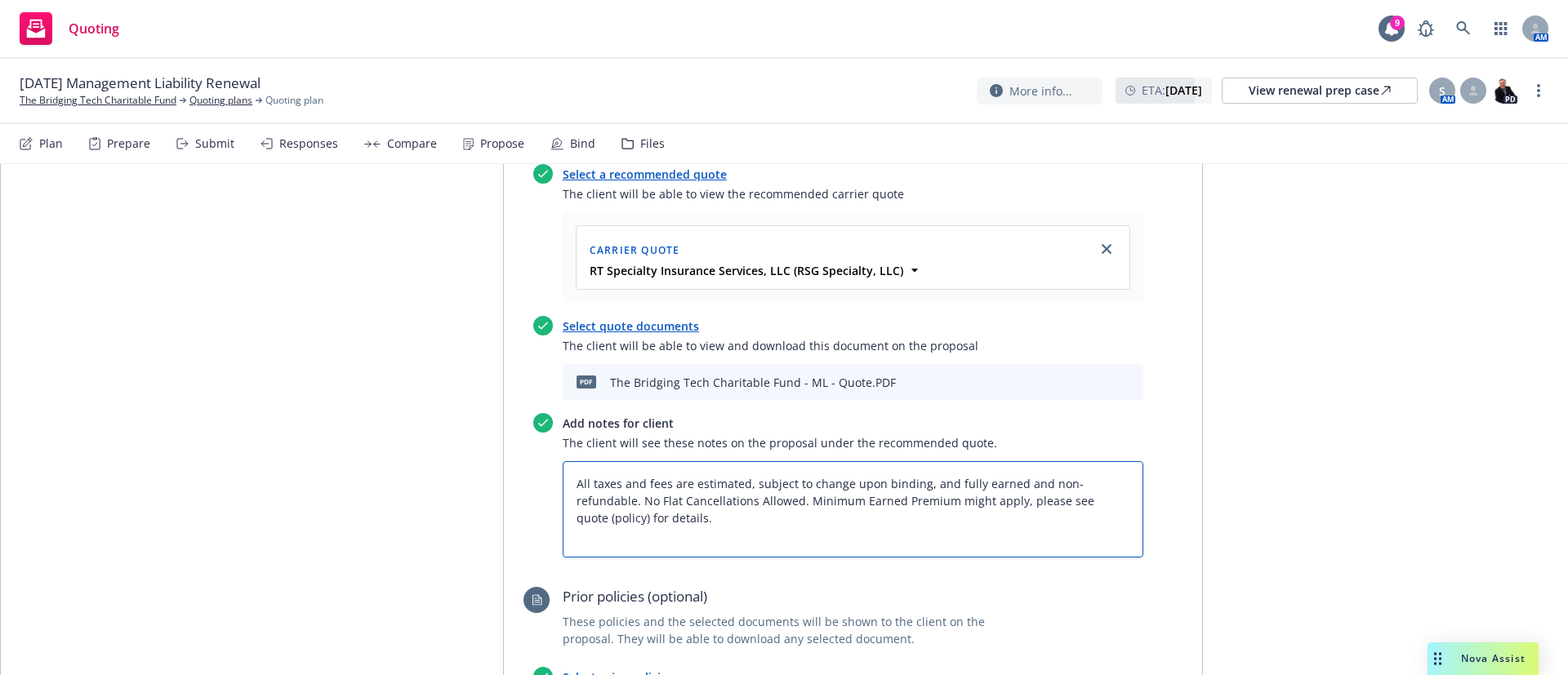
click at [563, 461] on textarea "All taxes and fees are estimated, subject to change upon binding, and fully ear…" at bounding box center [853, 509] width 580 height 97
type textarea "x"
type textarea "BAll taxes and fees are estimated, subject to change upon binding, and fully ea…"
type textarea "x"
type textarea "BiAll taxes and fees are estimated, subject to change upon binding, and fully e…"
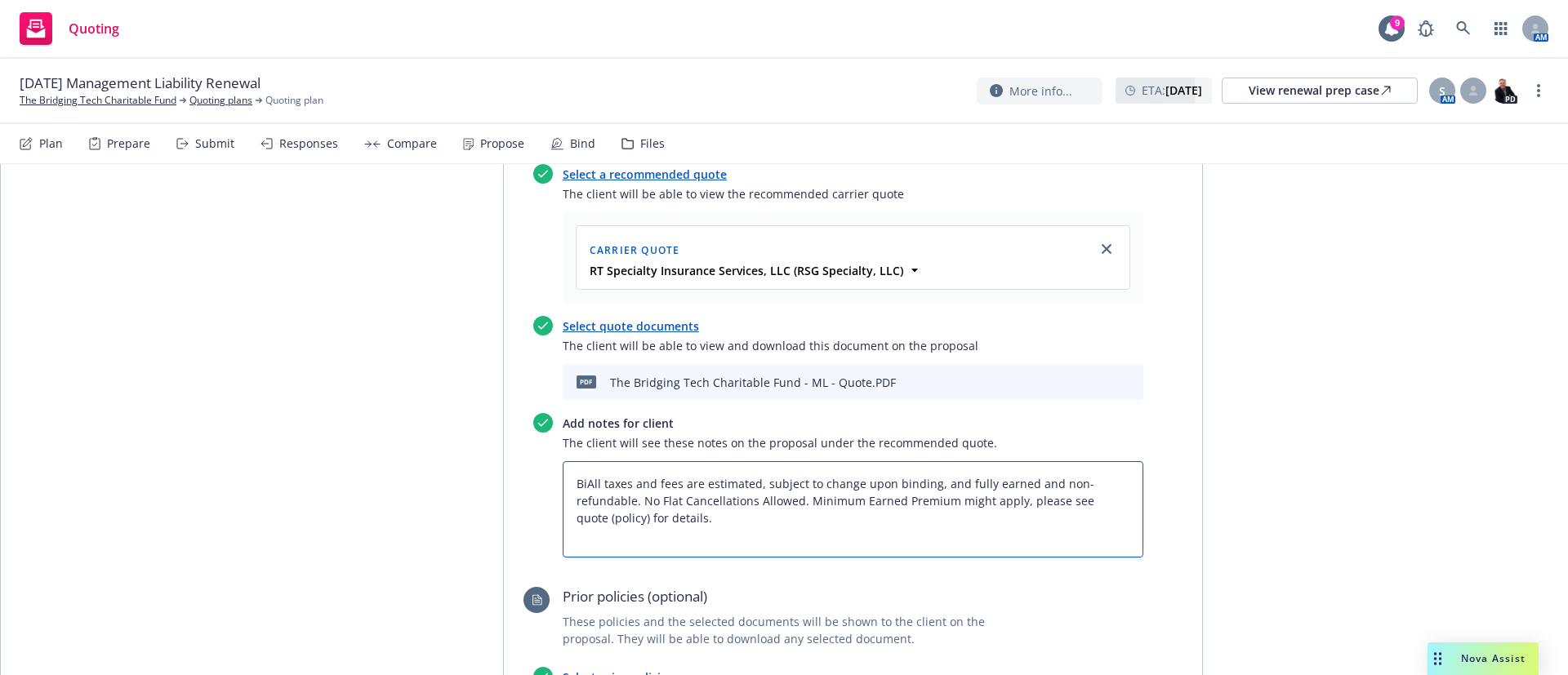
type textarea "x"
type textarea "BinAll taxes and fees are estimated, subject to change upon binding, and fully …"
type textarea "x"
type textarea "BindAll taxes and fees are estimated, subject to change upon binding, and fully…"
type textarea "x"
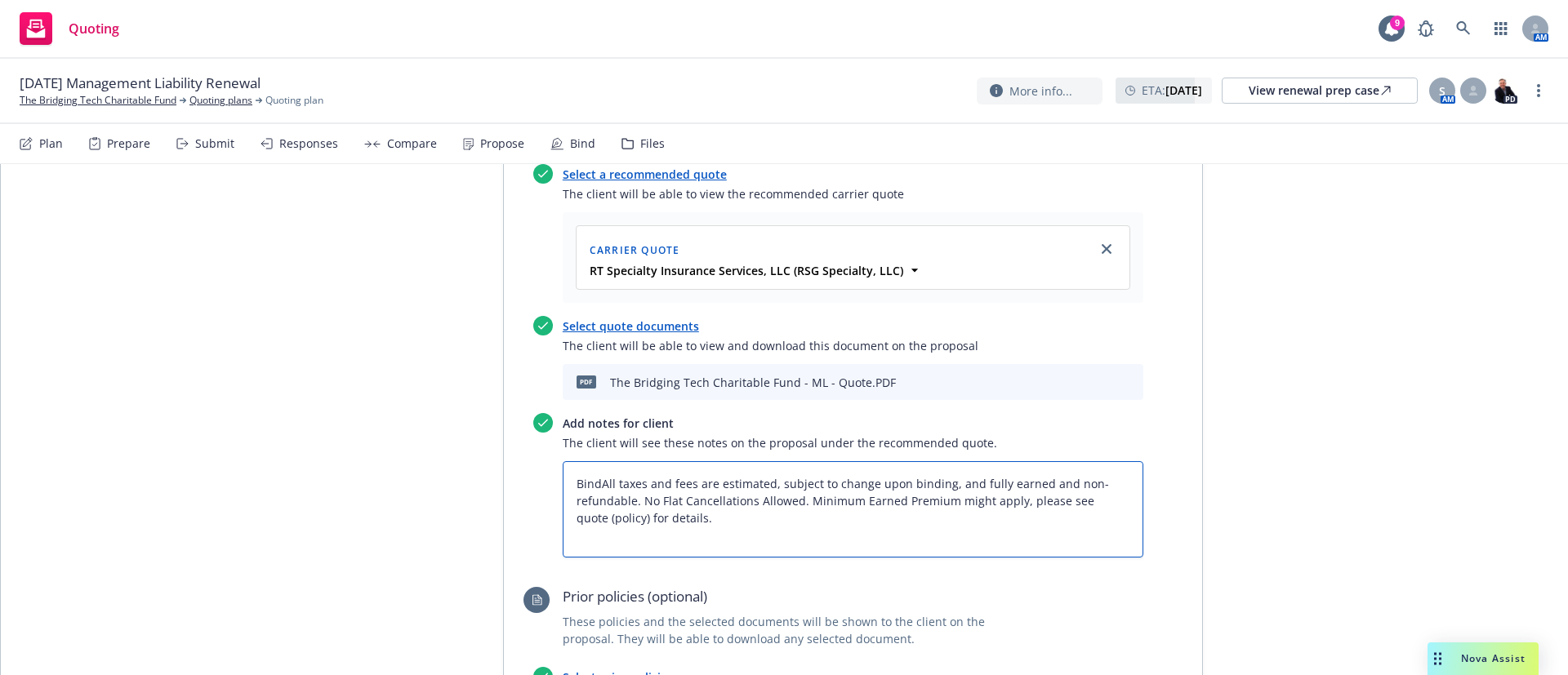
type textarea "Bind All taxes and fees are estimated, subject to change upon binding, and full…"
type textarea "x"
type textarea "Bind SAll taxes and fees are estimated, subject to change upon binding, and ful…"
type textarea "x"
type textarea "Bind SuAll taxes and fees are estimated, subject to change upon binding, and fu…"
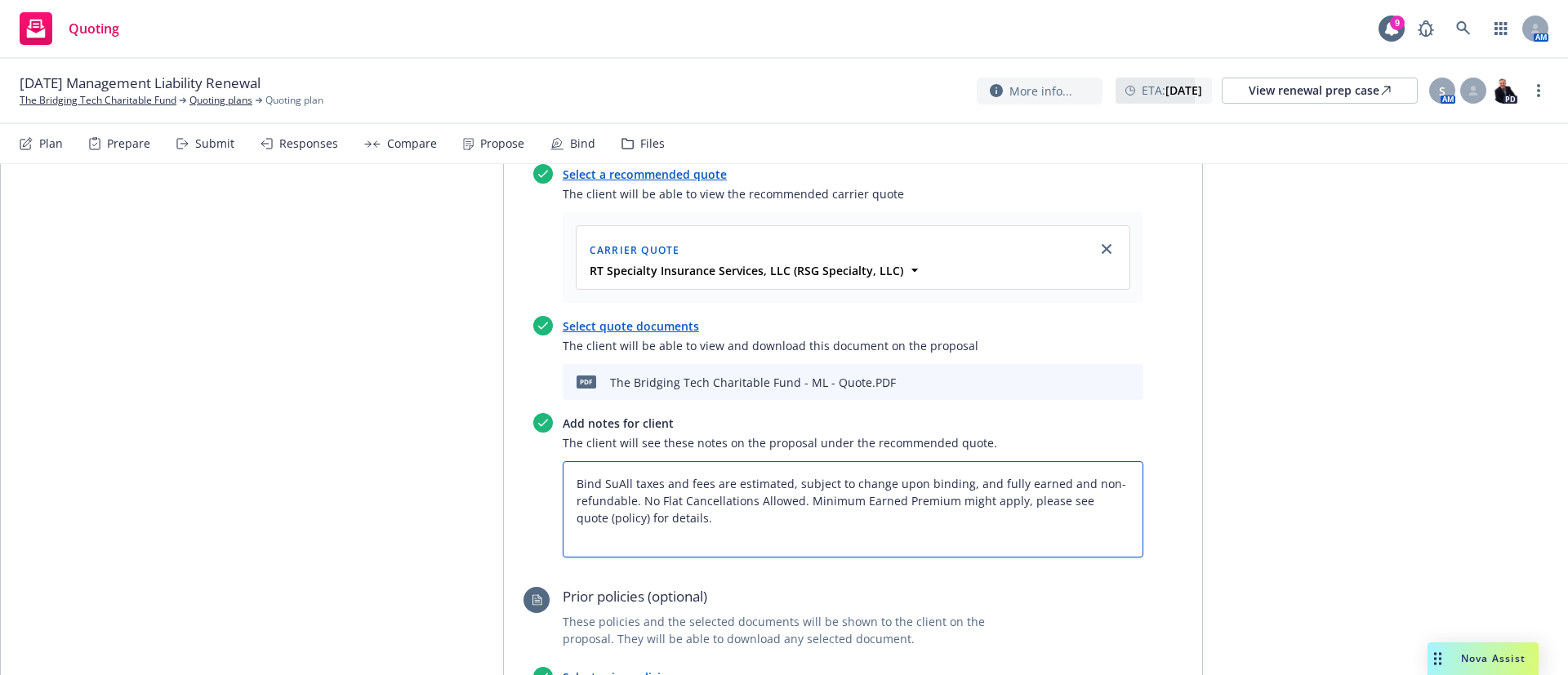
type textarea "x"
type textarea "Bind SubAll taxes and fees are estimated, subject to change upon binding, and f…"
type textarea "x"
type textarea "Bind SubjAll taxes and fees are estimated, subject to change upon binding, and …"
type textarea "x"
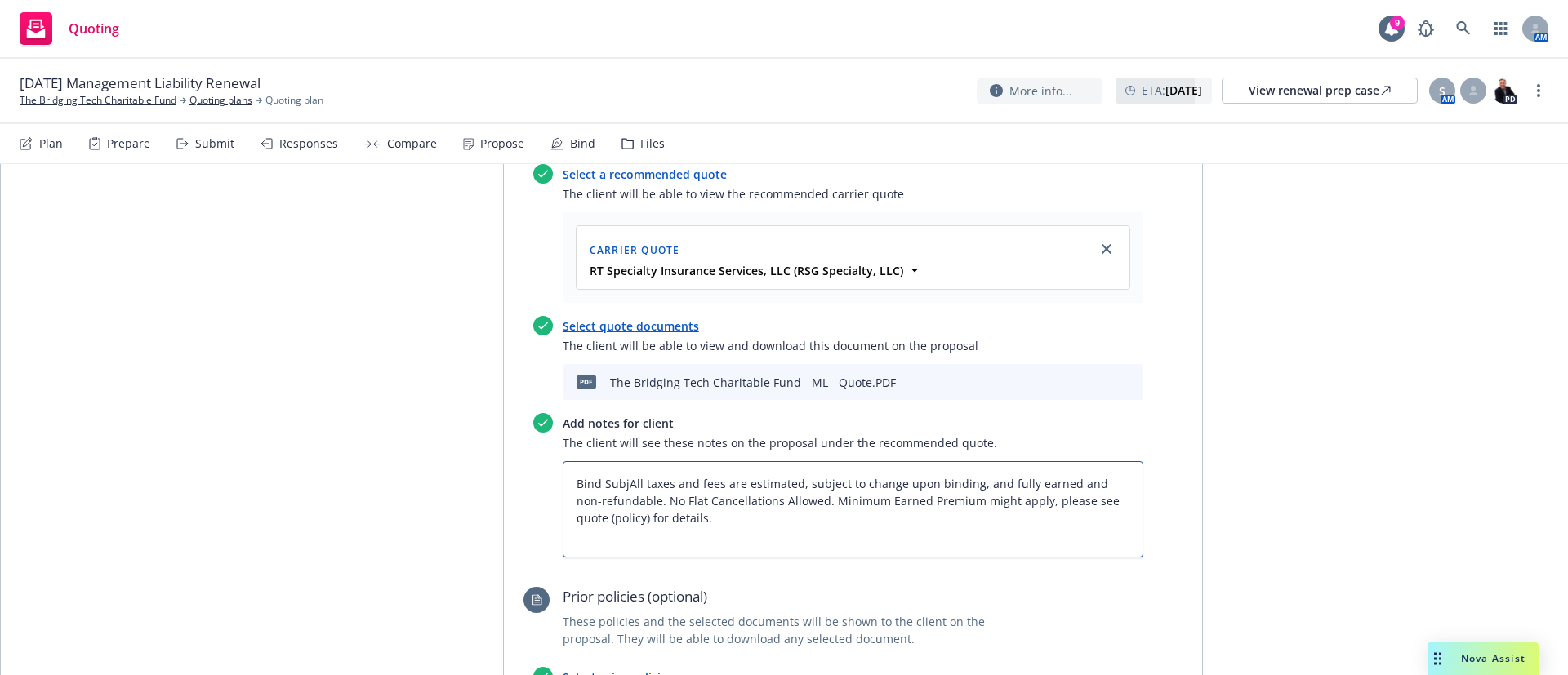
type textarea "Bind SubjeAll taxes and fees are estimated, subject to change upon binding, and…"
type textarea "x"
type textarea "Bind SubjecAll taxes and fees are estimated, subject to change upon binding, an…"
type textarea "x"
type textarea "Bind SubjectAll taxes and fees are estimated, subject to change upon binding, a…"
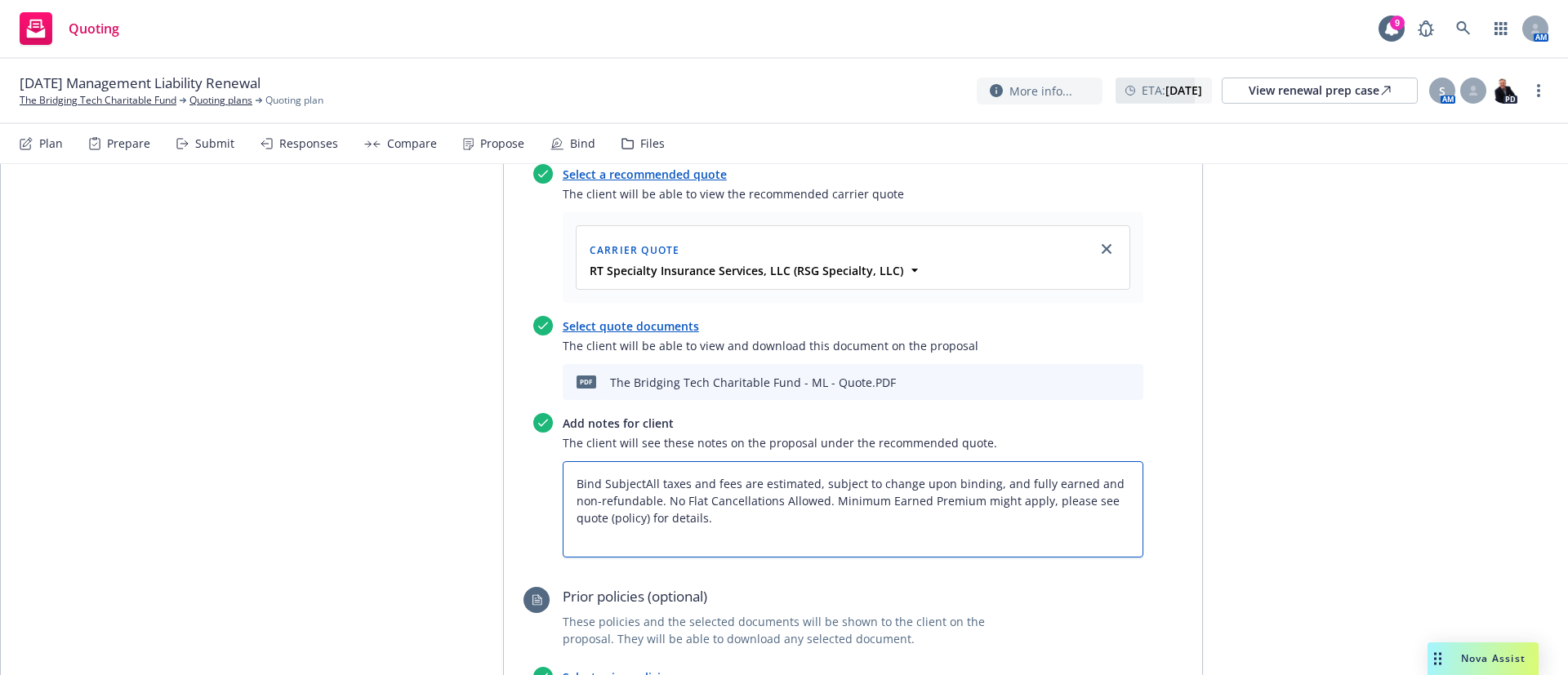
type textarea "x"
type textarea "Bind SubjectiAll taxes and fees are estimated, subject to change upon binding, …"
type textarea "x"
type textarea "Bind SubjectivAll taxes and fees are estimated, subject to change upon binding,…"
type textarea "x"
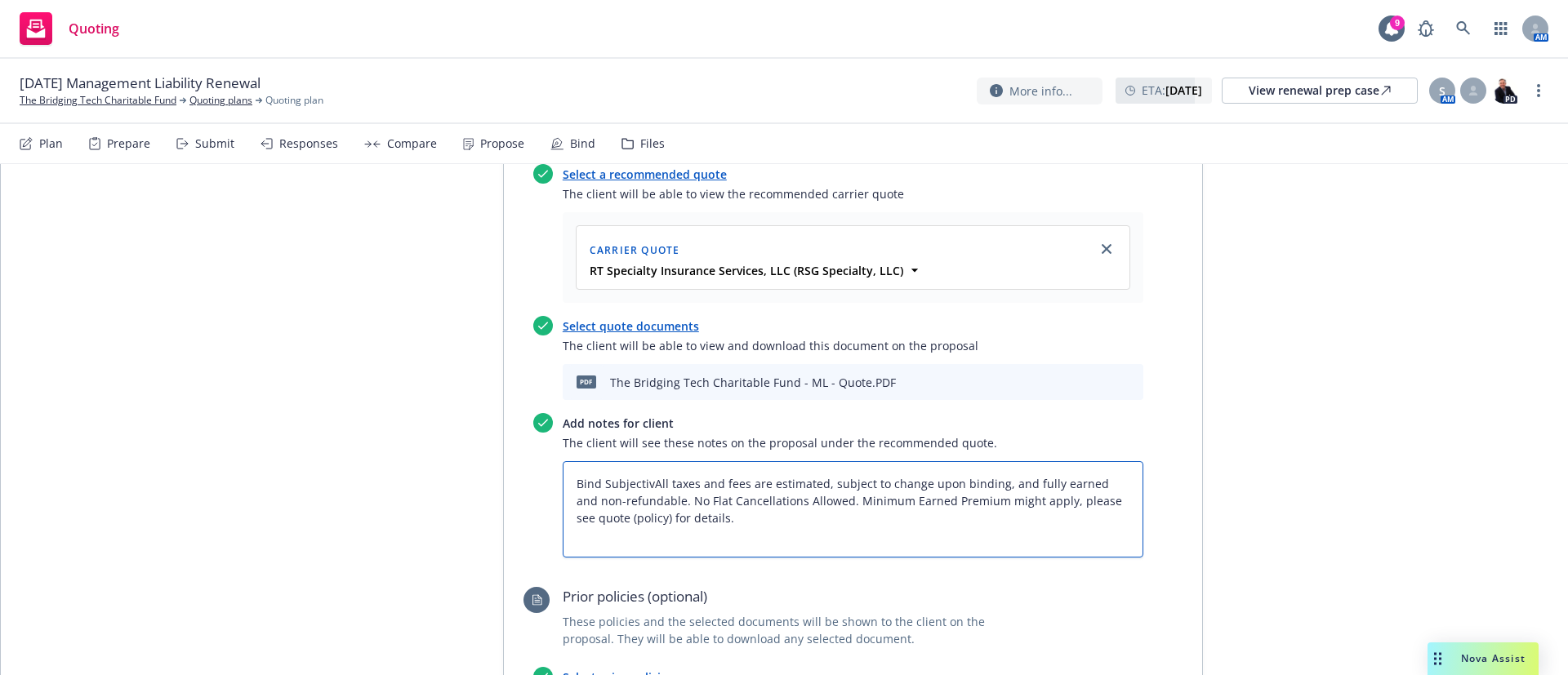
type textarea "Bind SubjectiviAll taxes and fees are estimated, subject to change upon binding…"
type textarea "x"
type textarea "Bind SubjectivityAll taxes and fees are estimated, subject to change upon bindi…"
type textarea "x"
type textarea "Bind Subjectivity:All taxes and fees are estimated, subject to change upon bind…"
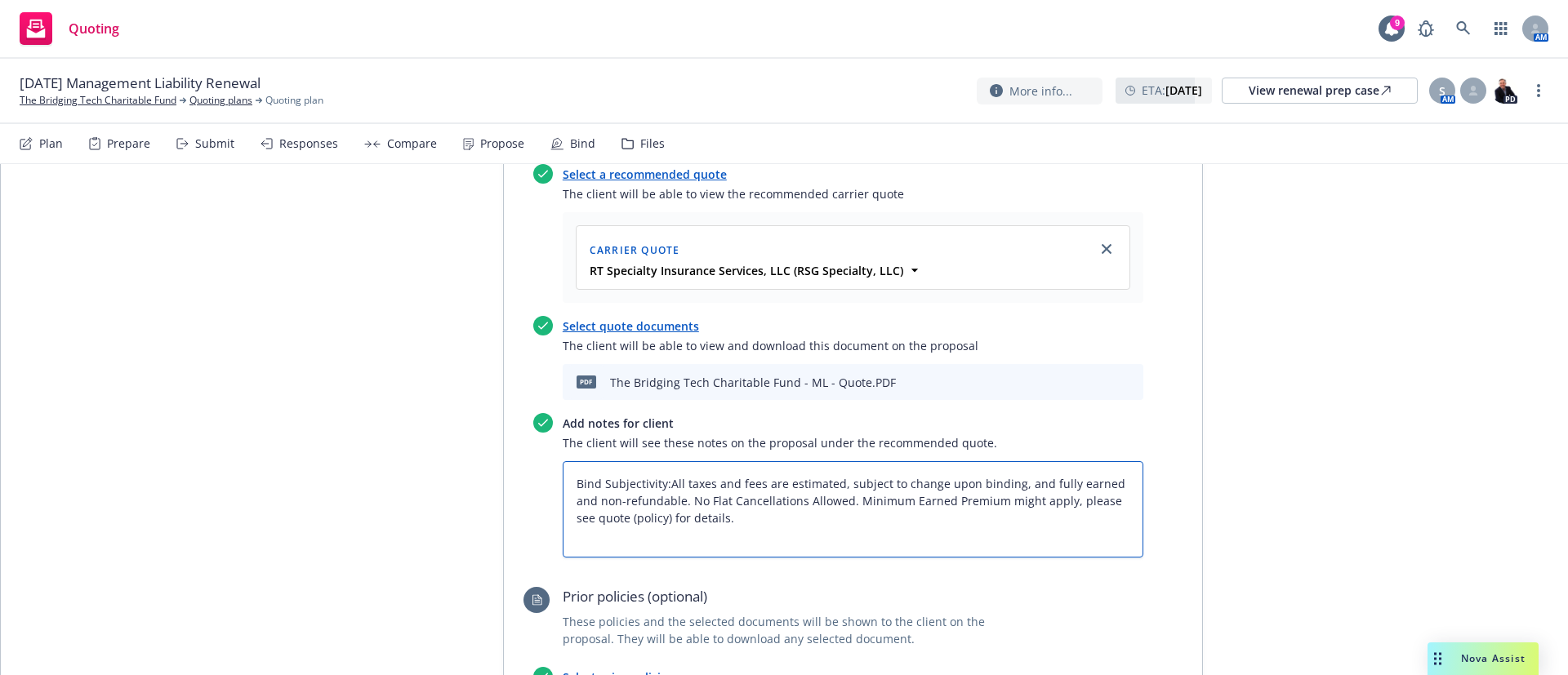
type textarea "x"
type textarea "Bind Subjectivity: All taxes and fees are estimated, subject to change upon bin…"
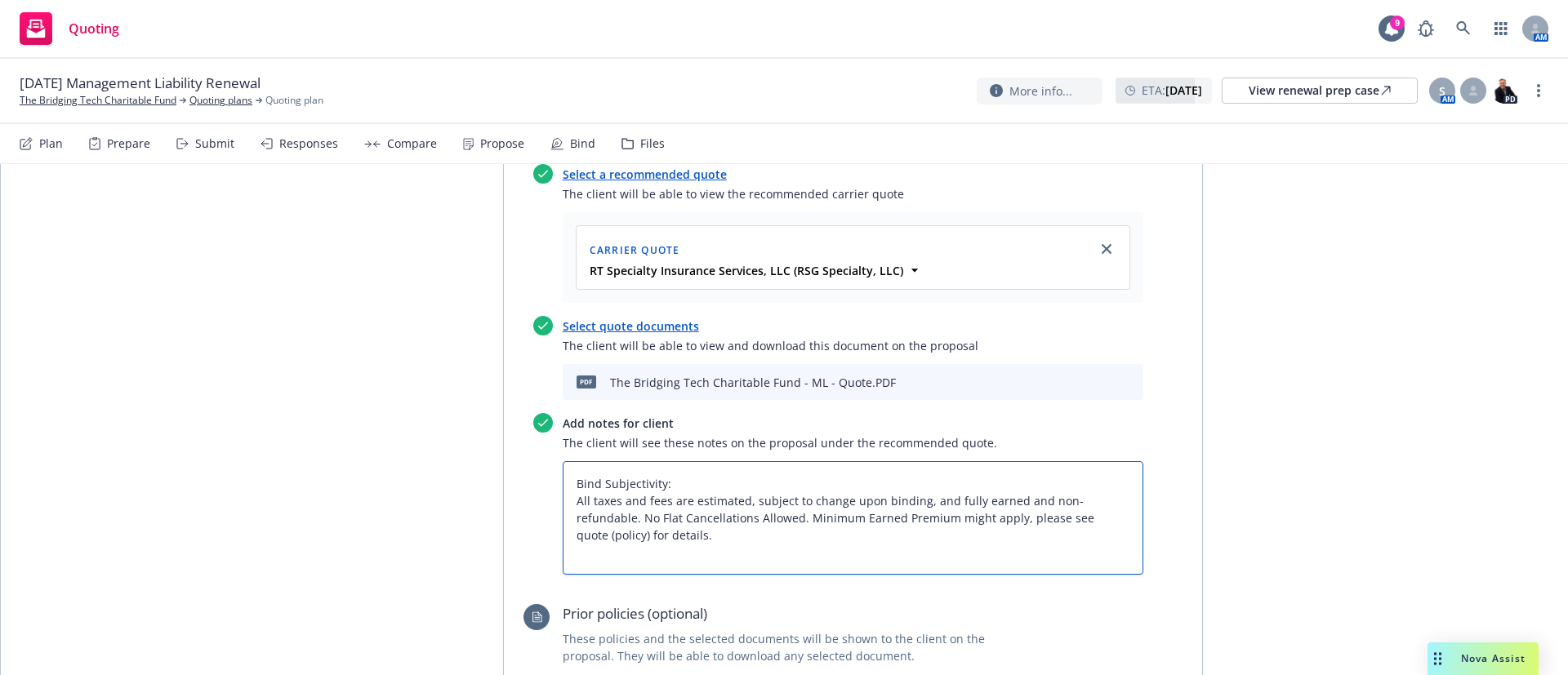
type textarea "x"
type textarea "Bind Subjectivity: All taxes and fees are estimated, subject to change upon bin…"
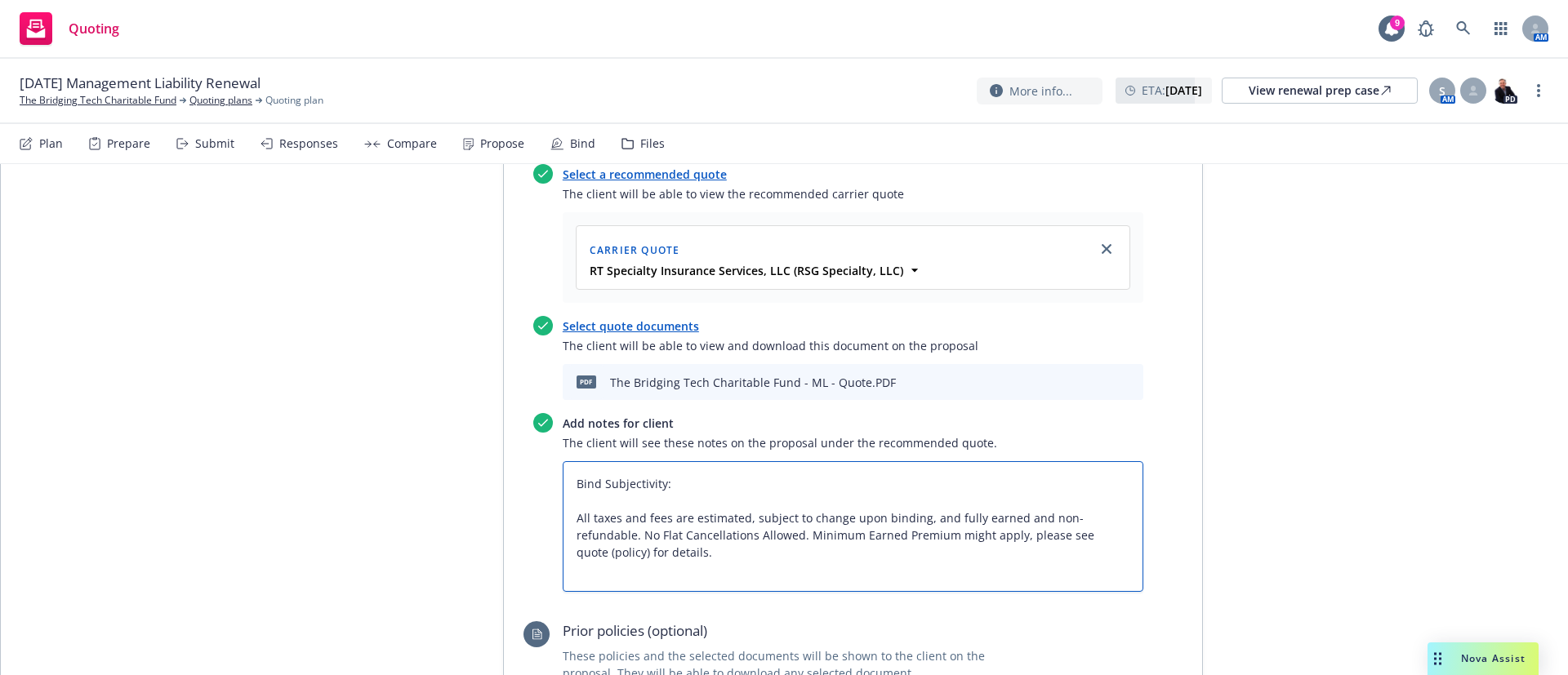
type textarea "x"
type textarea "Bind Subjectivity: 1All taxes and fees are estimated, subject to change upon bi…"
type textarea "x"
type textarea "Bind Subjectivity: 1.All taxes and fees are estimated, subject to change upon b…"
type textarea "x"
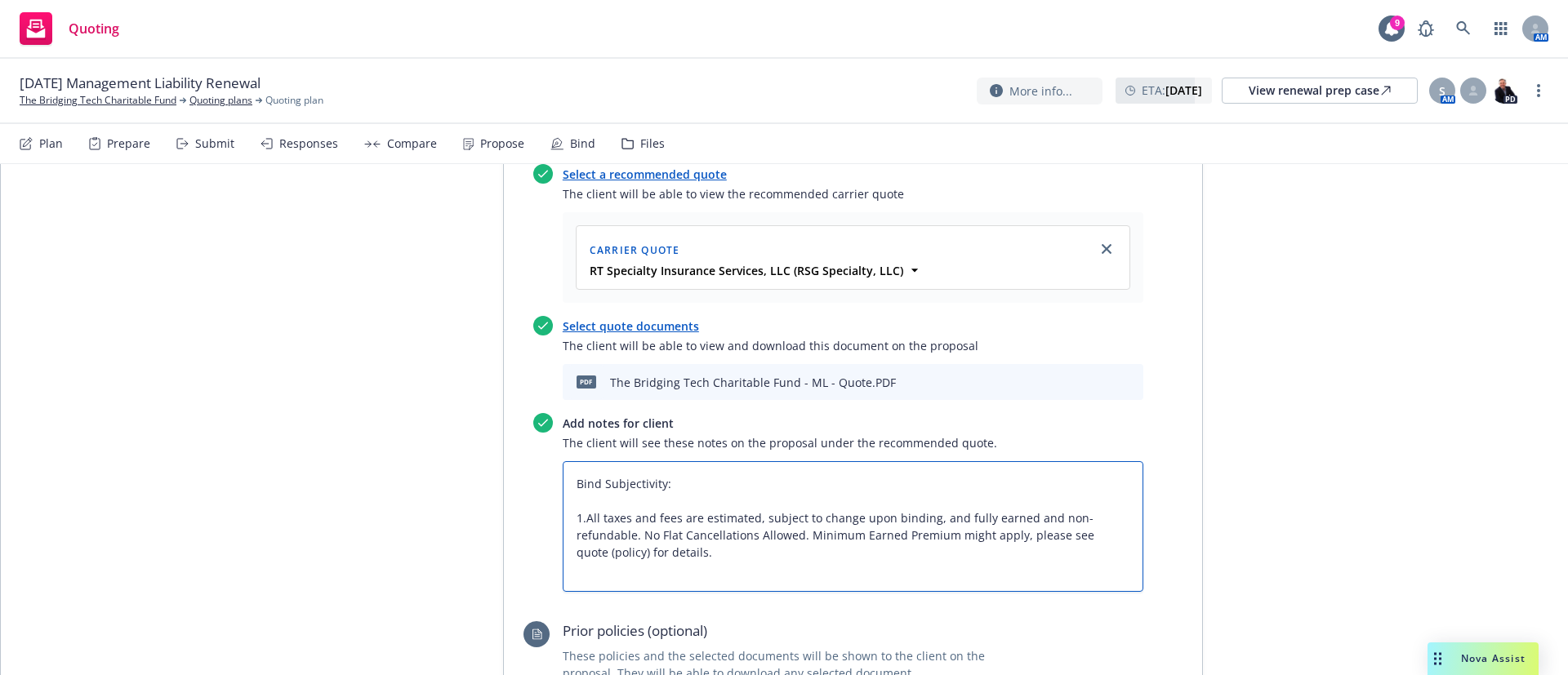
type textarea "Bind Subjectivity: 1. All taxes and fees are estimated, subject to change upon …"
type textarea "x"
type textarea "Bind Subjectivity: 1. WAll taxes and fees are estimated, subject to change upon…"
type textarea "x"
type textarea "Bind Subjectivity: 1. WrAll taxes and fees are estimated, subject to change upo…"
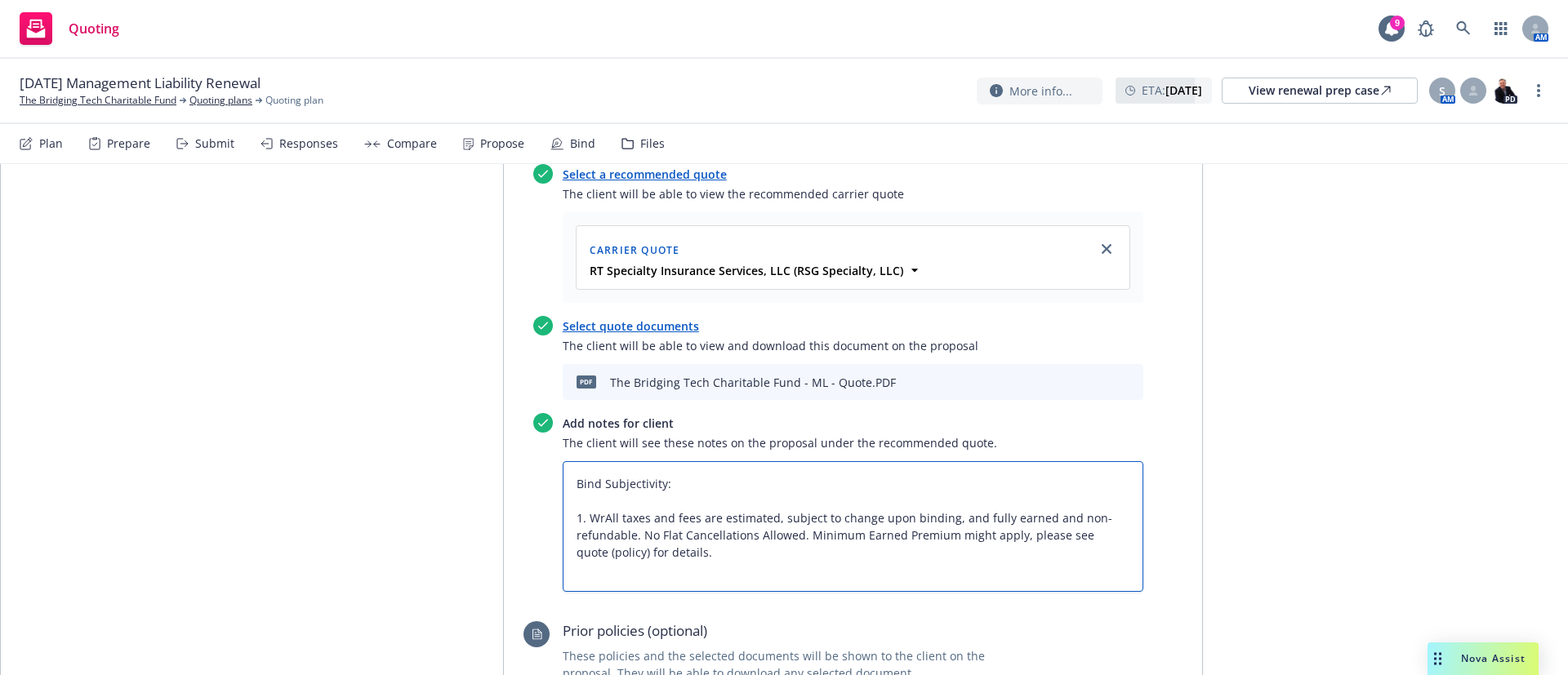
type textarea "x"
type textarea "Bind Subjectivity: 1. WriAll taxes and fees are estimated, subject to change up…"
type textarea "x"
type textarea "Bind Subjectivity: 1. WritAll taxes and fees are estimated, subject to change u…"
type textarea "x"
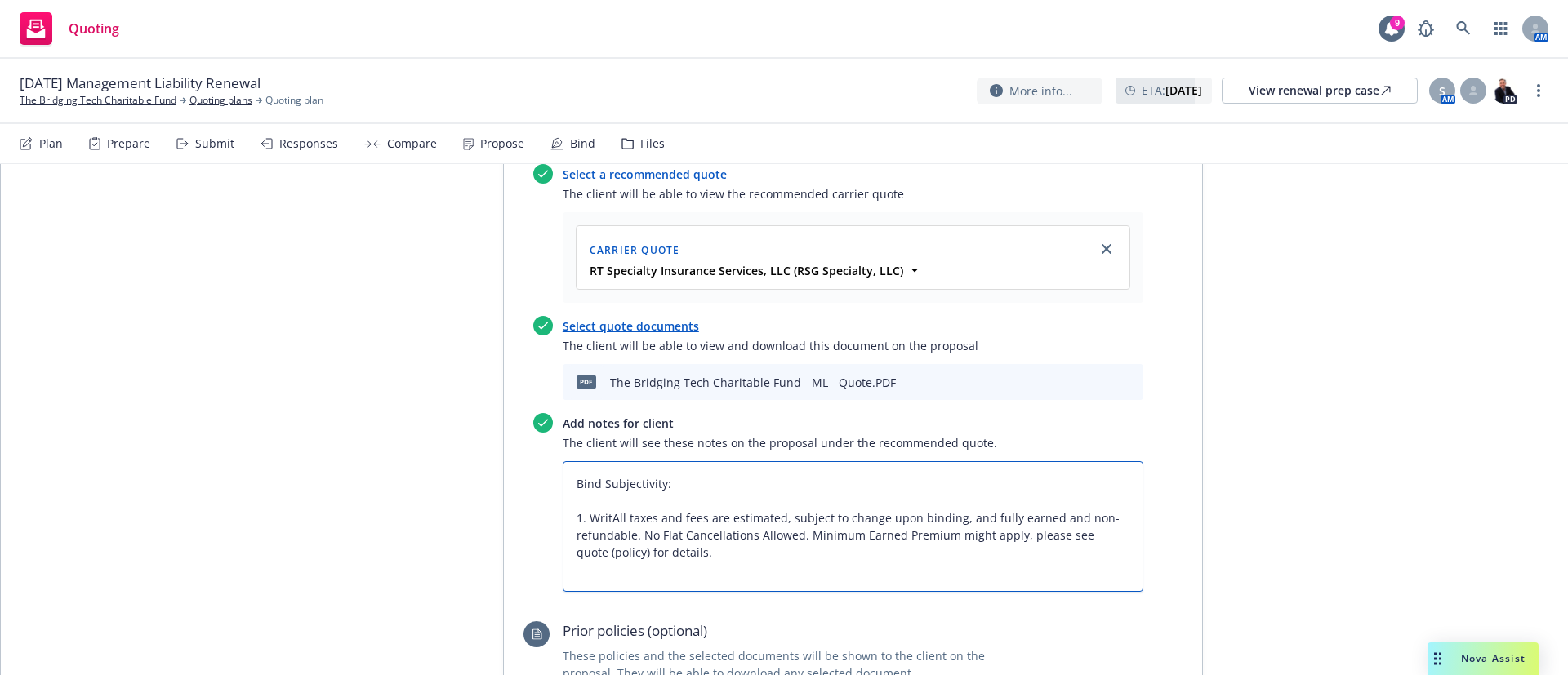
type textarea "Bind Subjectivity: 1. WrittAll taxes and fees are estimated, subject to change …"
type textarea "x"
type textarea "Bind Subjectivity: 1. WritteAll taxes and fees are estimated, subject to change…"
type textarea "x"
type textarea "Bind Subjectivity: 1. WrittenAll taxes and fees are estimated, subject to chang…"
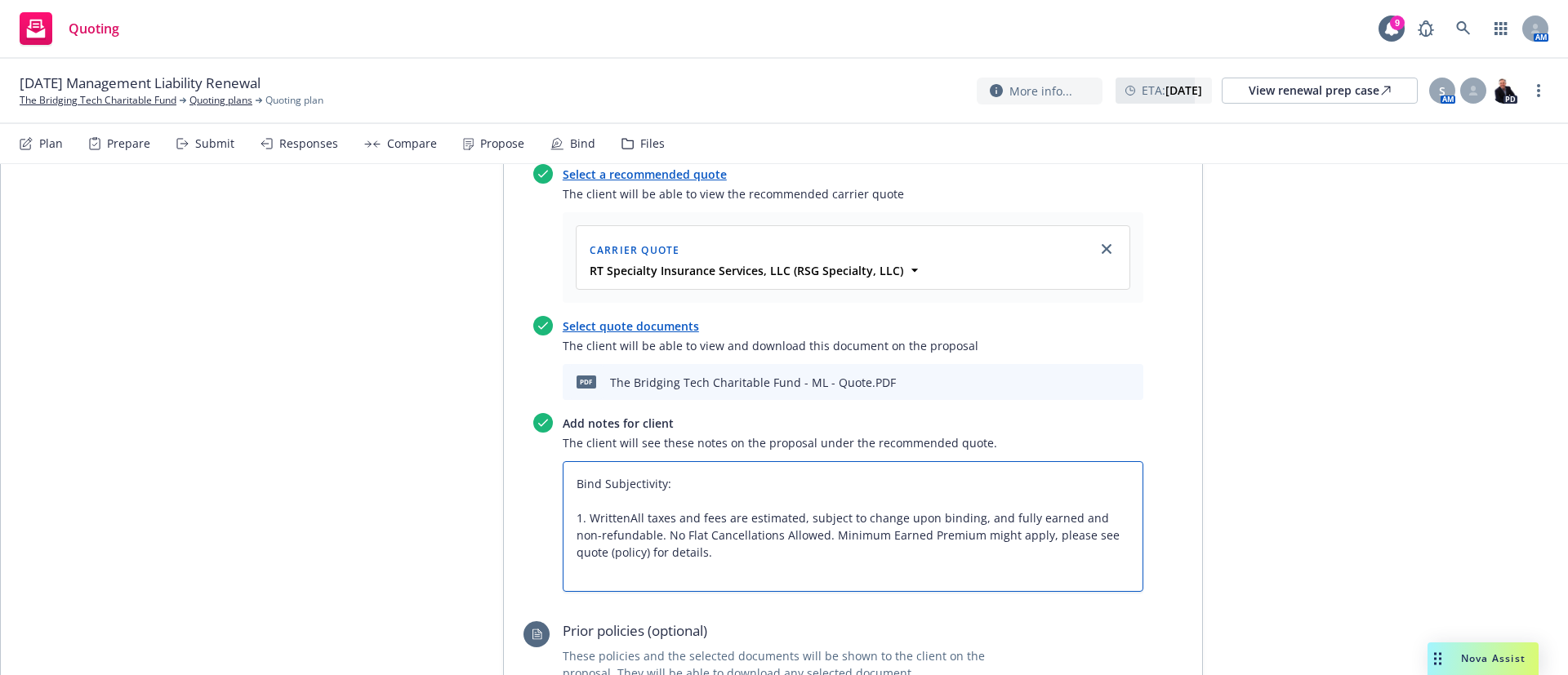
type textarea "x"
type textarea "Bind Subjectivity: 1. Written All taxes and fees are estimated, subject to chan…"
type textarea "x"
type textarea "Bind Subjectivity: 1. Written oAll taxes and fees are estimated, subject to cha…"
type textarea "x"
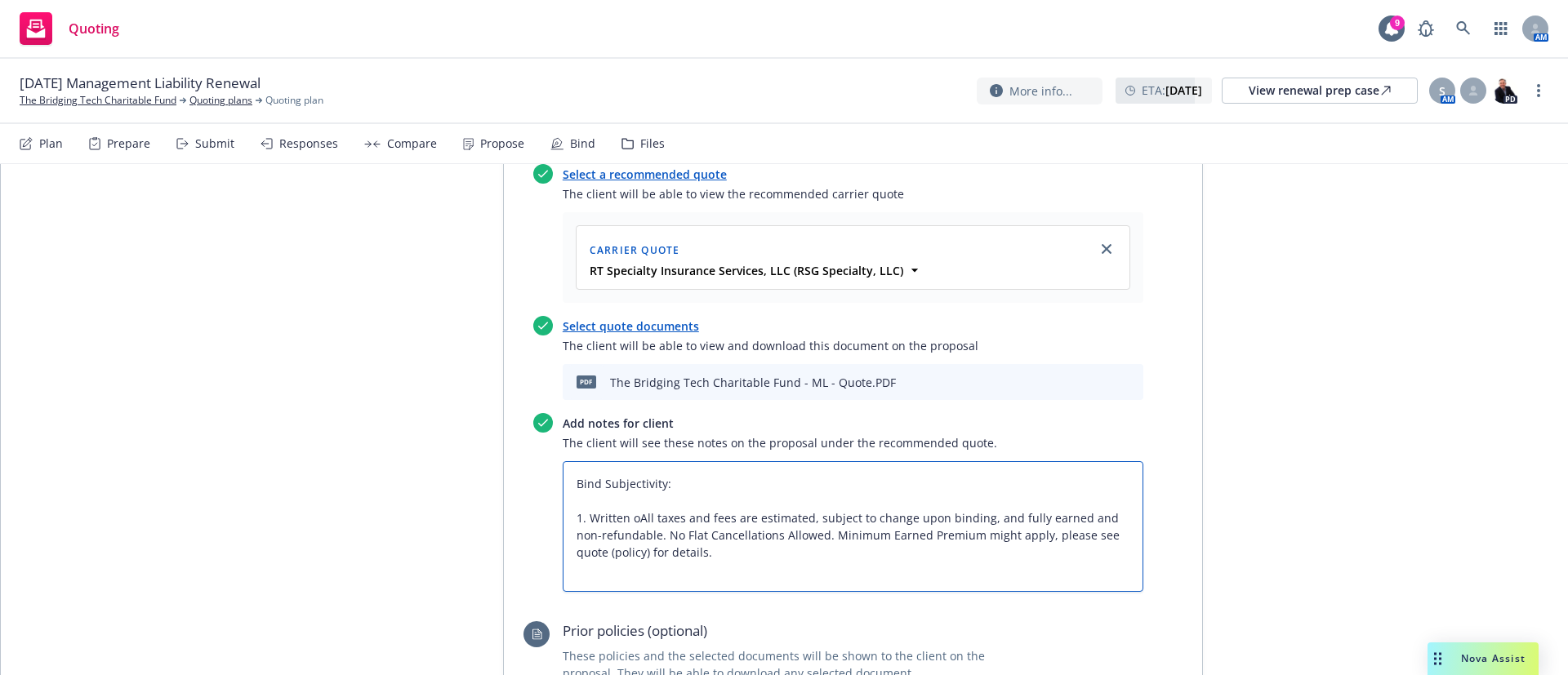
type textarea "Bind Subjectivity: 1. Written orAll taxes and fees are estimated, subject to ch…"
type textarea "x"
type textarea "Bind Subjectivity: 1. Written ordAll taxes and fees are estimated, subject to c…"
type textarea "x"
type textarea "Bind Subjectivity: 1. Written ordeAll taxes and fees are estimated, subject to …"
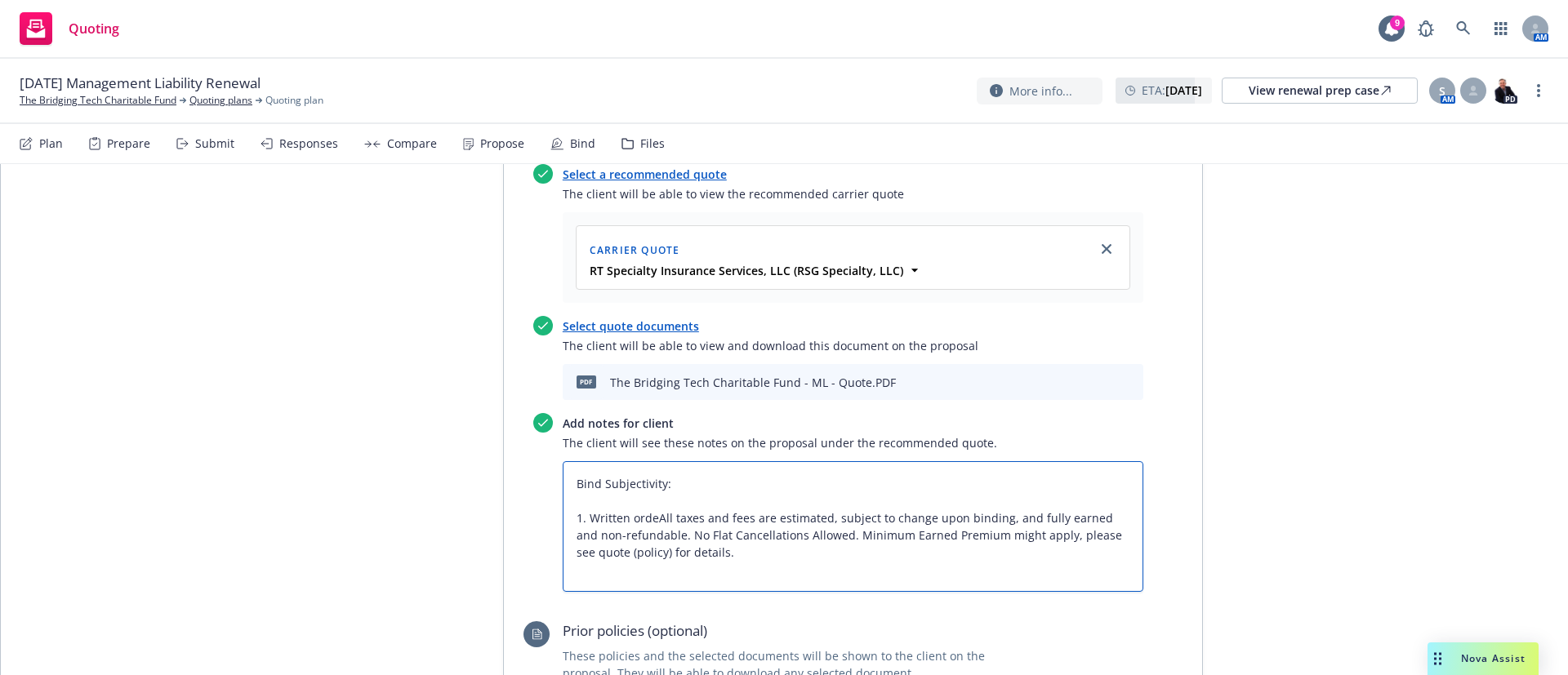
type textarea "x"
type textarea "Bind Subjectivity: 1. Written orderAll taxes and fees are estimated, subject to…"
type textarea "x"
type textarea "Bind Subjectivity: 1. Written order All taxes and fees are estimated, subject t…"
type textarea "x"
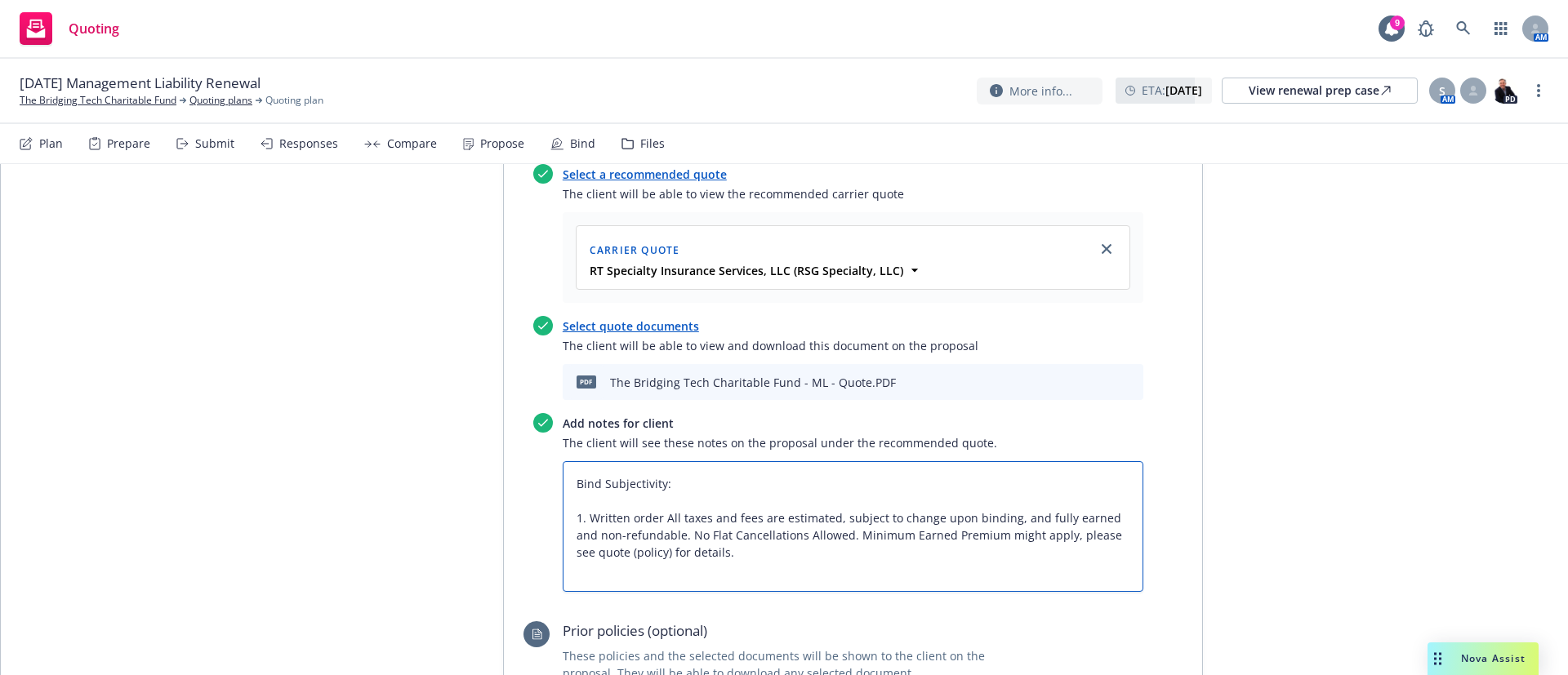
type textarea "Bind Subjectivity: 1. Written order tAll taxes and fees are estimated, subject …"
type textarea "x"
type textarea "Bind Subjectivity: 1. Written order toAll taxes and fees are estimated, subject…"
type textarea "x"
type textarea "Bind Subjectivity: 1. Written order to All taxes and fees are estimated, subjec…"
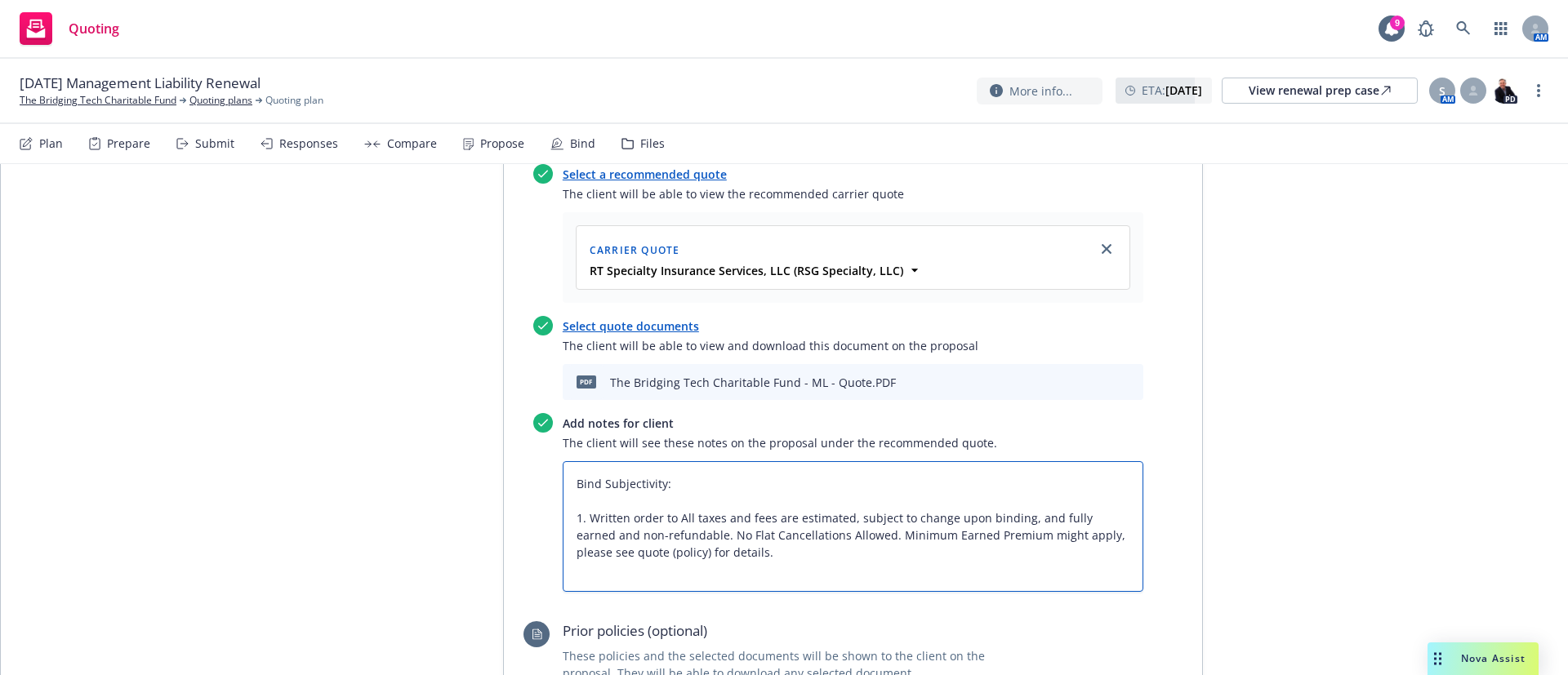
type textarea "x"
type textarea "Bind Subjectivity: 1. Written order to bAll taxes and fees are estimated, subje…"
type textarea "x"
type textarea "Bind Subjectivity: 1. Written order to biAll taxes and fees are estimated, subj…"
type textarea "x"
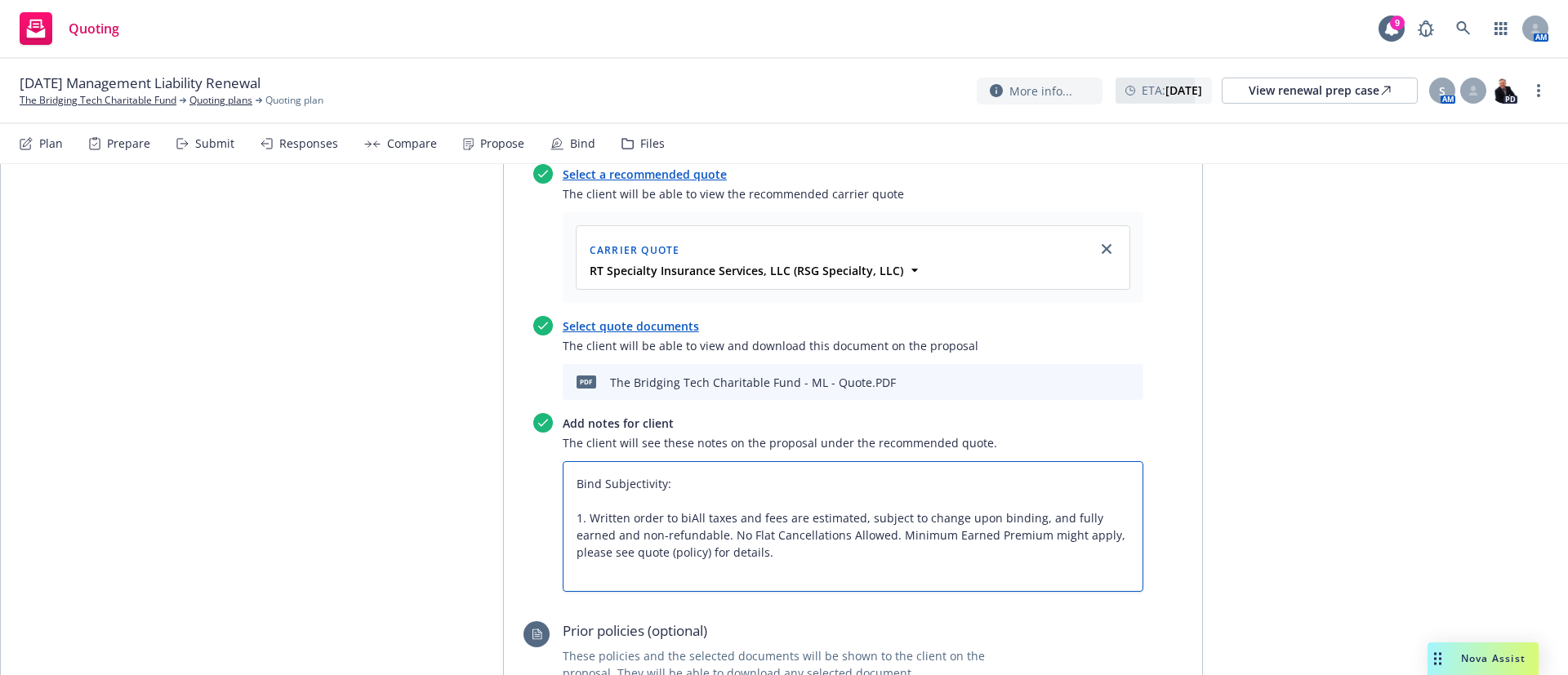
type textarea "Bind Subjectivity: 1. Written order to binAll taxes and fees are estimated, sub…"
type textarea "x"
type textarea "Bind Subjectivity: 1. Written order to bindAll taxes and fees are estimated, su…"
type textarea "x"
type textarea "Bind Subjectivity: 1. Written order to bind All taxes and fees are estimated, s…"
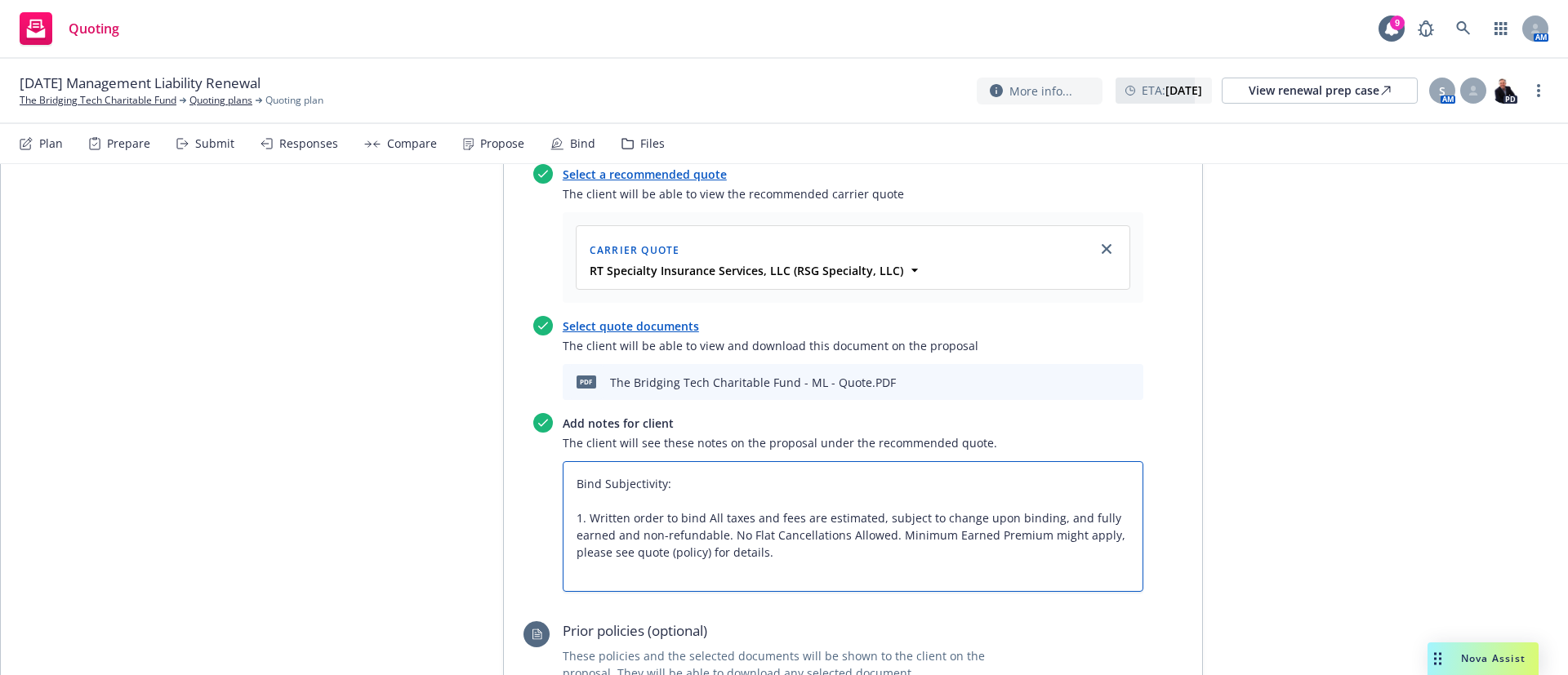
type textarea "x"
type textarea "Bind Subjectivity: 1. Written order to bind All taxes and fees are estimated, s…"
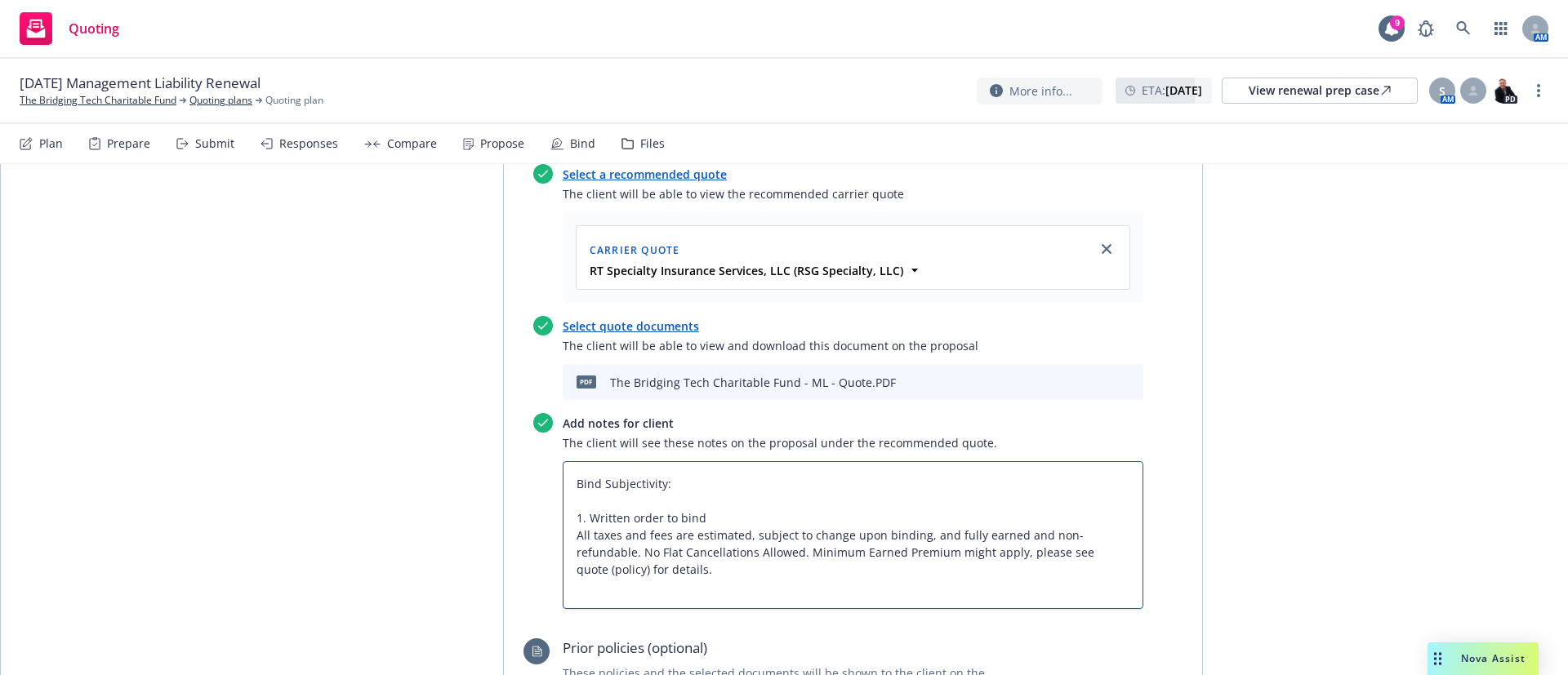
type textarea "x"
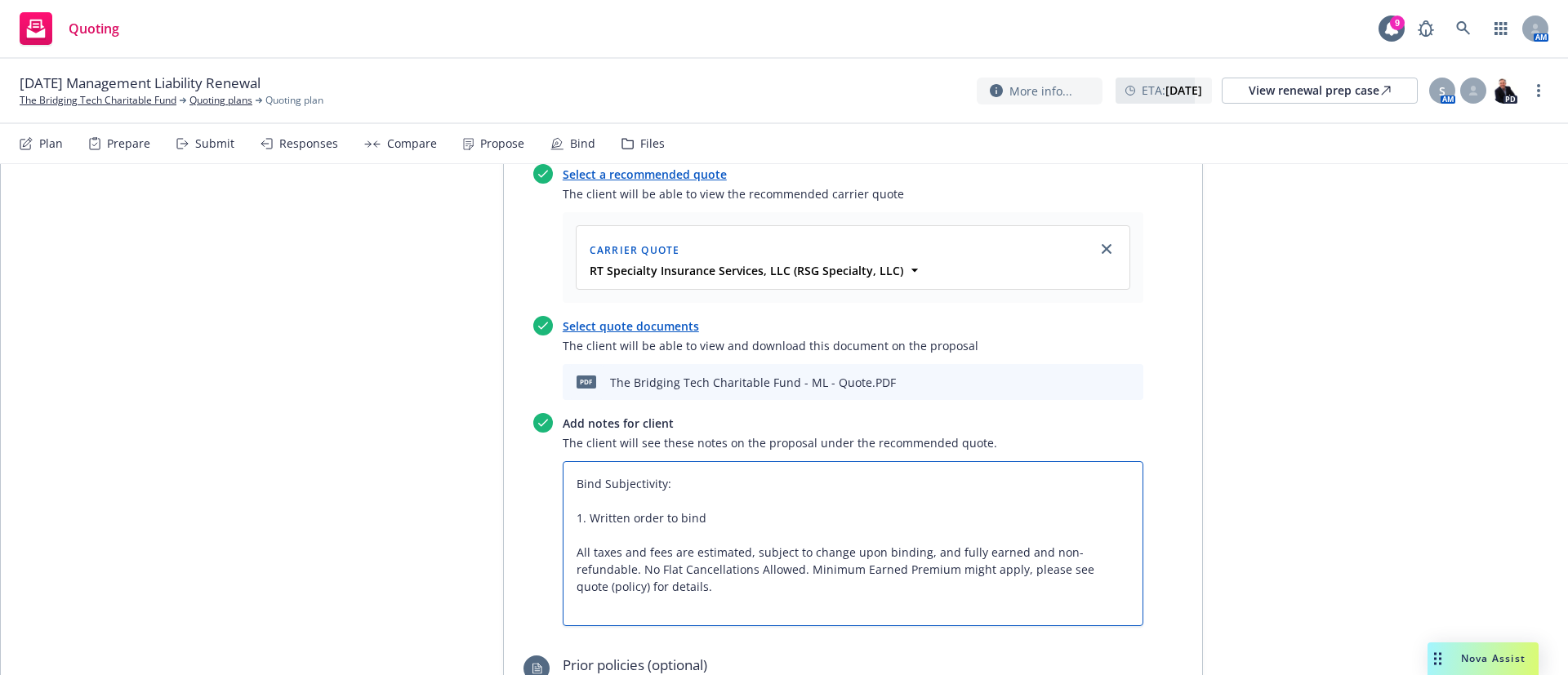
scroll to position [0, 0]
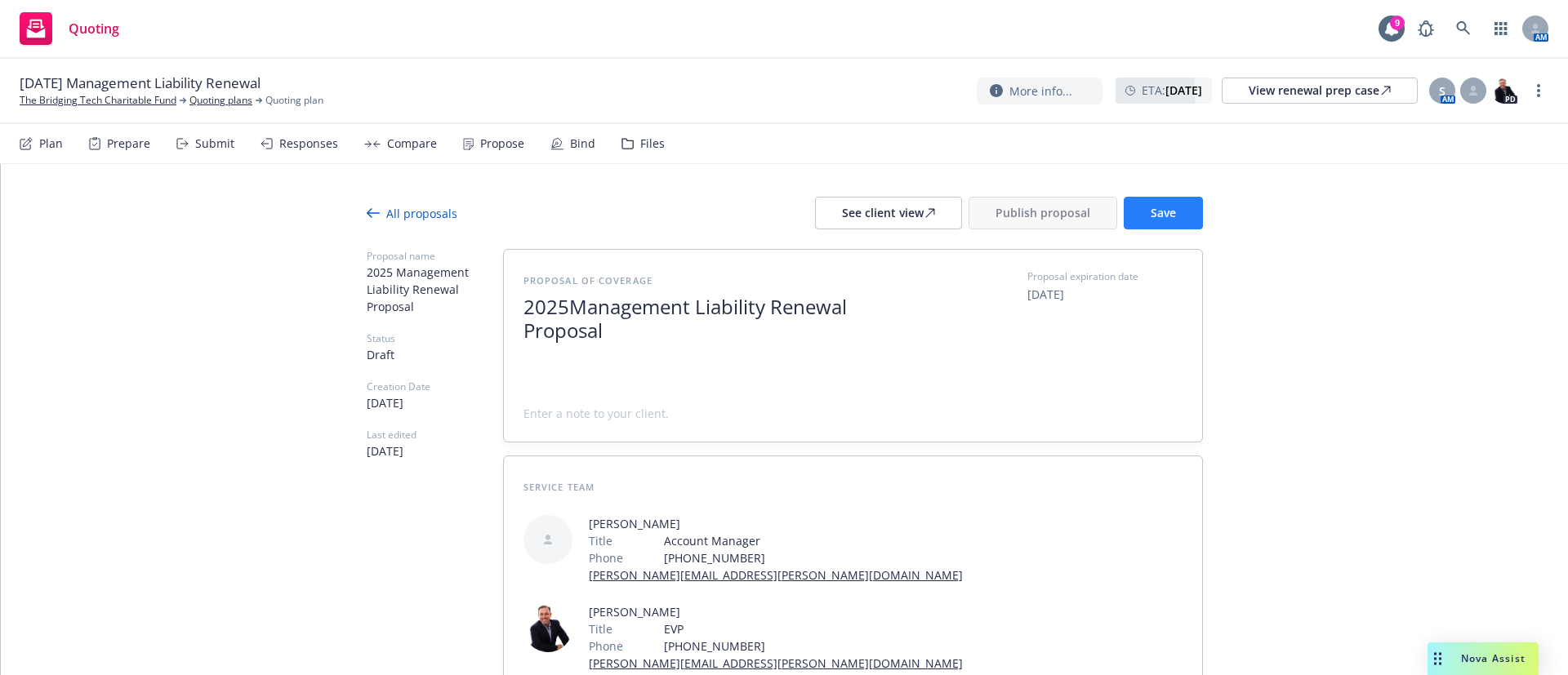
type textarea "Bind Subjectivity: 1. Written order to bind All taxes and fees are estimated, s…"
click at [1159, 222] on button "Save" at bounding box center [1163, 213] width 79 height 33
click at [1012, 222] on button "Publish proposal" at bounding box center [1042, 213] width 149 height 33
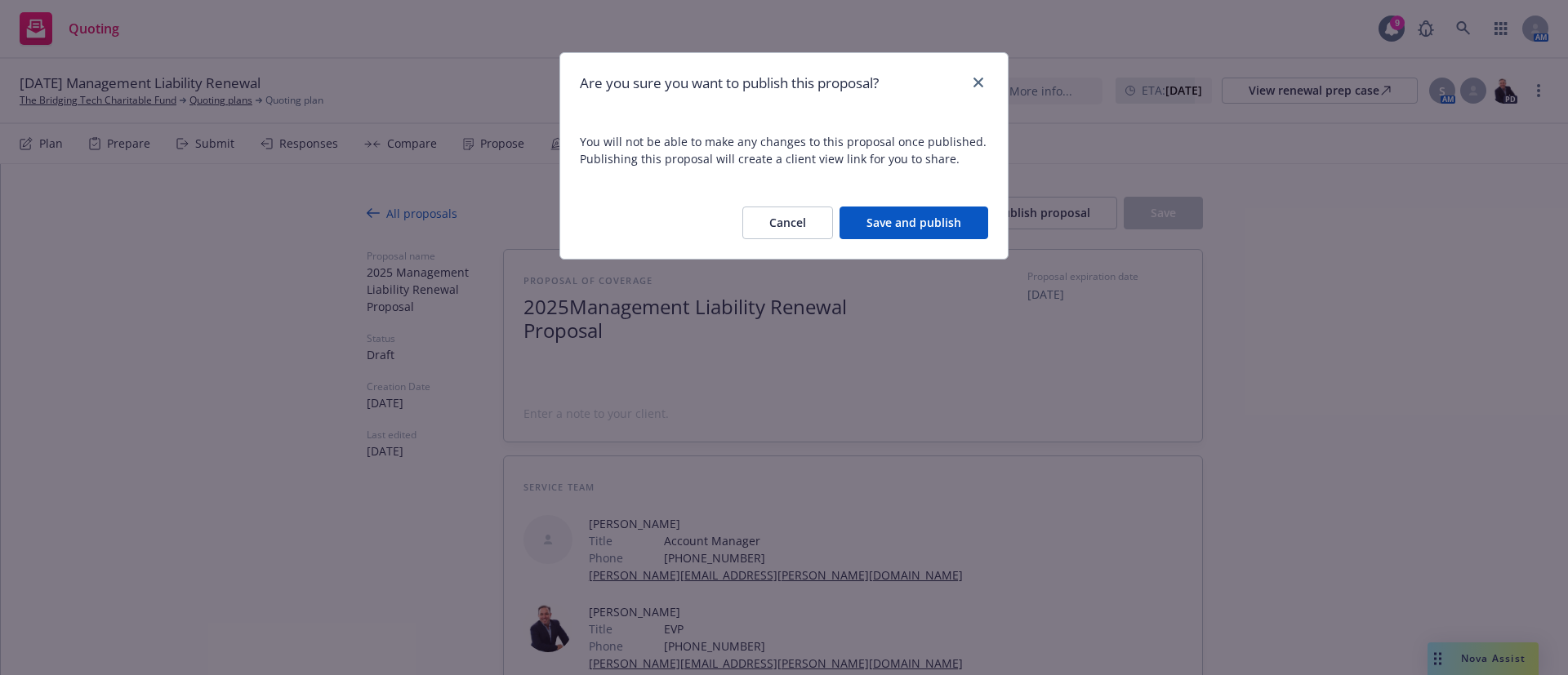
click at [937, 225] on button "Save and publish" at bounding box center [914, 223] width 149 height 33
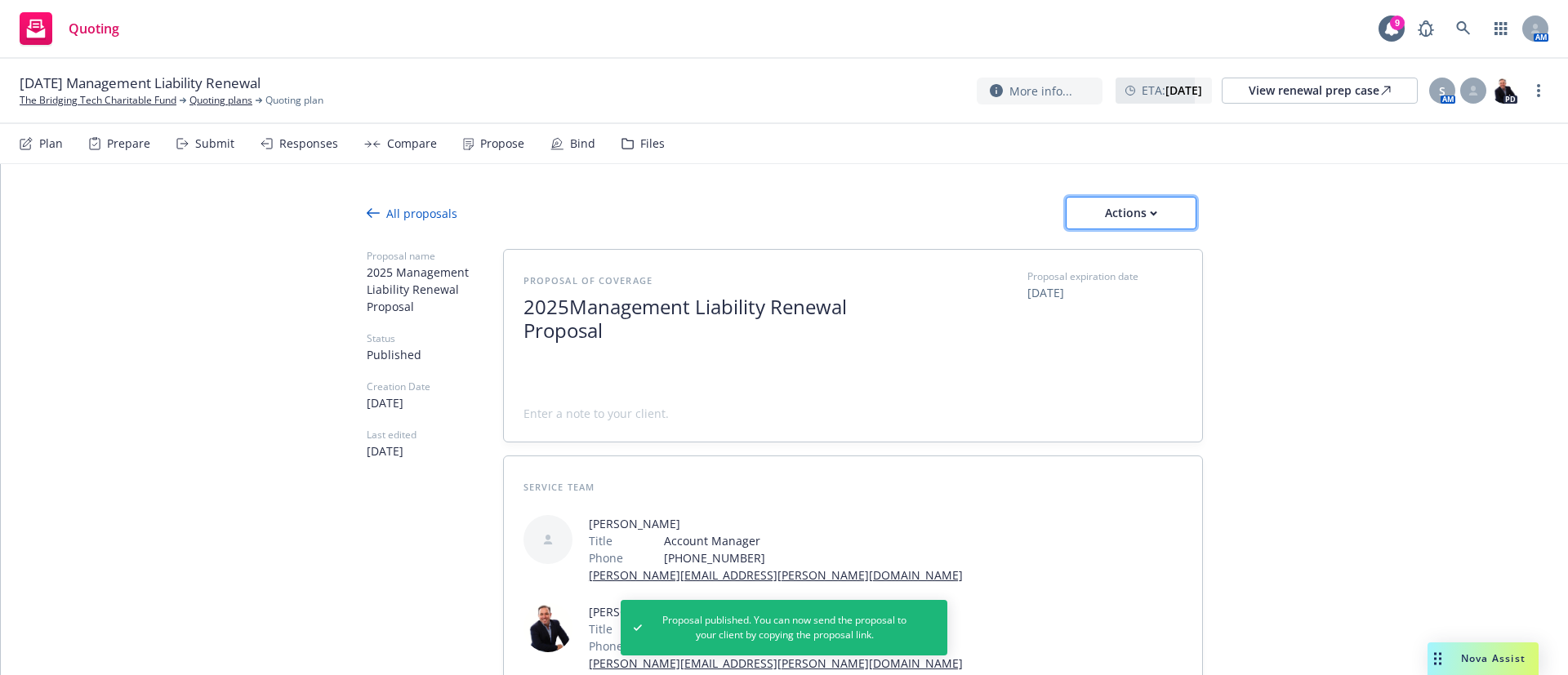
click at [1147, 197] on div "Actions" at bounding box center [1131, 213] width 77 height 31
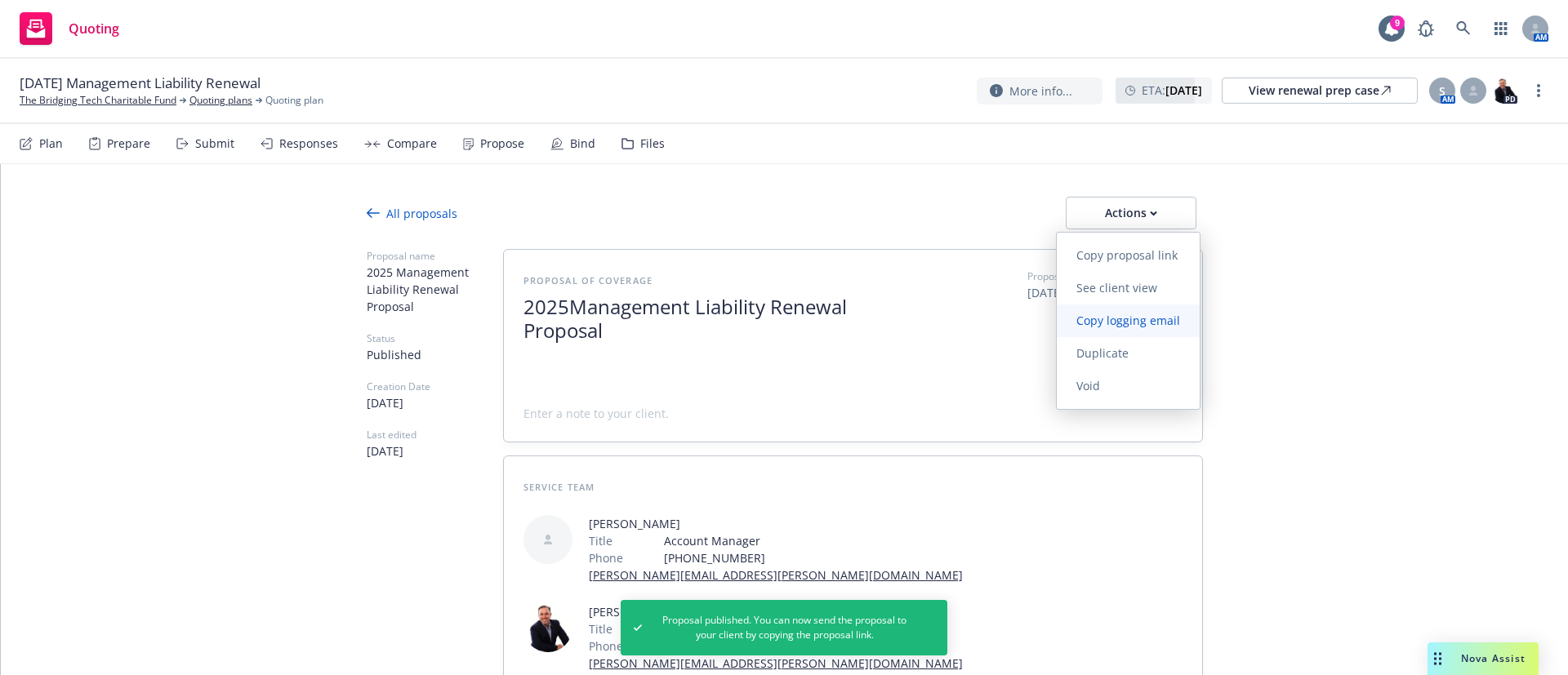
click at [1149, 327] on link "Copy logging email" at bounding box center [1129, 321] width 143 height 33
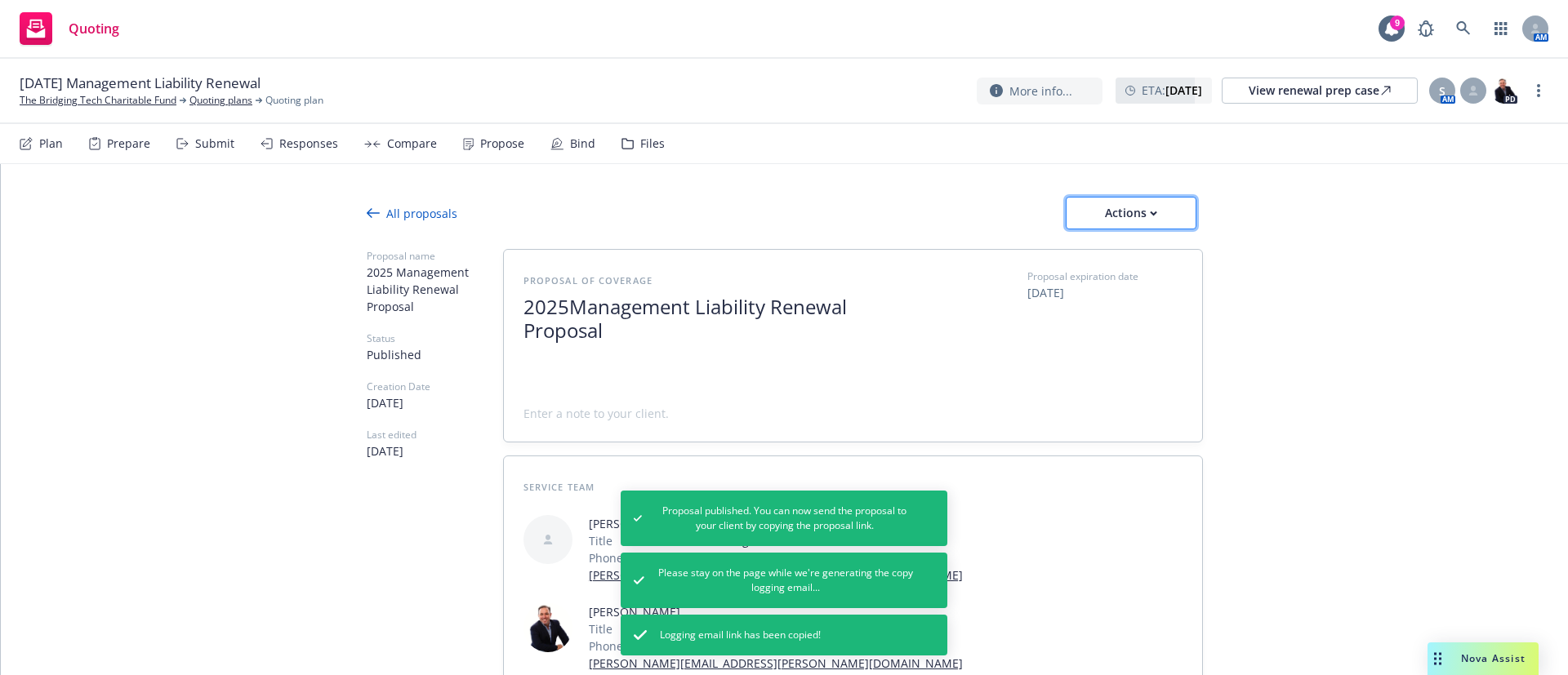
click at [1123, 216] on div "Actions" at bounding box center [1131, 213] width 77 height 31
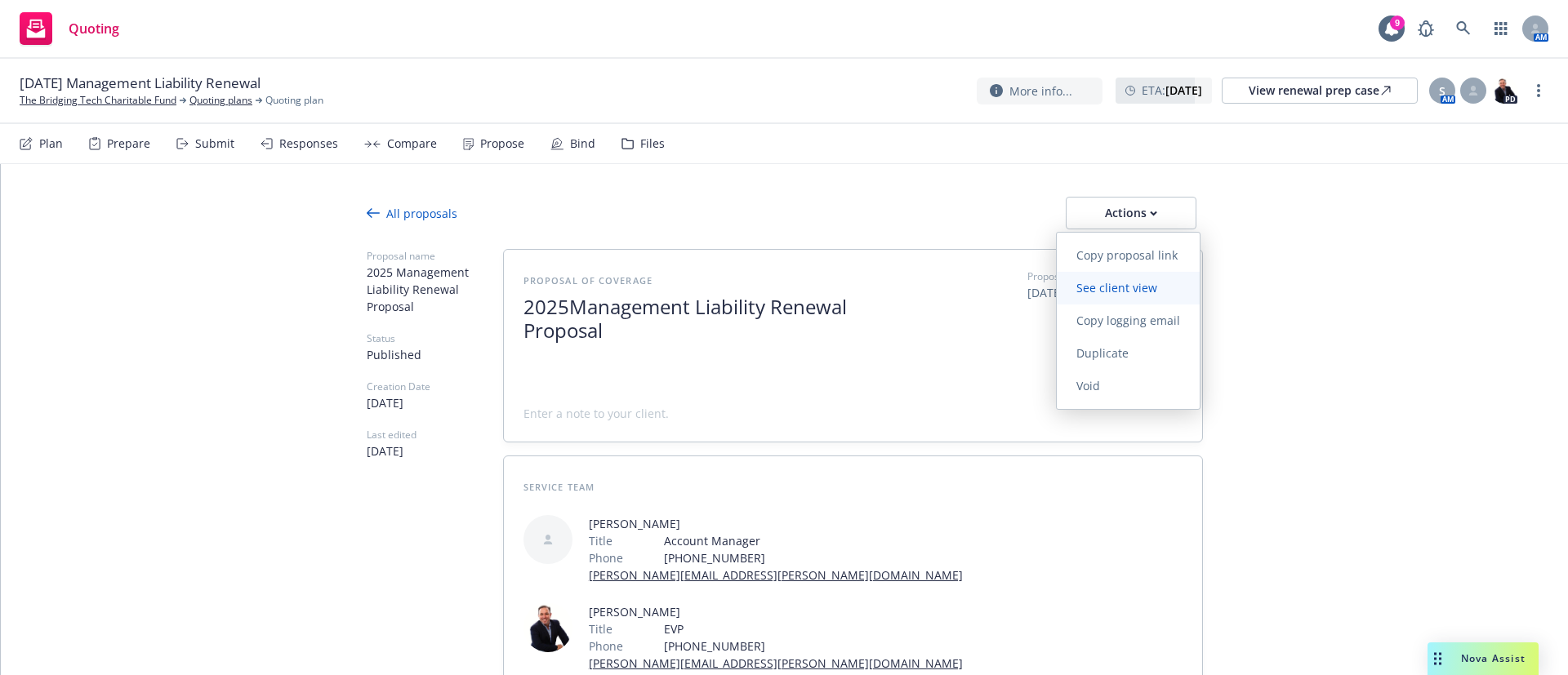
click at [1138, 290] on span "See client view" at bounding box center [1117, 288] width 120 height 16
type textarea "x"
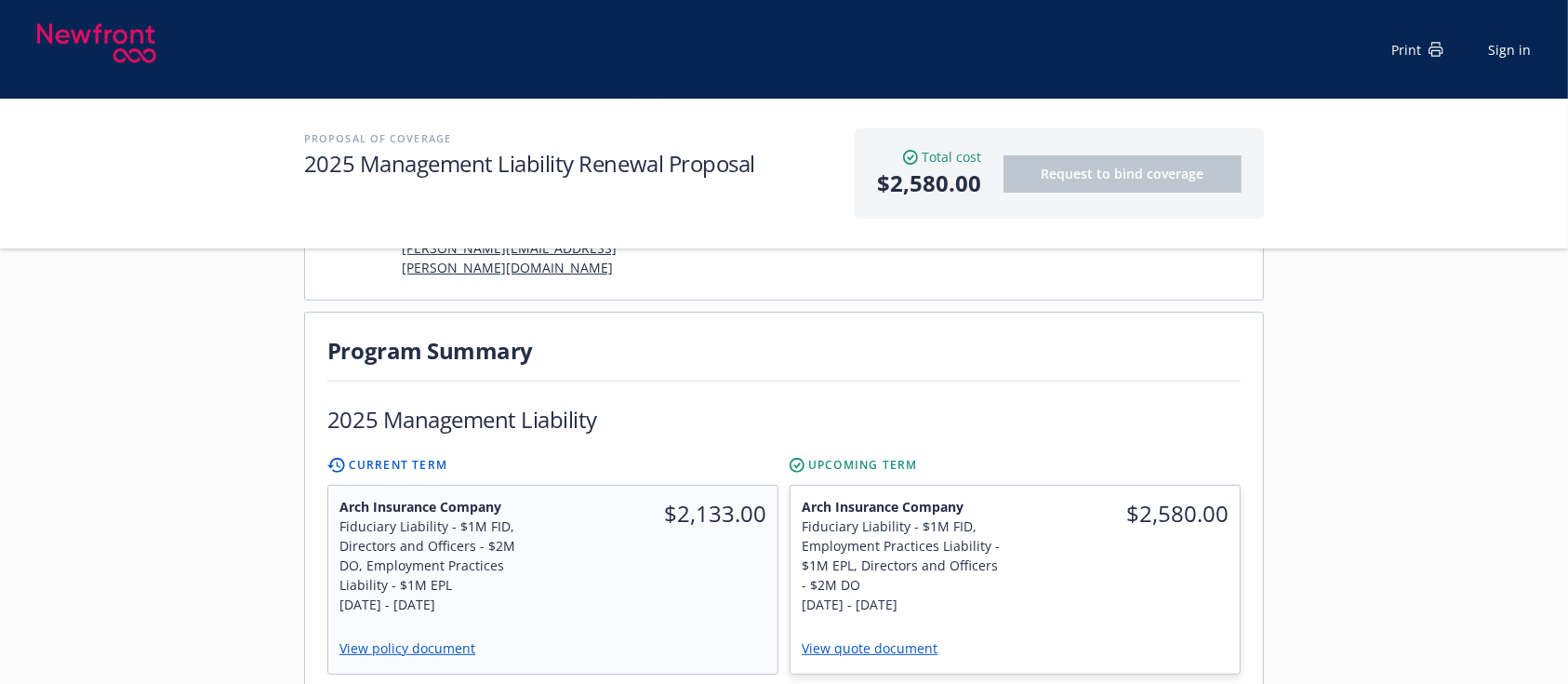
scroll to position [496, 0]
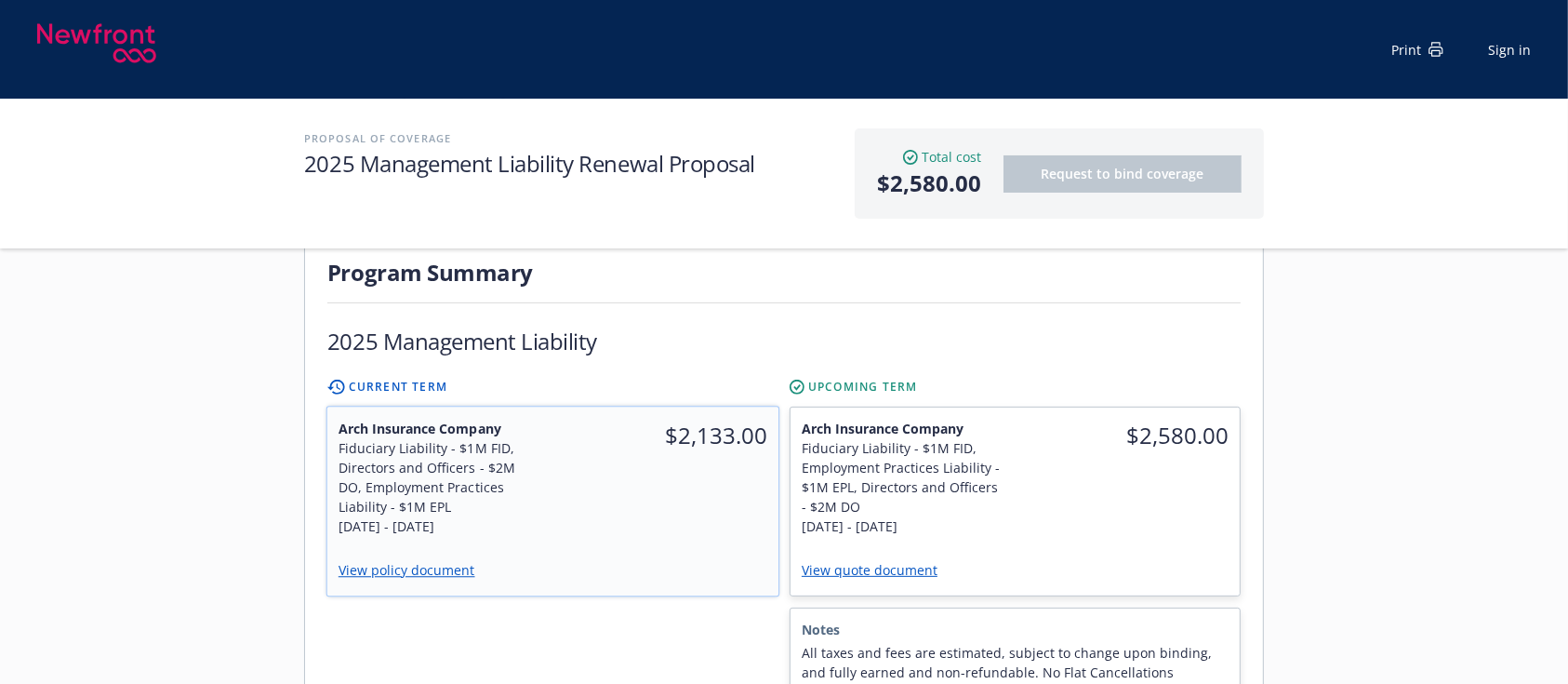
click at [416, 561] on link "View policy document" at bounding box center [414, 570] width 152 height 18
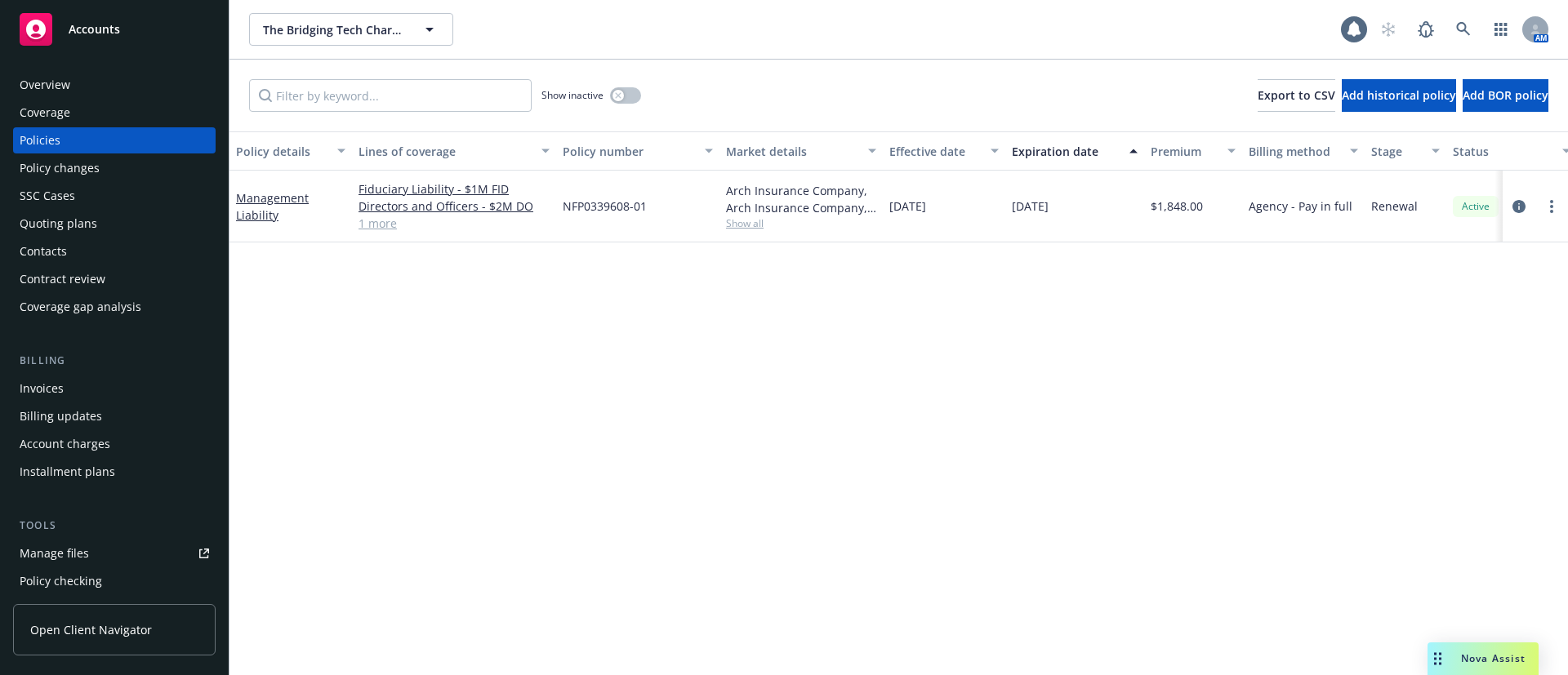
click at [79, 247] on div "Contacts" at bounding box center [115, 251] width 190 height 26
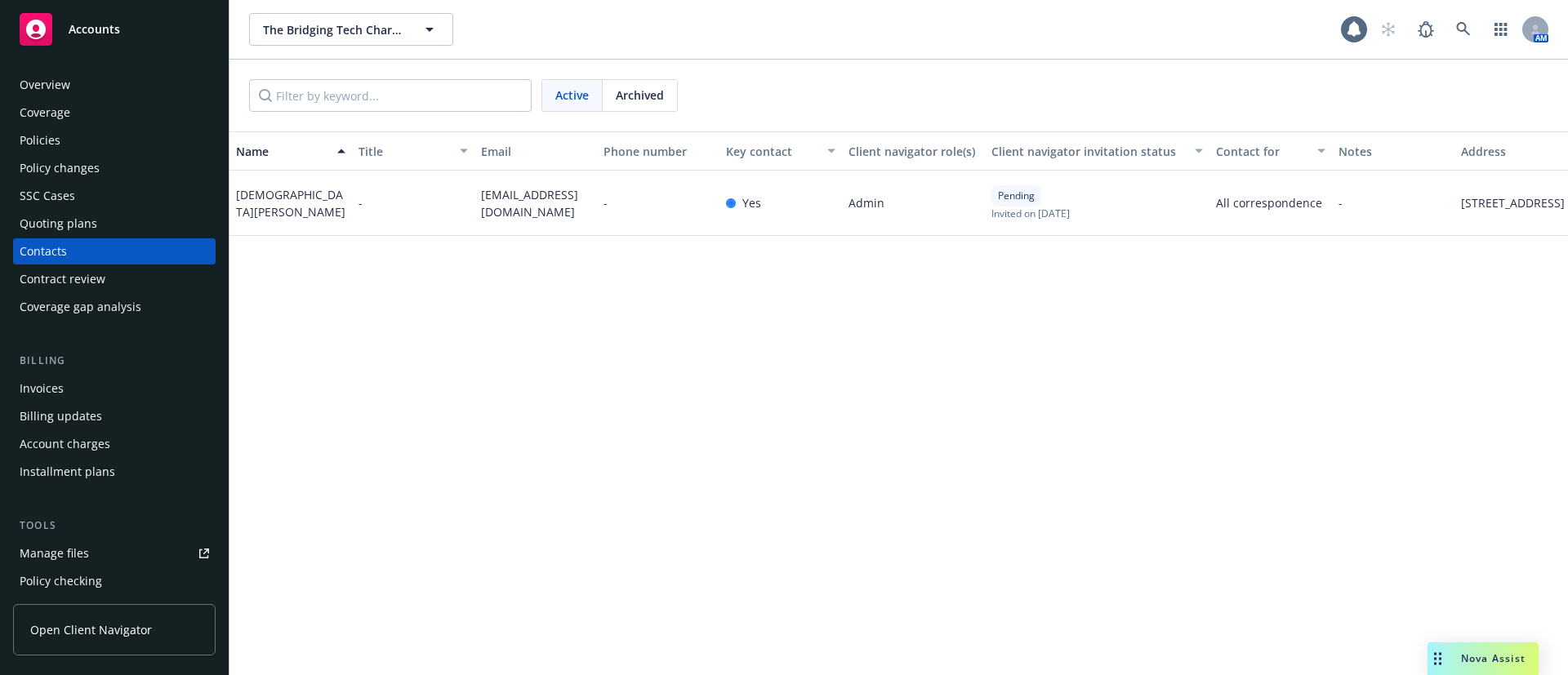
click at [507, 205] on span "tej.srimushnam@gmail.com" at bounding box center [536, 203] width 110 height 34
copy span "tej.srimushnam@gmail.com"
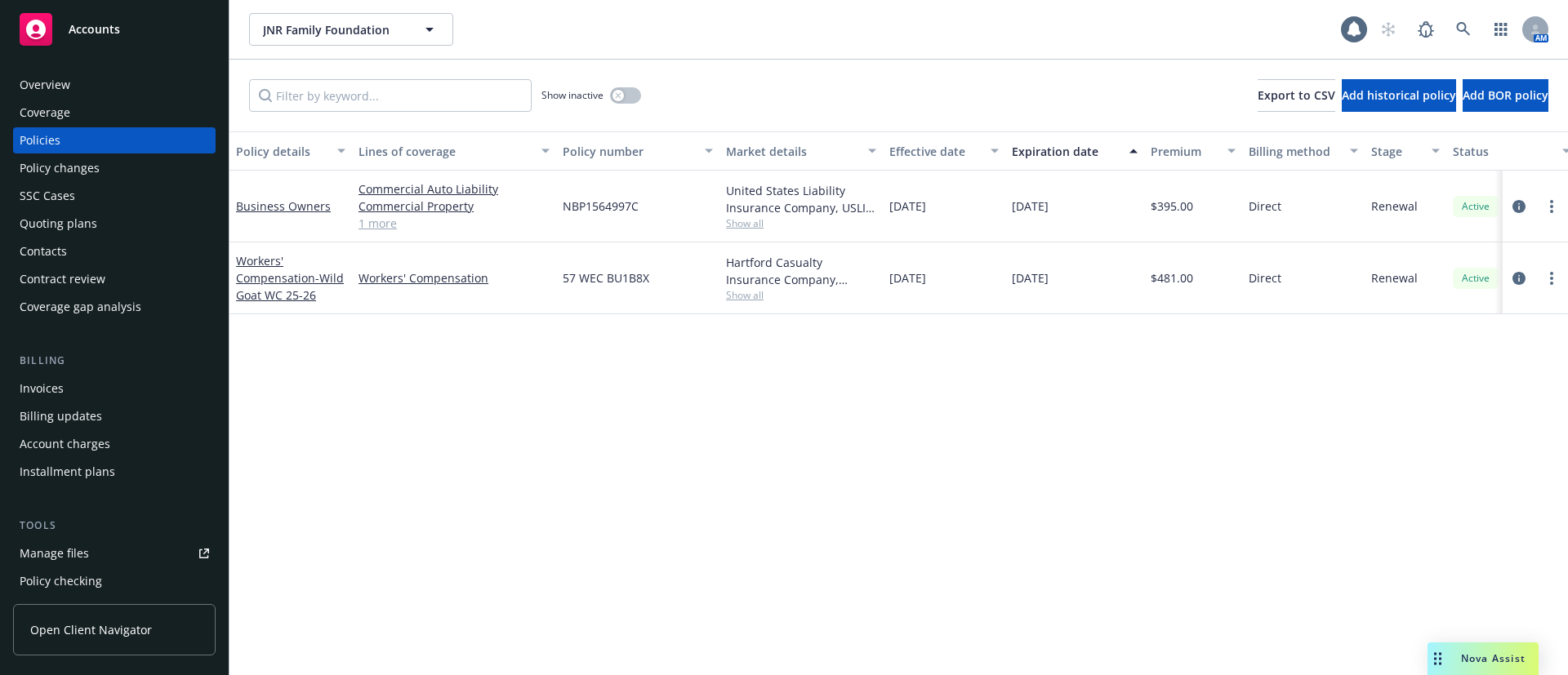
click at [750, 302] on div "Hartford Casualty Insurance Company, Hartford Insurance Group Show all" at bounding box center [801, 278] width 164 height 72
click at [750, 299] on span "Show all" at bounding box center [801, 295] width 151 height 14
click at [750, 232] on div "United States Liability Insurance Company, USLI, CRC Group Show all" at bounding box center [801, 206] width 164 height 72
click at [750, 227] on span "Show all" at bounding box center [801, 224] width 151 height 14
click at [949, 381] on div "Policy details Lines of coverage Policy number Market details Effective date Ex…" at bounding box center [899, 403] width 1338 height 544
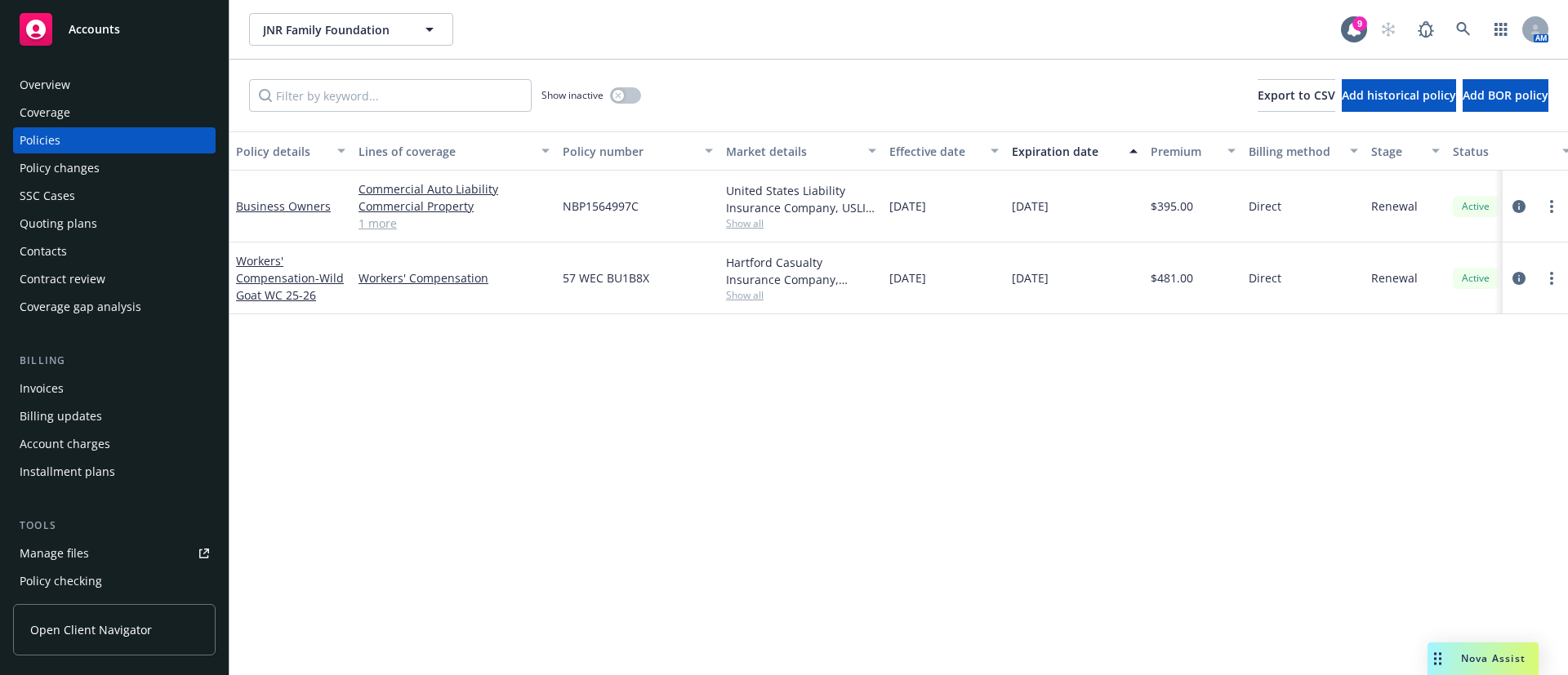
click at [619, 82] on div "Show inactive" at bounding box center [591, 96] width 100 height 33
click at [625, 96] on button "button" at bounding box center [626, 95] width 31 height 17
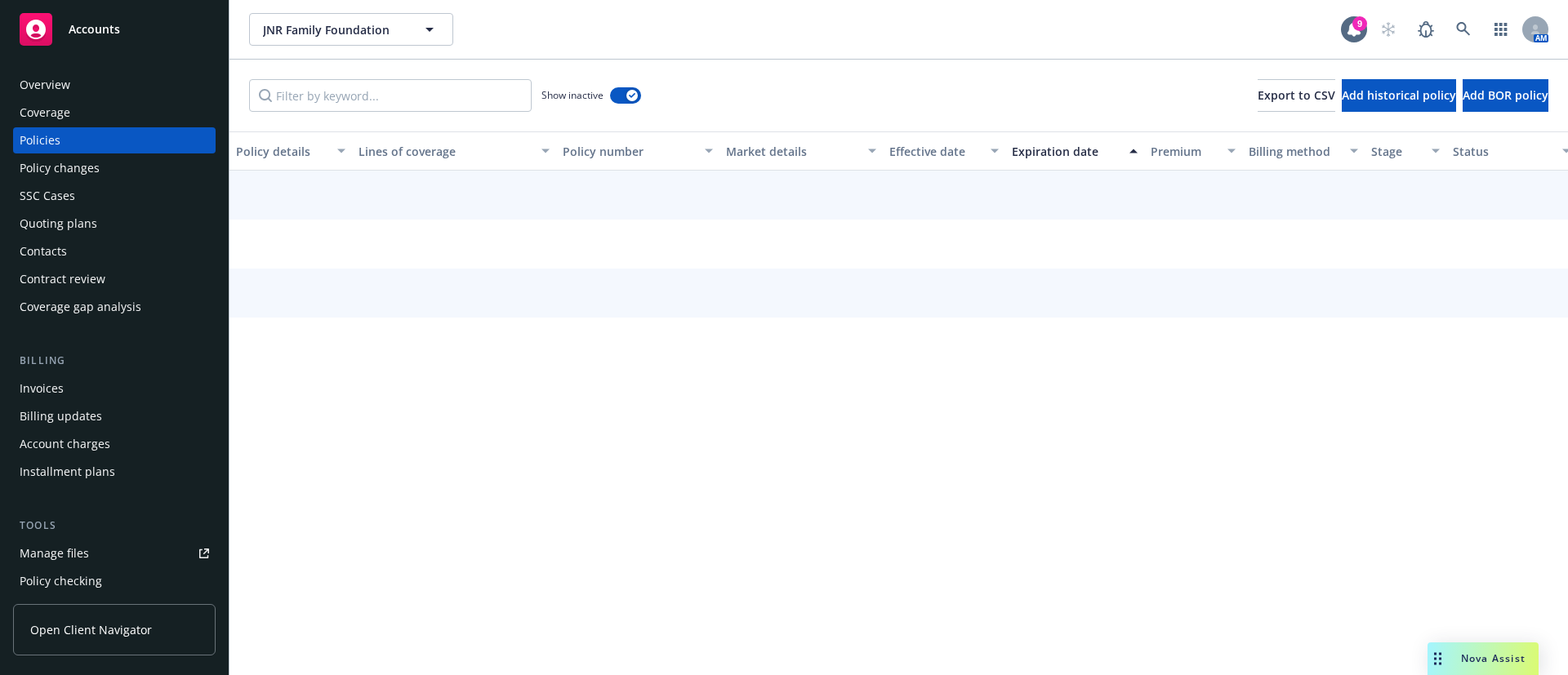
click at [1098, 151] on div "Expiration date" at bounding box center [1066, 151] width 108 height 17
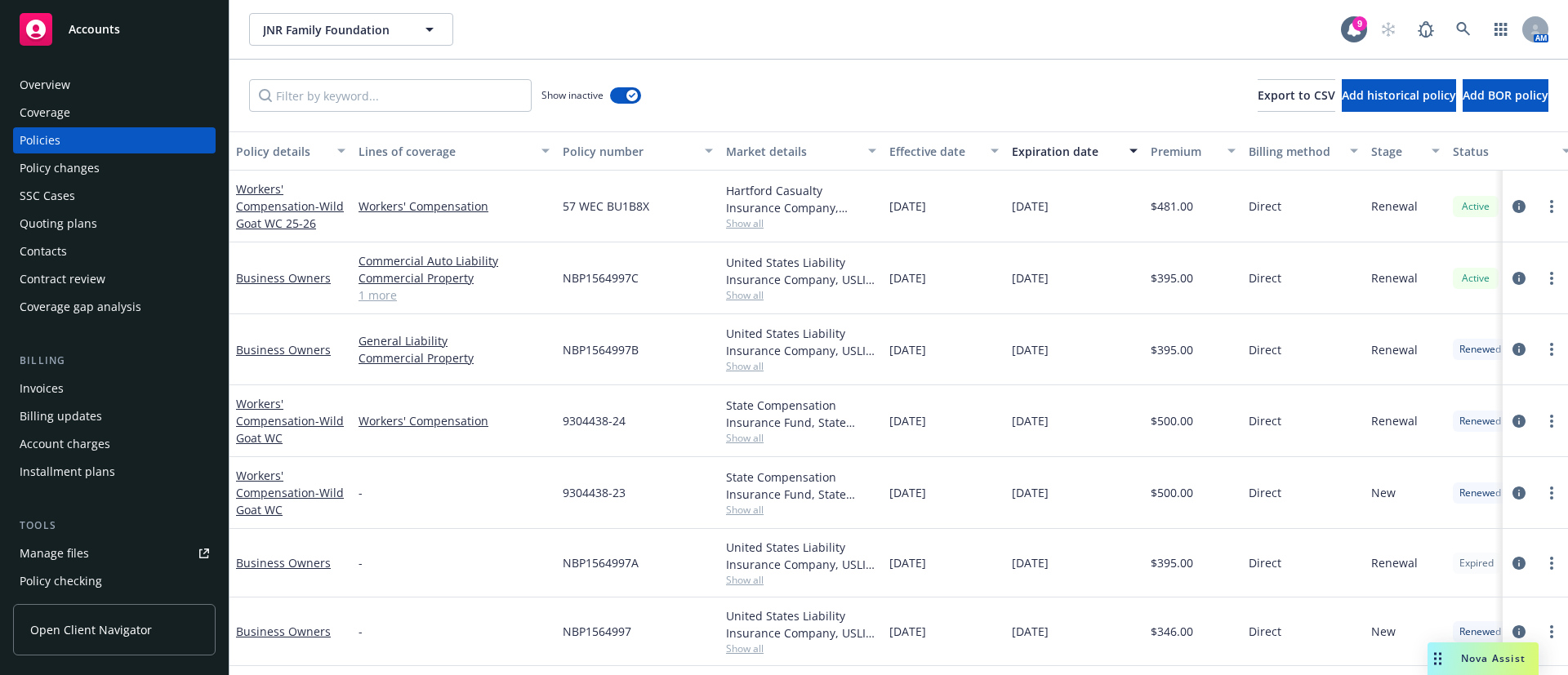
click at [1098, 151] on div "Expiration date" at bounding box center [1066, 151] width 108 height 17
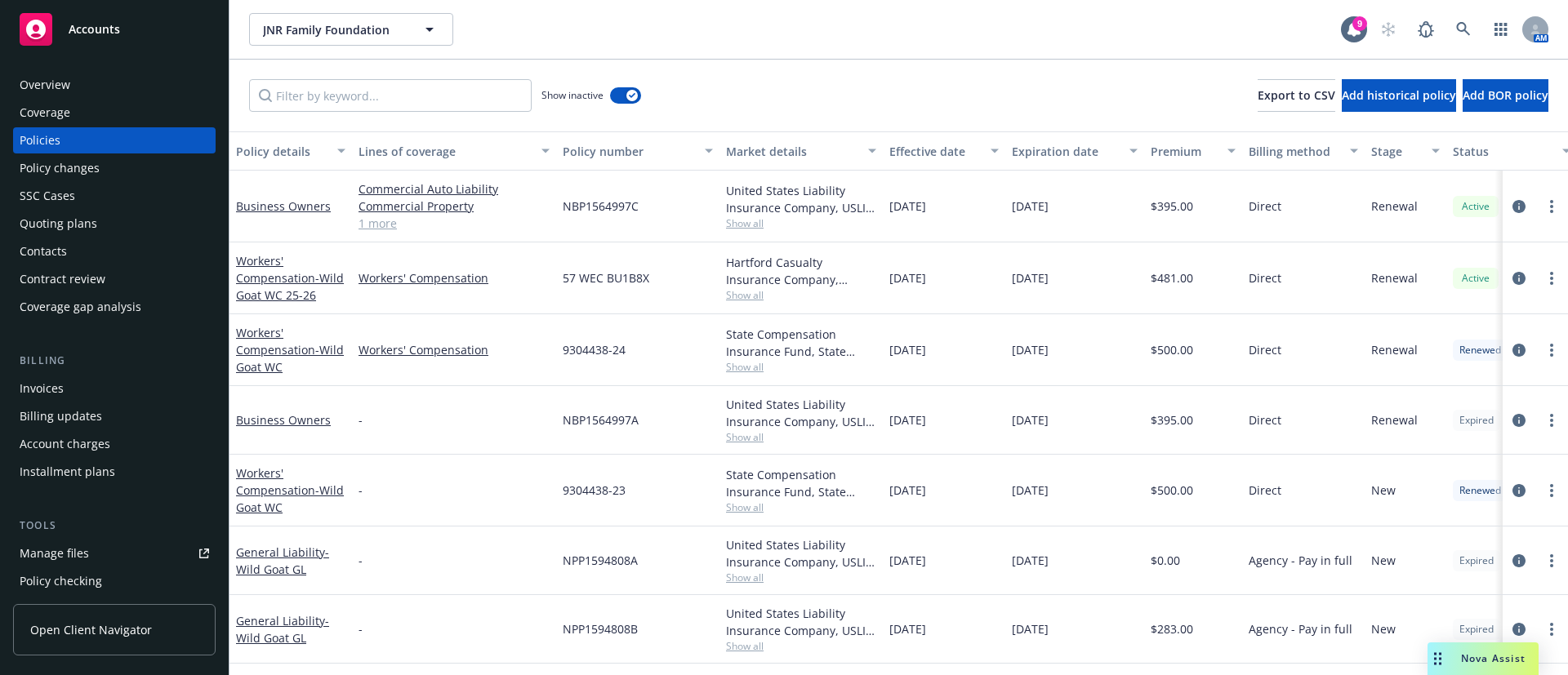
click at [739, 365] on span "Show all" at bounding box center [801, 367] width 151 height 14
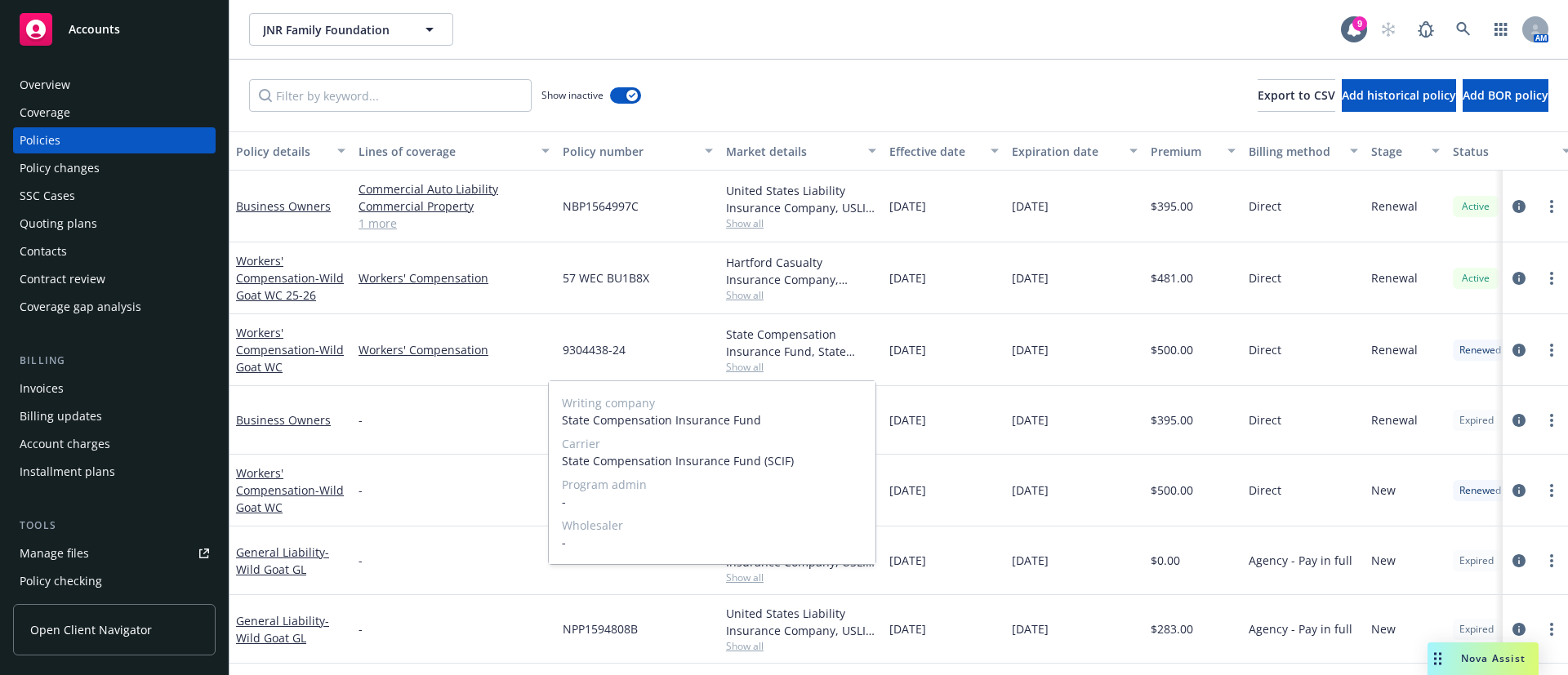
click at [767, 458] on span "State Compensation Insurance Fund (SCIF)" at bounding box center [712, 461] width 300 height 17
copy span "SCIF"
